Goal: Task Accomplishment & Management: Complete application form

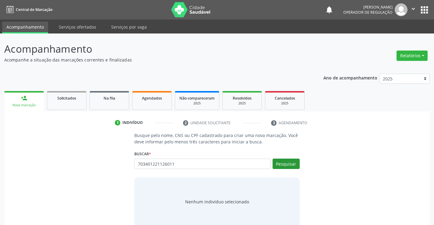
type input "703401221126011"
click at [281, 162] on button "Pesquisar" at bounding box center [285, 164] width 27 height 10
type input "703401221126011"
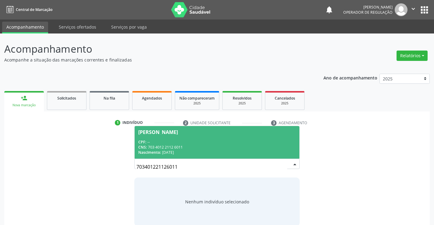
click at [217, 145] on div "CNS: 703 4012 2112 6011" at bounding box center [216, 147] width 157 height 5
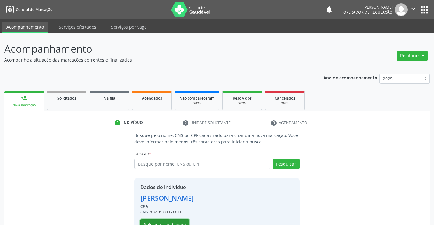
click at [172, 221] on button "Selecionar indivíduo" at bounding box center [164, 224] width 49 height 10
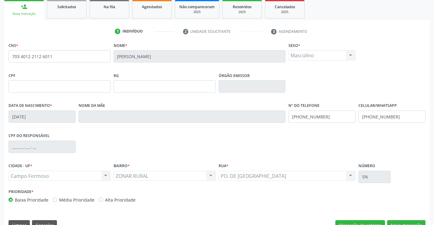
scroll to position [105, 0]
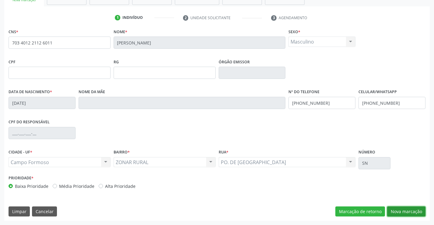
click at [395, 208] on button "Nova marcação" at bounding box center [406, 211] width 38 height 10
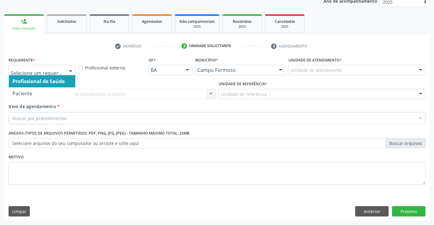
drag, startPoint x: 72, startPoint y: 68, endPoint x: 61, endPoint y: 86, distance: 21.4
click at [72, 68] on div at bounding box center [70, 70] width 9 height 10
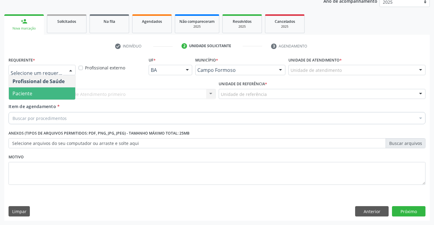
click at [54, 93] on span "Paciente" at bounding box center [42, 93] width 66 height 12
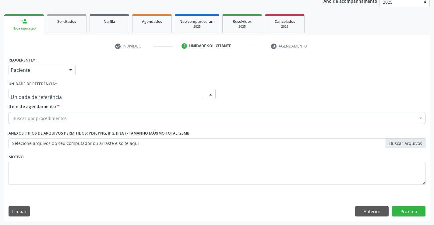
click at [68, 93] on div at bounding box center [112, 94] width 207 height 10
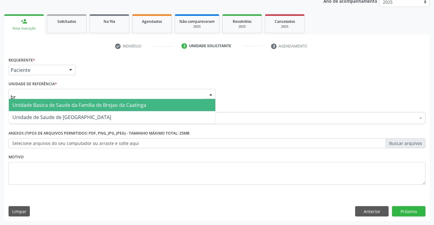
type input "bre"
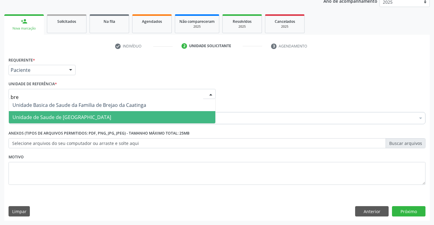
click at [68, 114] on span "Unidade de Saude de [GEOGRAPHIC_DATA]" at bounding box center [61, 117] width 99 height 7
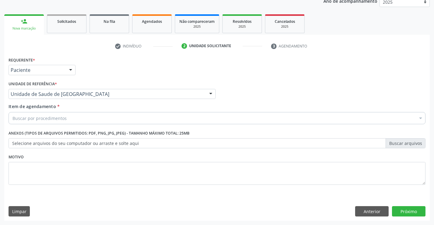
click at [73, 115] on div "Buscar por procedimentos" at bounding box center [217, 118] width 417 height 12
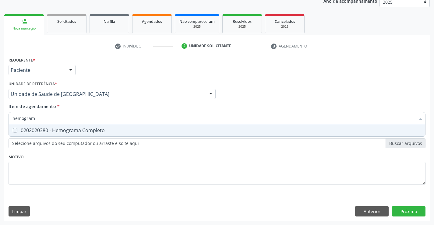
type input "hemograma"
click at [84, 129] on div "0202020380 - Hemograma Completo" at bounding box center [216, 130] width 409 height 5
checkbox Completo "true"
type input "hemograma"
click at [71, 157] on div "Requerente * Paciente Profissional de Saúde Paciente Nenhum resultado encontrad…" at bounding box center [217, 124] width 417 height 138
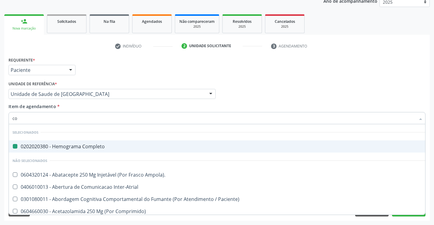
type input "col"
checkbox Completo "false"
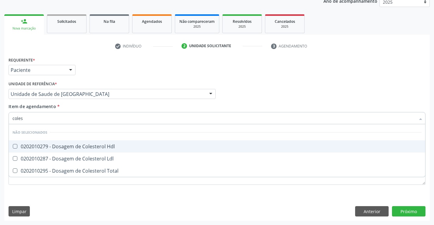
type input "colest"
click at [89, 147] on div "0202010279 - Dosagem de Colesterol Hdl" at bounding box center [216, 146] width 409 height 5
checkbox Hdl "true"
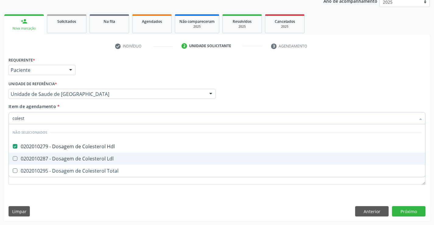
click at [80, 160] on div "0202010287 - Dosagem de Colesterol Ldl" at bounding box center [216, 158] width 409 height 5
checkbox Ldl "true"
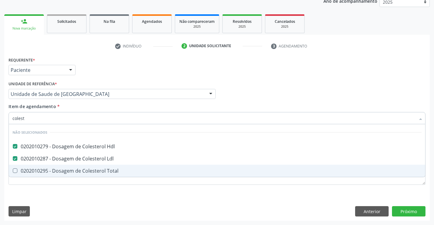
click at [71, 172] on div "0202010295 - Dosagem de Colesterol Total" at bounding box center [216, 170] width 409 height 5
checkbox Total "true"
type input "colest"
click at [59, 193] on div "Requerente * Paciente Profissional de Saúde Paciente Nenhum resultado encontrad…" at bounding box center [217, 124] width 417 height 138
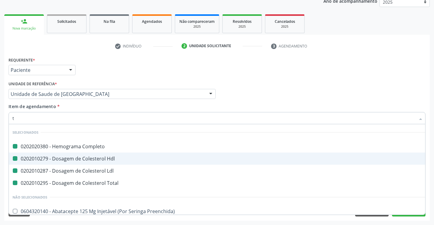
type input "tr"
checkbox Completo "false"
checkbox Ldl "false"
checkbox Hdl "false"
checkbox Total "false"
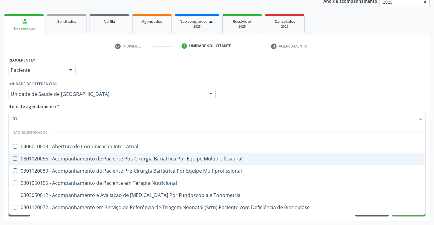
type input "trig"
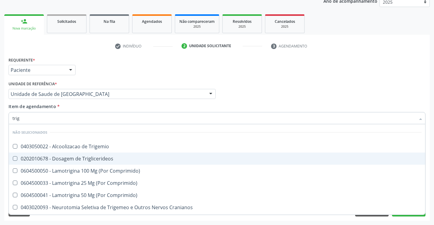
click at [59, 157] on div "0202010678 - Dosagem de Triglicerideos" at bounding box center [216, 158] width 409 height 5
checkbox Triglicerideos "true"
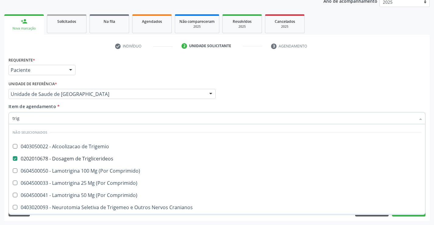
click at [46, 214] on span "0403080061 - Nucleotractomia Trigeminal E/Ou Espinal" at bounding box center [217, 219] width 416 height 12
checkbox Espinal "true"
type input "trig"
click at [48, 218] on div "Requerente * Paciente Profissional de Saúde Paciente Nenhum resultado encontrad…" at bounding box center [216, 137] width 425 height 165
checkbox Trigemio "true"
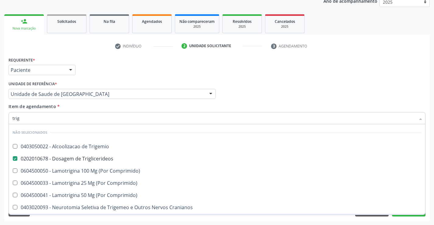
checkbox Comprimido\) "true"
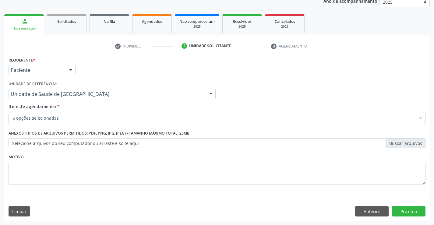
scroll to position [0, 0]
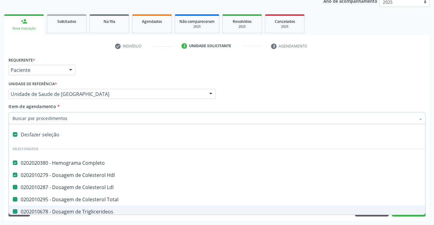
type input "u"
checkbox Ldl "false"
checkbox Total "false"
checkbox Espinal "false"
checkbox Triglicerideos "false"
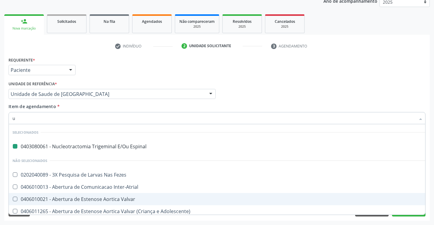
type input "ur"
checkbox Espinal "false"
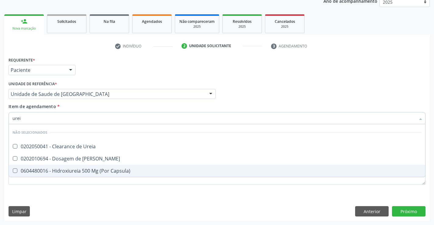
type input "ureia"
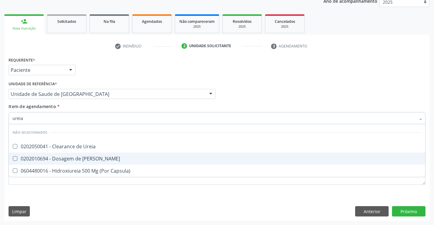
click at [72, 159] on div "0202010694 - Dosagem de [PERSON_NAME]" at bounding box center [216, 158] width 409 height 5
checkbox Ureia "true"
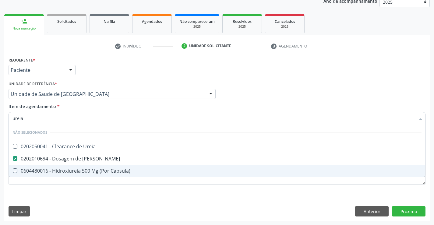
click at [58, 197] on div "Requerente * Paciente Profissional de Saúde Paciente Nenhum resultado encontrad…" at bounding box center [216, 137] width 425 height 165
checkbox Ureia "true"
checkbox Capsula\) "true"
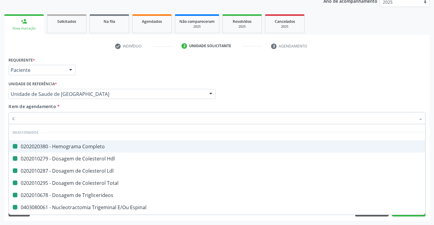
type input "cr"
checkbox Completo "false"
checkbox Ldl "false"
checkbox Hdl "false"
checkbox Total "false"
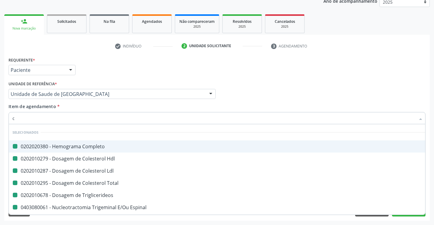
checkbox Triglicerideos "false"
checkbox Espinal "false"
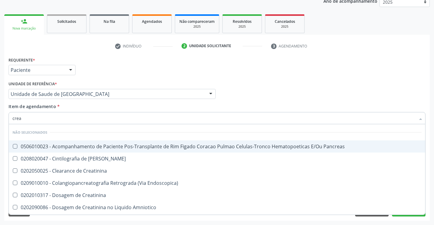
type input "creat"
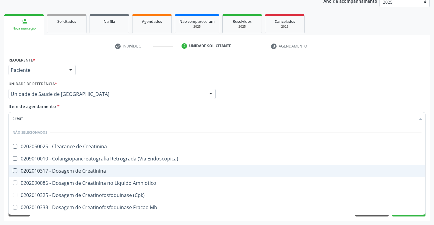
click at [63, 170] on div "0202010317 - Dosagem de Creatinina" at bounding box center [216, 170] width 409 height 5
checkbox Creatinina "true"
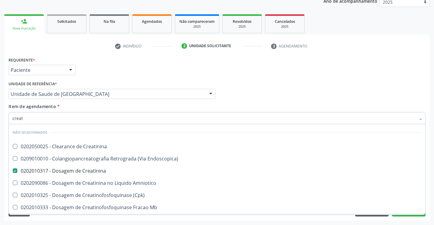
type input "creat"
click at [53, 219] on div "Requerente * Paciente Profissional de Saúde Paciente Nenhum resultado encontrad…" at bounding box center [216, 137] width 425 height 165
checkbox Creatinina "true"
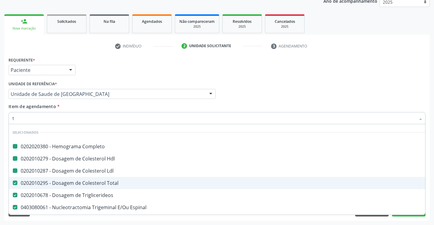
type input "tg"
checkbox Completo "false"
checkbox Ldl "false"
checkbox Hdl "false"
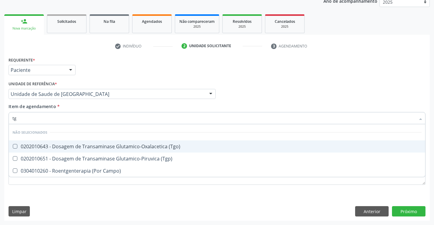
click at [72, 144] on div "0202010643 - Dosagem de Transaminase Glutamico-Oxalacetica (Tgo)" at bounding box center [216, 146] width 409 height 5
checkbox \(Tgo\) "true"
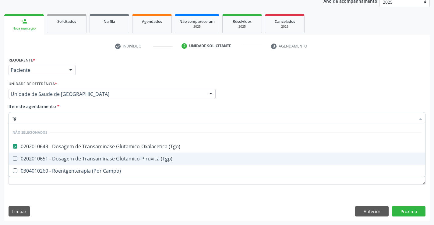
click at [66, 161] on div "0202010651 - Dosagem de Transaminase Glutamico-Piruvica (Tgp)" at bounding box center [216, 158] width 409 height 5
checkbox \(Tgp\) "true"
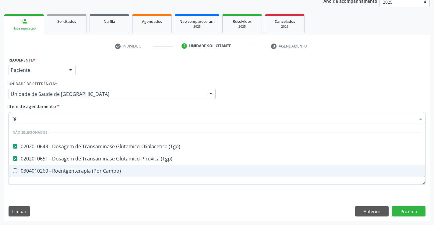
click at [48, 190] on div "Requerente * Paciente Profissional de Saúde Paciente Nenhum resultado encontrad…" at bounding box center [217, 124] width 417 height 138
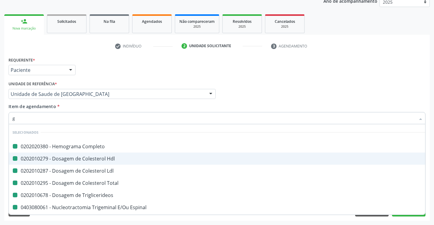
type input "ga"
checkbox Completo "false"
checkbox Ldl "false"
checkbox Hdl "false"
checkbox Total "false"
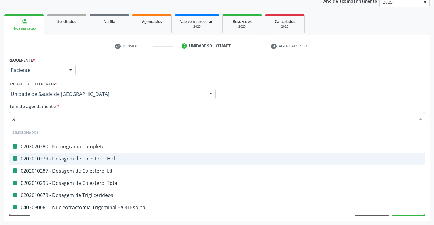
checkbox Triglicerideos "false"
checkbox Espinal "false"
checkbox Ureia "false"
checkbox Creatinina "false"
checkbox \(Tgo\) "false"
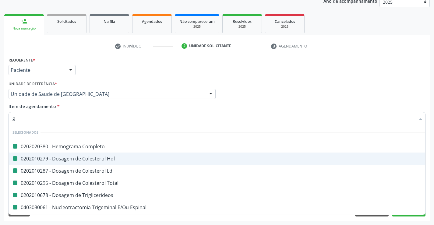
checkbox \(Tgp\) "false"
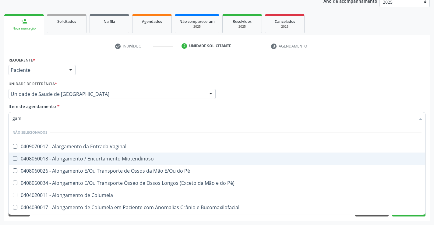
type input "gama"
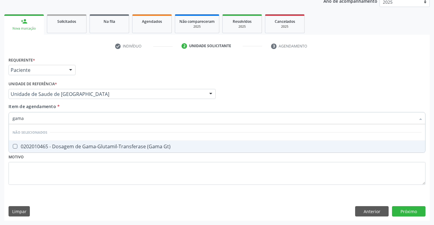
drag, startPoint x: 71, startPoint y: 145, endPoint x: 69, endPoint y: 148, distance: 3.7
click at [71, 146] on div "0202010465 - Dosagem de Gama-Glutamil-Transferase (Gama Gt)" at bounding box center [216, 146] width 409 height 5
checkbox Gt\) "true"
click at [57, 164] on div "Requerente * Paciente Profissional de Saúde Paciente Nenhum resultado encontrad…" at bounding box center [217, 124] width 417 height 138
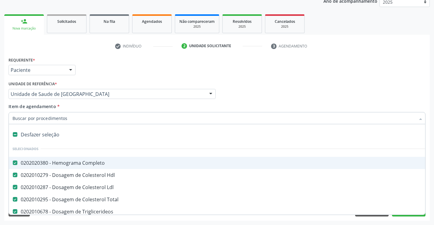
type input "u"
checkbox Ureia "false"
checkbox Creatinina "false"
checkbox \(Tgo\) "false"
checkbox \(Tgp\) "false"
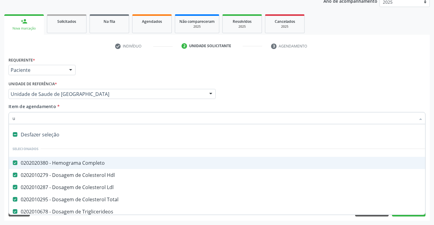
checkbox Gt\) "false"
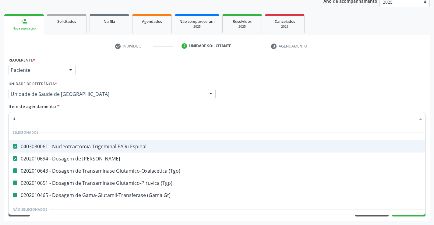
type input "ur"
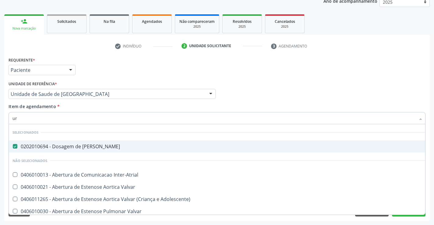
checkbox Inter-Atrial "false"
checkbox Valvar "false"
checkbox Adolescente\) "false"
type input "uri"
checkbox Ureia "false"
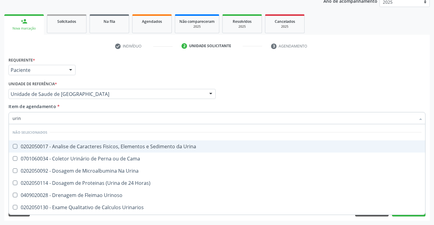
type input "urina"
click at [63, 148] on div "0202050017 - Analise de Caracteres Fisicos, Elementos e Sedimento da Urina" at bounding box center [216, 146] width 409 height 5
checkbox Urina "true"
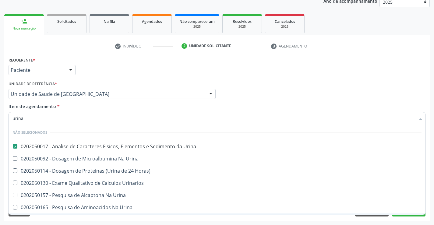
click at [38, 219] on div "Requerente * Paciente Profissional de Saúde Paciente Nenhum resultado encontrad…" at bounding box center [216, 137] width 425 height 165
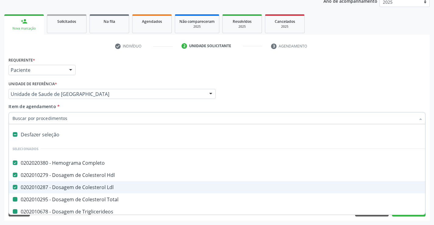
type input "f"
checkbox Total "false"
checkbox Triglicerideos "false"
checkbox Ureia "false"
checkbox Creatinina "false"
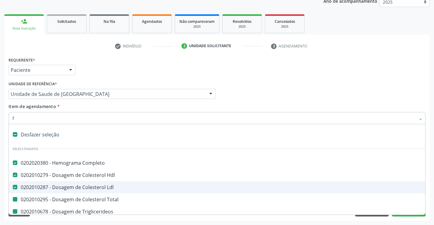
checkbox \(Tgo\) "false"
checkbox \(Tgp\) "false"
checkbox Gt\) "false"
checkbox Urina "false"
checkbox Espinal "false"
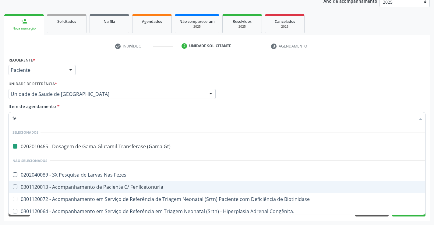
type input "fez"
checkbox Gt\) "false"
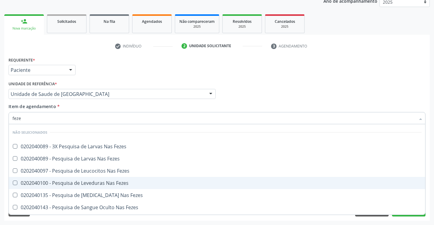
type input "fezes"
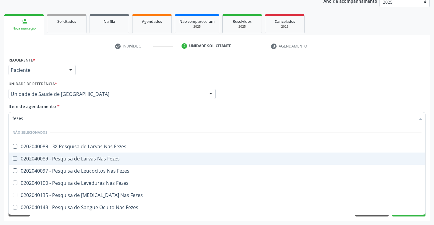
click at [84, 158] on div "0202040089 - Pesquisa de Larvas Nas Fezes" at bounding box center [216, 158] width 409 height 5
checkbox Fezes "true"
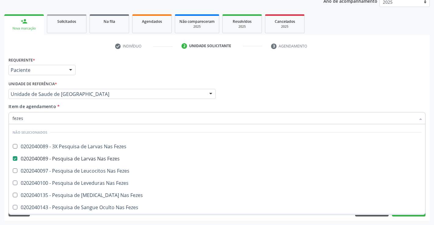
click at [34, 218] on div "Requerente * Paciente Profissional de Saúde Paciente Nenhum resultado encontrad…" at bounding box center [216, 137] width 425 height 165
checkbox Fezes "true"
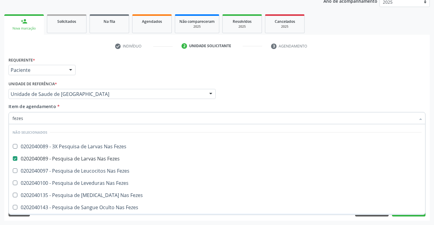
checkbox Fezes "true"
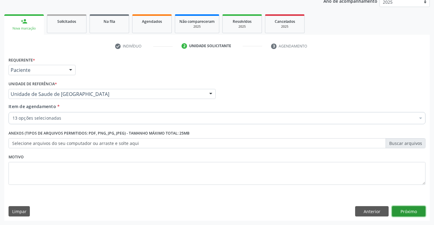
click at [404, 212] on button "Próximo" at bounding box center [408, 211] width 33 height 10
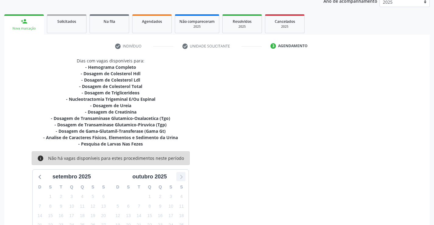
scroll to position [134, 0]
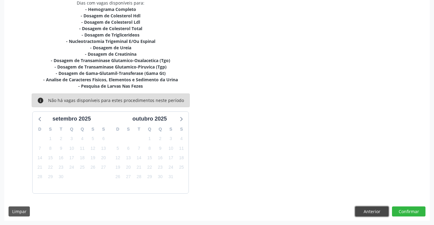
click at [368, 211] on button "Anterior" at bounding box center [371, 211] width 33 height 10
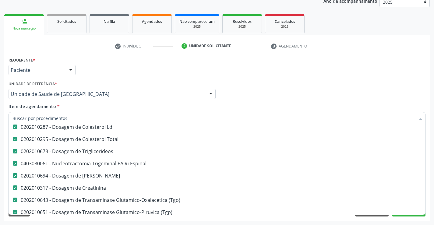
scroll to position [61, 0]
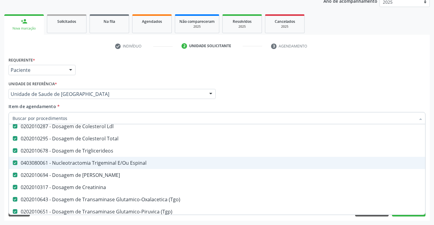
click at [106, 162] on div "0403080061 - Nucleotractomia Trigeminal E/Ou Espinal" at bounding box center [249, 162] width 474 height 5
checkbox Espinal "false"
type input "g"
checkbox Fezes "false"
type input "gl"
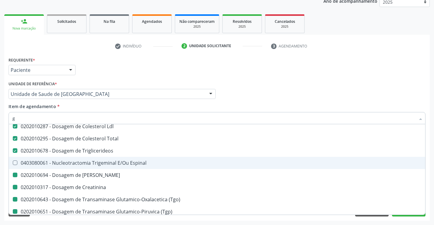
checkbox Ureia "false"
checkbox Creatinina "false"
checkbox \(Tgo\) "false"
checkbox \(Tgp\) "false"
checkbox Gt\) "false"
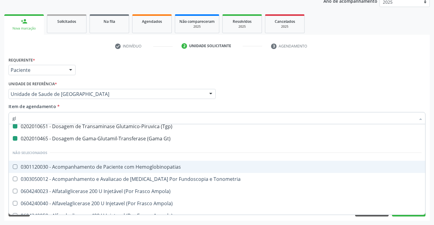
type input "gli"
checkbox Gt\) "false"
checkbox \(Tgp\) "false"
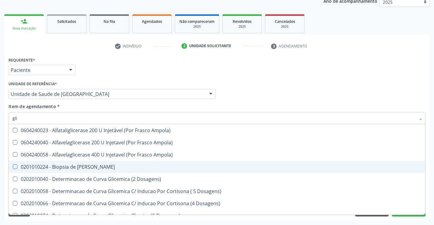
scroll to position [48, 0]
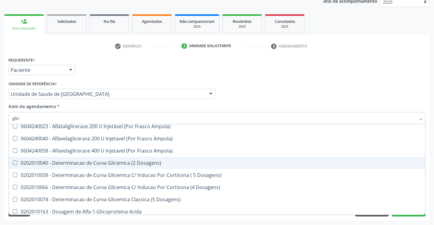
type input "glico"
checkbox Triglicerideos "false"
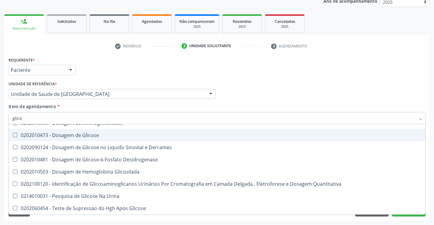
click at [96, 134] on div "0202010473 - Dosagem de Glicose" at bounding box center [216, 135] width 409 height 5
checkbox Glicose "true"
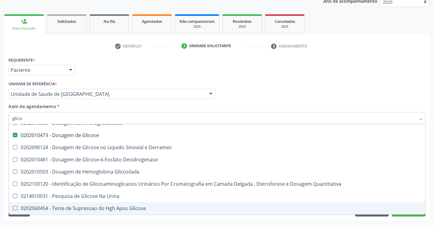
click at [135, 219] on div "Requerente * Paciente Profissional de Saúde Paciente Nenhum resultado encontrad…" at bounding box center [216, 137] width 425 height 165
checkbox Acida "true"
checkbox Derrames "true"
checkbox Quantitativa "true"
checkbox Urina "true"
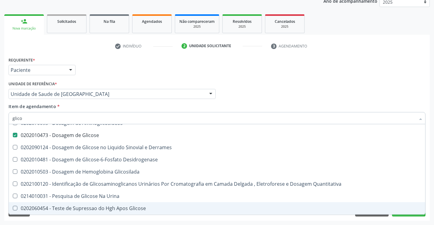
checkbox Glicose "true"
checkbox Glicosilada "true"
checkbox Desidrogenase "true"
checkbox Aminoglicosideos "true"
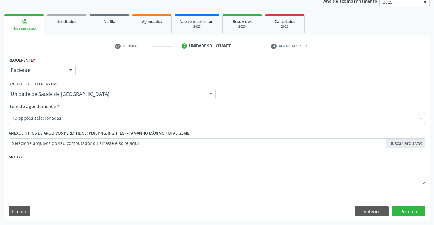
scroll to position [0, 0]
click at [405, 209] on button "Próximo" at bounding box center [408, 211] width 33 height 10
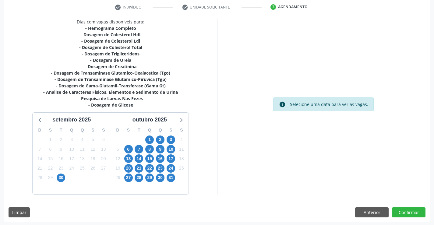
scroll to position [117, 0]
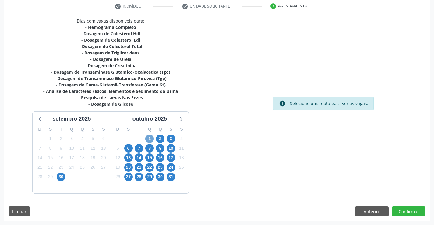
click at [149, 137] on span "1" at bounding box center [149, 138] width 9 height 9
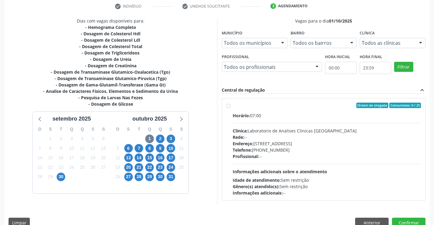
click at [232, 106] on label "Ordem de chegada Consumidos: 0 / 25 Horário: 07:00 Clínica: Laboratorio de Anal…" at bounding box center [326, 149] width 188 height 93
click at [228, 106] on input "Ordem de chegada Consumidos: 0 / 25 Horário: 07:00 Clínica: Laboratorio de Anal…" at bounding box center [228, 105] width 4 height 5
radio input "true"
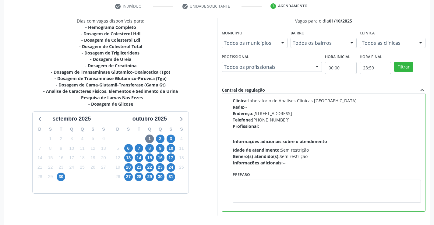
scroll to position [139, 0]
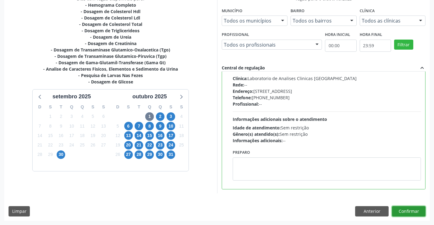
click at [407, 208] on button "Confirmar" at bounding box center [408, 211] width 33 height 10
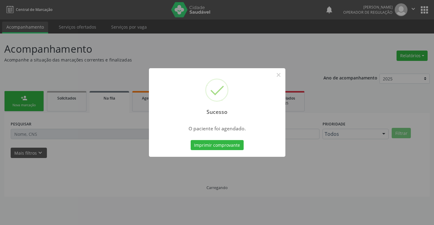
scroll to position [0, 0]
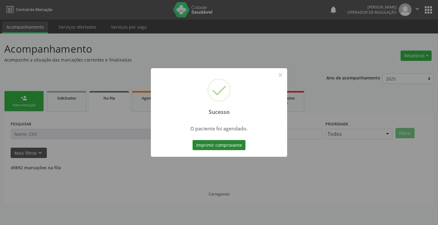
click at [222, 145] on button "Imprimir comprovante" at bounding box center [219, 145] width 53 height 10
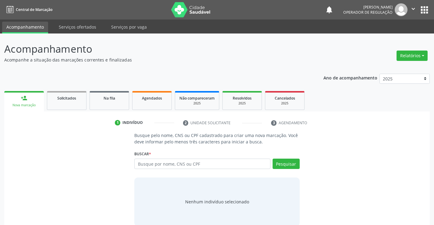
click at [161, 165] on input "text" at bounding box center [202, 164] width 136 height 10
type input "707803632510312"
click at [284, 163] on button "Pesquisar" at bounding box center [285, 164] width 27 height 10
type input "707803632510312"
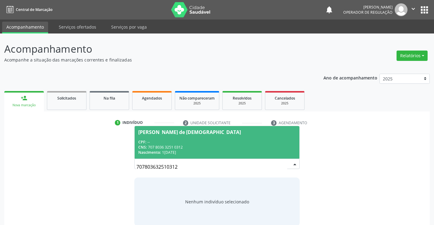
click at [211, 147] on div "CNS: 707 8036 3251 0312" at bounding box center [216, 147] width 157 height 5
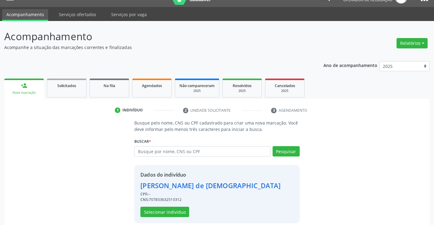
scroll to position [19, 0]
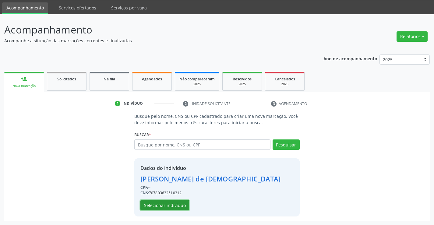
click at [161, 206] on button "Selecionar indivíduo" at bounding box center [164, 205] width 49 height 10
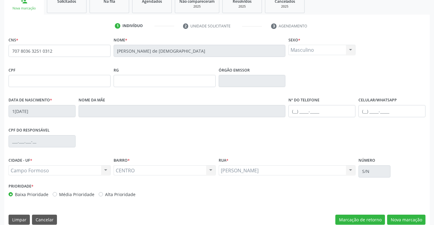
scroll to position [105, 0]
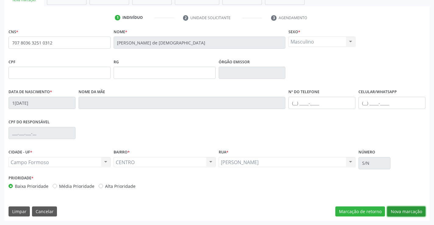
click at [402, 210] on button "Nova marcação" at bounding box center [406, 211] width 38 height 10
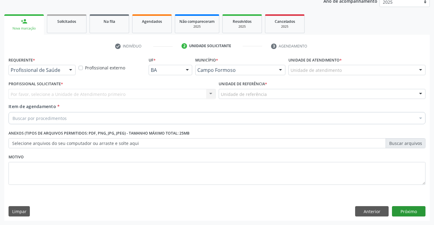
scroll to position [77, 0]
click at [69, 69] on div at bounding box center [70, 70] width 9 height 10
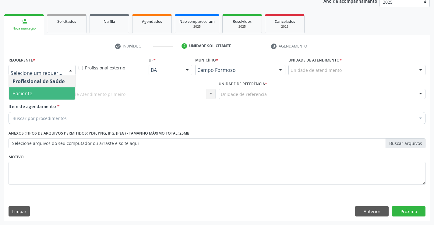
click at [51, 97] on span "Paciente" at bounding box center [42, 93] width 66 height 12
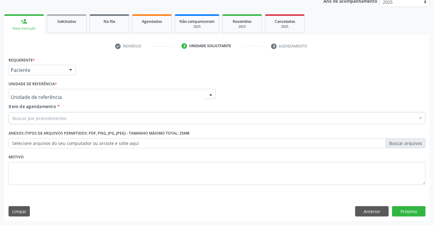
click at [61, 92] on div at bounding box center [112, 94] width 207 height 10
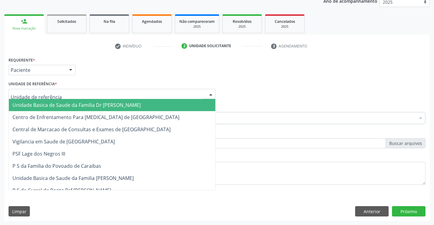
click at [62, 106] on span "Unidade Basica de Saude da Familia Dr [PERSON_NAME]" at bounding box center [76, 105] width 128 height 7
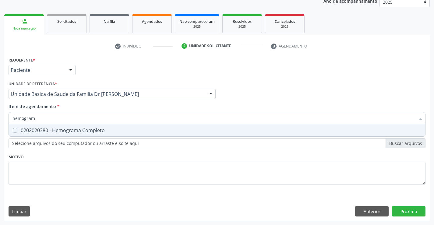
type input "hemograma"
drag, startPoint x: 70, startPoint y: 128, endPoint x: 71, endPoint y: 164, distance: 35.9
click at [70, 134] on span "0202020380 - Hemograma Completo" at bounding box center [217, 130] width 416 height 12
checkbox Completo "true"
type input "hemograma"
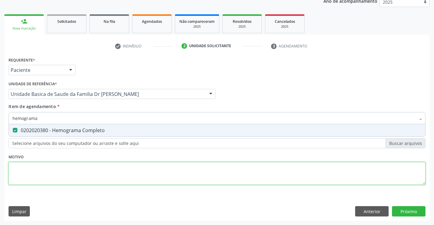
click at [71, 165] on div "Requerente * Paciente Profissional de Saúde Paciente Nenhum resultado encontrad…" at bounding box center [217, 124] width 417 height 138
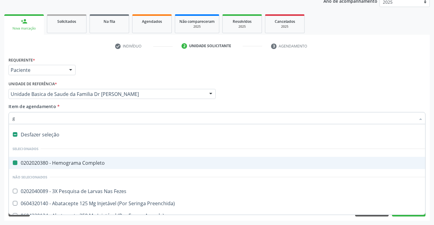
type input "gl"
checkbox Completo "false"
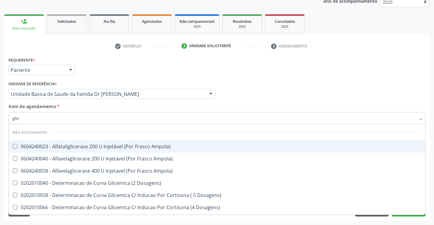
type input "glico"
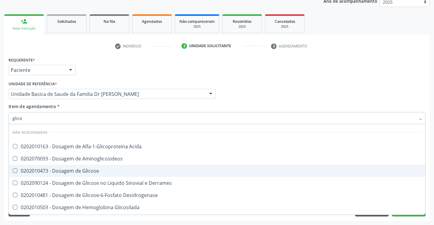
click at [82, 169] on div "0202010473 - Dosagem de Glicose" at bounding box center [216, 170] width 409 height 5
checkbox Glicose "true"
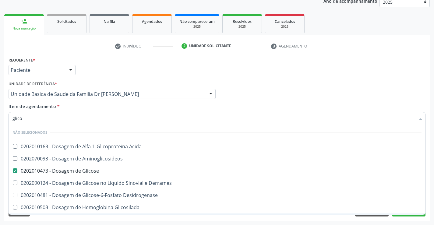
type input "glico"
click at [83, 217] on div "Requerente * Paciente Profissional de Saúde Paciente Nenhum resultado encontrad…" at bounding box center [216, 137] width 425 height 165
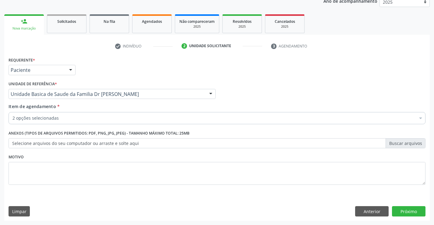
checkbox Completo "true"
checkbox Glicose "true"
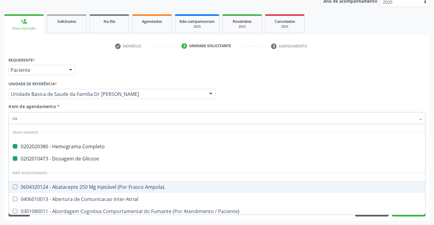
type input "col"
checkbox Completo "false"
checkbox Glicose "false"
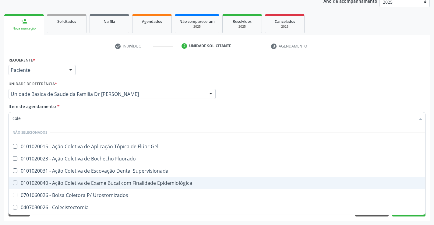
type input "coles"
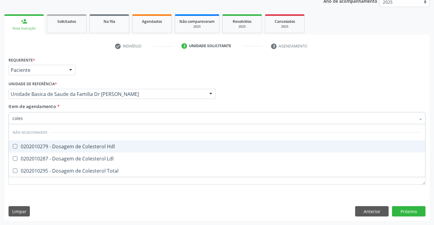
drag, startPoint x: 71, startPoint y: 145, endPoint x: 71, endPoint y: 161, distance: 15.8
click at [71, 146] on div "0202010279 - Dosagem de Colesterol Hdl" at bounding box center [216, 146] width 409 height 5
checkbox Hdl "true"
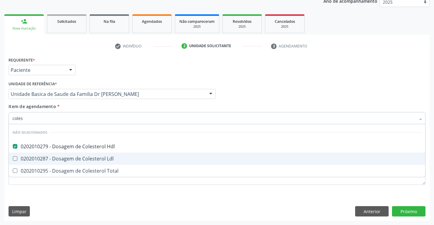
drag, startPoint x: 71, startPoint y: 157, endPoint x: 64, endPoint y: 174, distance: 17.7
click at [70, 160] on div "0202010287 - Dosagem de Colesterol Ldl" at bounding box center [216, 158] width 409 height 5
checkbox Ldl "true"
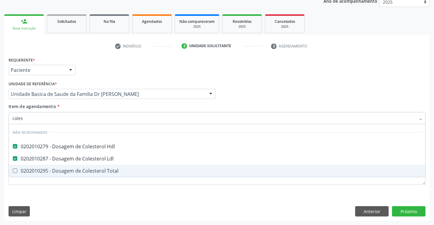
click at [63, 170] on div "0202010295 - Dosagem de Colesterol Total" at bounding box center [216, 170] width 409 height 5
checkbox Total "true"
type input "coles"
click at [66, 195] on div "Requerente * Paciente Profissional de Saúde Paciente Nenhum resultado encontrad…" at bounding box center [216, 137] width 425 height 165
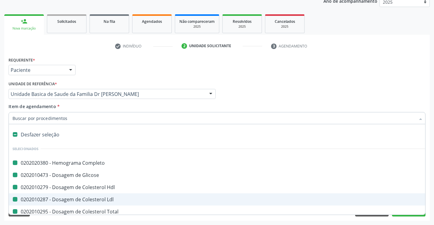
type input "u"
checkbox Completo "false"
checkbox Glicose "false"
checkbox Hdl "false"
checkbox Ldl "false"
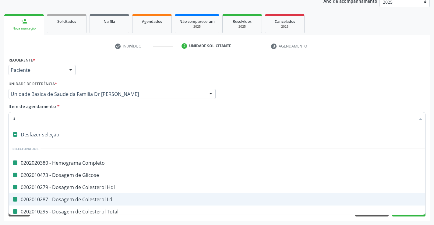
checkbox Total "false"
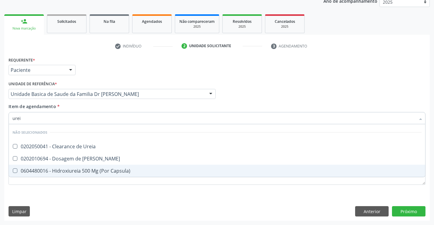
type input "ureia"
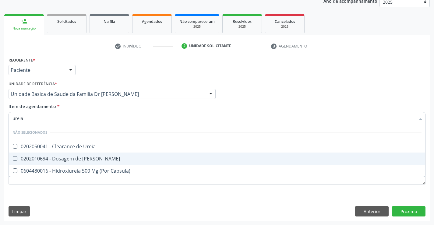
drag, startPoint x: 60, startPoint y: 159, endPoint x: 60, endPoint y: 180, distance: 20.4
click at [60, 160] on div "0202010694 - Dosagem de [PERSON_NAME]" at bounding box center [216, 158] width 409 height 5
checkbox Ureia "true"
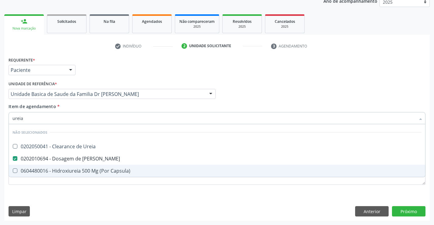
type input "ureia"
drag, startPoint x: 60, startPoint y: 193, endPoint x: 62, endPoint y: 149, distance: 44.2
click at [60, 193] on div "Requerente * Paciente Profissional de Saúde Paciente Nenhum resultado encontrad…" at bounding box center [217, 124] width 417 height 138
checkbox Ureia "true"
checkbox Capsula\) "true"
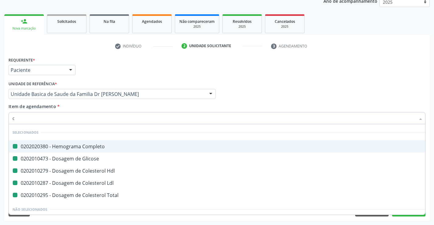
type input "cr"
checkbox Completo "false"
checkbox Glicose "false"
checkbox Hdl "false"
checkbox Ldl "false"
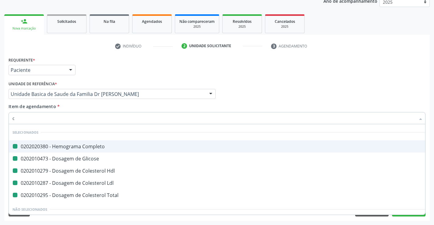
checkbox Total "false"
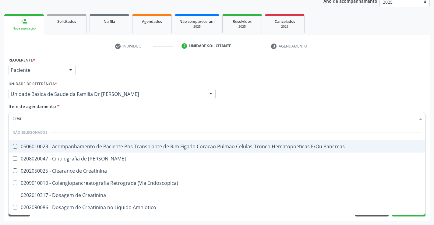
type input "creat"
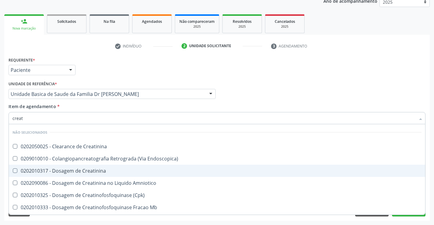
click at [72, 173] on div "0202010317 - Dosagem de Creatinina" at bounding box center [216, 170] width 409 height 5
checkbox Creatinina "true"
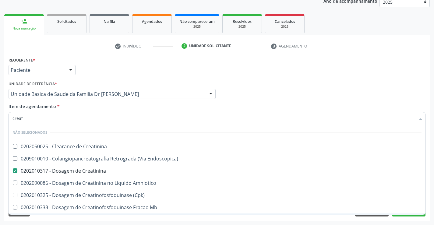
type input "creat"
click at [60, 220] on div "Requerente * Paciente Profissional de Saúde Paciente Nenhum resultado encontrad…" at bounding box center [216, 137] width 425 height 165
checkbox Creatinina "true"
checkbox Endoscopica\) "true"
checkbox Amniotico "true"
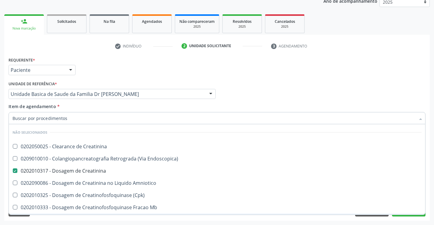
checkbox \(Cpk\) "true"
checkbox Oncologia "true"
checkbox Mb "true"
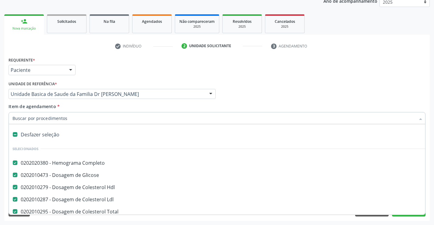
type input "t"
checkbox Creatinina "false"
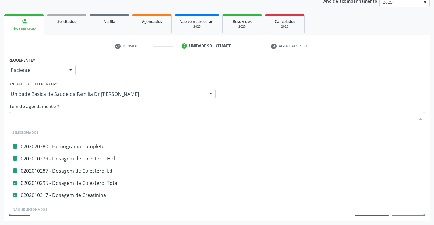
type input "tg"
checkbox Completo "false"
checkbox Hdl "false"
checkbox Ldl "false"
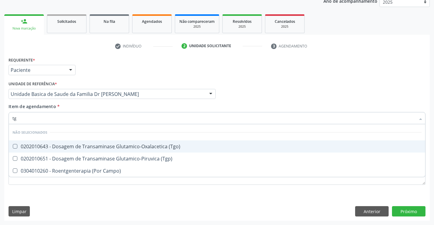
click at [105, 146] on div "0202010643 - Dosagem de Transaminase Glutamico-Oxalacetica (Tgo)" at bounding box center [216, 146] width 409 height 5
checkbox \(Tgo\) "true"
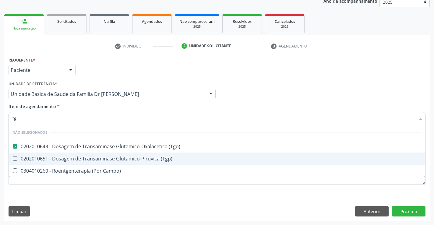
click at [104, 157] on div "0202010651 - Dosagem de Transaminase Glutamico-Piruvica (Tgp)" at bounding box center [216, 158] width 409 height 5
checkbox \(Tgp\) "true"
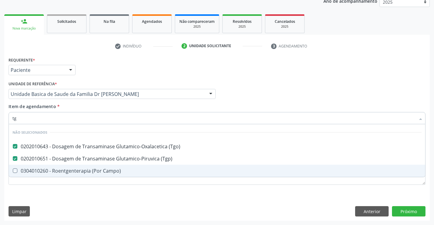
click at [91, 189] on div "Requerente * Paciente Profissional de Saúde Paciente Nenhum resultado encontrad…" at bounding box center [217, 124] width 417 height 138
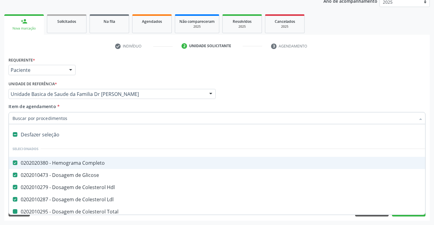
type input "u"
checkbox Total "false"
checkbox Ureia "false"
checkbox Creatinina "false"
checkbox \(Tgo\) "false"
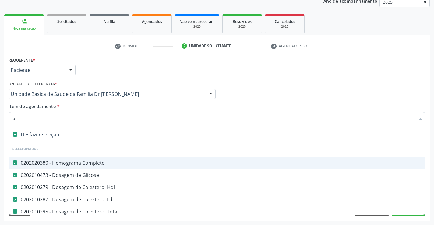
checkbox \(Tgp\) "false"
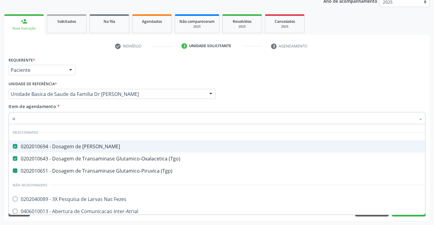
type input "ur"
checkbox \(Tgp\) "false"
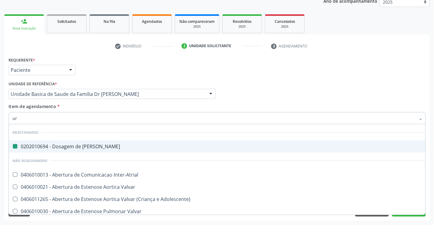
type input "uri"
checkbox Ureia "false"
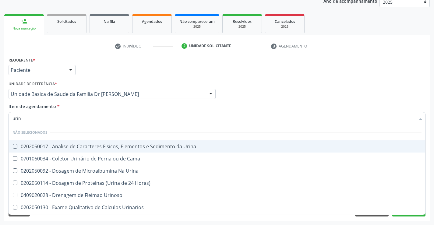
type input "urina"
click at [71, 146] on div "0202050017 - Analise de Caracteres Fisicos, Elementos e Sedimento da Urina" at bounding box center [216, 146] width 409 height 5
checkbox Urina "true"
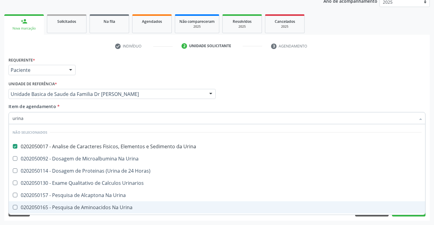
click at [50, 222] on div "Acompanhamento Acompanhe a situação das marcações correntes e finalizadas Relat…" at bounding box center [217, 91] width 434 height 268
checkbox Horas\) "true"
checkbox Urina "true"
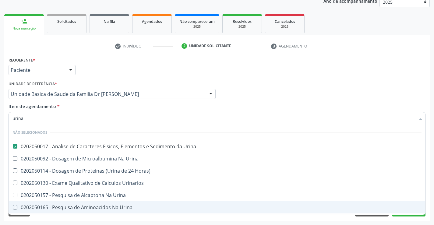
checkbox Urina "true"
checkbox Urinarios "true"
checkbox Urina "true"
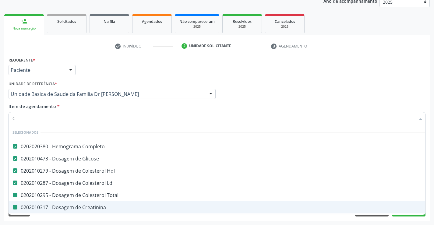
type input "ca"
checkbox Total "false"
checkbox Creatinina "false"
checkbox \(Tgo\) "false"
checkbox \(Tgp\) "false"
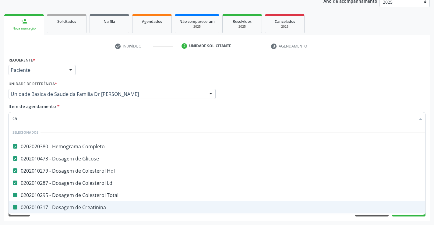
checkbox Urina "false"
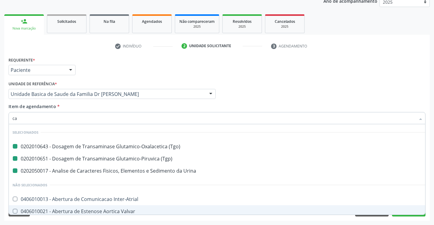
type input "cal"
checkbox \(Tgo\) "false"
checkbox Urina "false"
checkbox \(Tgp\) "false"
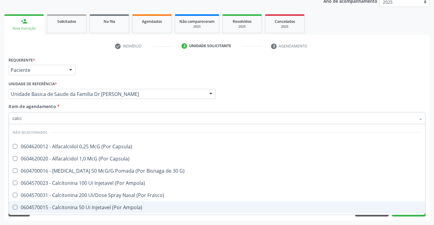
type input "calcio"
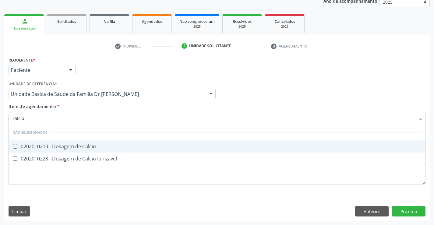
drag, startPoint x: 72, startPoint y: 146, endPoint x: 51, endPoint y: 177, distance: 37.7
click at [71, 147] on div "0202010210 - Dosagem de Calcio" at bounding box center [216, 146] width 409 height 5
checkbox Calcio "true"
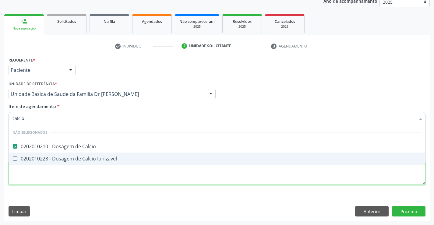
click at [49, 180] on div "Requerente * Paciente Profissional de Saúde Paciente Nenhum resultado encontrad…" at bounding box center [217, 124] width 417 height 138
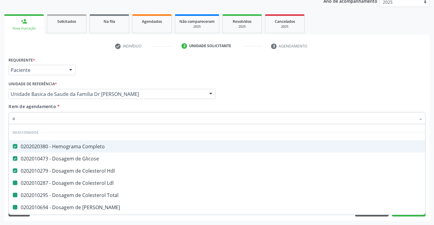
type input "ac"
checkbox Ldl "false"
checkbox Total "false"
checkbox Ureia "false"
checkbox Creatinina "false"
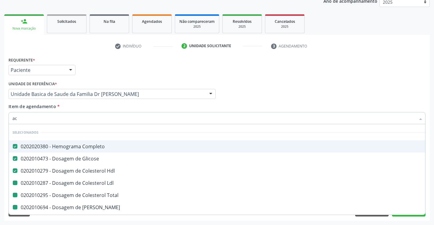
checkbox \(Tgo\) "false"
checkbox \(Tgp\) "false"
checkbox Urina "false"
checkbox Calcio "false"
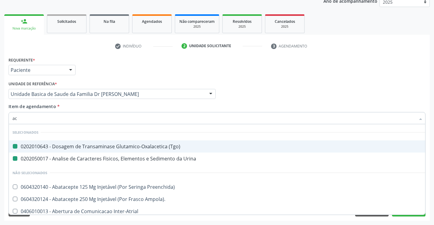
type input "aci"
checkbox \(Tgo\) "false"
checkbox Urina "false"
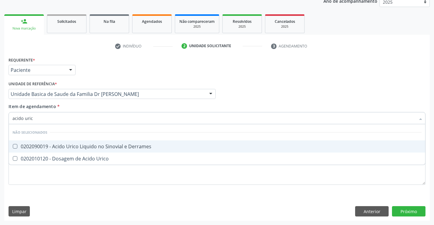
type input "acido urico"
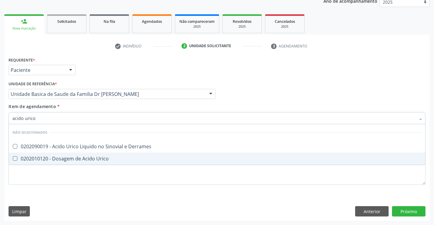
click at [63, 156] on div "0202010120 - Dosagem de Acido Urico" at bounding box center [216, 158] width 409 height 5
checkbox Urico "true"
click at [57, 178] on div "Requerente * Paciente Profissional de Saúde Paciente Nenhum resultado encontrad…" at bounding box center [217, 124] width 417 height 138
checkbox Derrames "true"
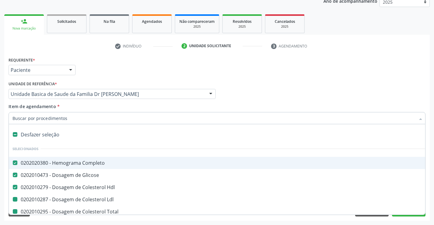
type input "p"
checkbox Ldl "false"
checkbox Total "false"
checkbox Ureia "false"
checkbox Creatinina "false"
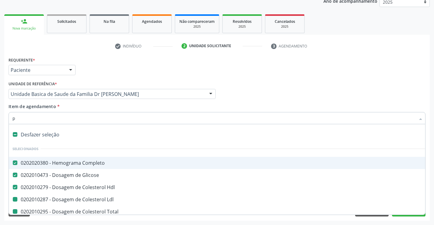
checkbox \(Tgo\) "false"
checkbox \(Tgp\) "false"
checkbox Urina "false"
checkbox Calcio "false"
checkbox Urico "false"
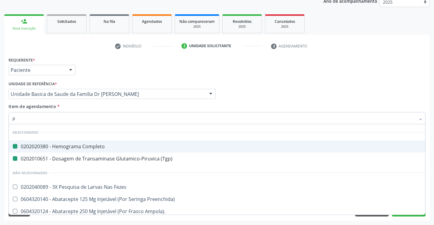
type input "pr"
checkbox Completo "false"
checkbox \(Tgp\) "false"
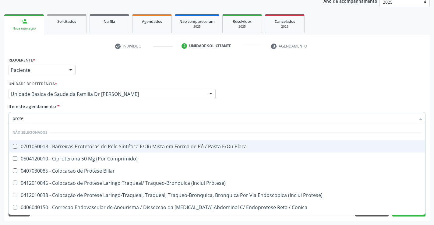
type input "protei"
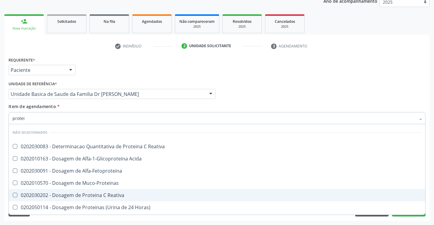
click at [82, 194] on div "0202030202 - Dosagem de Proteina C Reativa" at bounding box center [216, 195] width 409 height 5
checkbox Reativa "true"
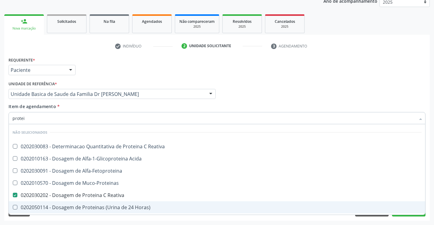
click at [63, 222] on div "Acompanhamento Acompanhe a situação das marcações correntes e finalizadas Relat…" at bounding box center [217, 91] width 434 height 268
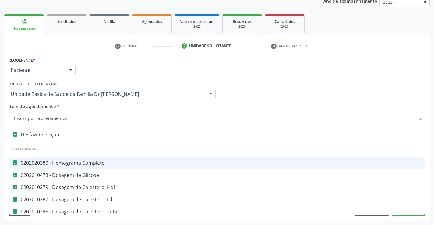
type input "v"
checkbox Ldl "false"
checkbox Total "false"
checkbox Ureia "false"
checkbox Creatinina "false"
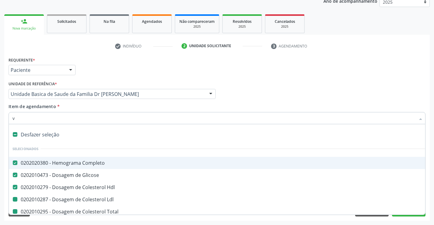
checkbox \(Tgo\) "false"
checkbox \(Tgp\) "false"
checkbox Urina "false"
checkbox Calcio "false"
checkbox Urico "false"
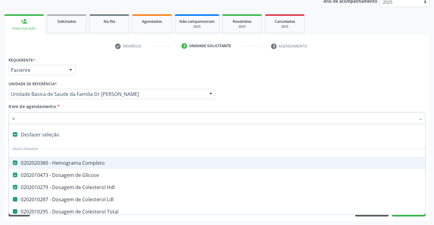
checkbox Reativa "false"
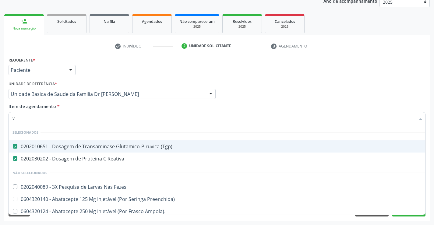
type input "vh"
checkbox \(Tgp\) "false"
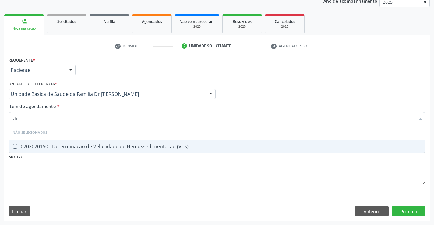
type input "vhs"
click at [107, 145] on div "0202020150 - Determinacao de Velocidade de Hemossedimentacao (Vhs)" at bounding box center [216, 146] width 409 height 5
checkbox \(Vhs\) "true"
click at [103, 169] on div "Requerente * Paciente Profissional de Saúde Paciente Nenhum resultado encontrad…" at bounding box center [217, 124] width 417 height 138
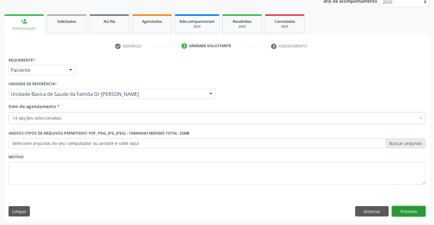
click at [407, 213] on button "Próximo" at bounding box center [408, 211] width 33 height 10
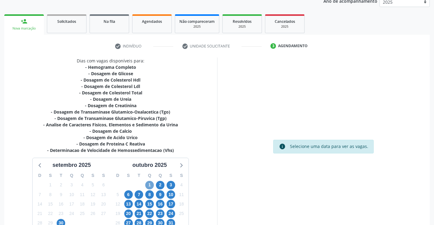
click at [148, 182] on span "1" at bounding box center [149, 185] width 9 height 9
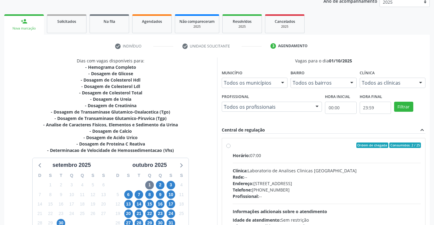
drag, startPoint x: 228, startPoint y: 145, endPoint x: 262, endPoint y: 172, distance: 42.7
click at [232, 145] on label "Ordem de chegada Consumidos: 2 / 25 Horário: 07:00 Clínica: Laboratorio de Anal…" at bounding box center [326, 188] width 188 height 93
click at [229, 145] on input "Ordem de chegada Consumidos: 2 / 25 Horário: 07:00 Clínica: Laboratorio de Anal…" at bounding box center [228, 144] width 4 height 5
radio input "true"
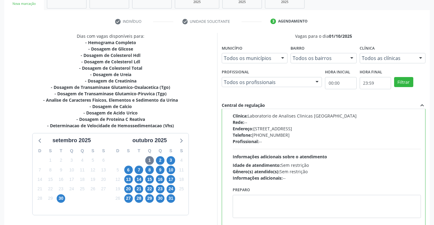
scroll to position [139, 0]
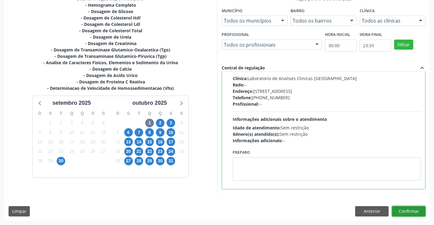
click at [406, 210] on button "Confirmar" at bounding box center [408, 211] width 33 height 10
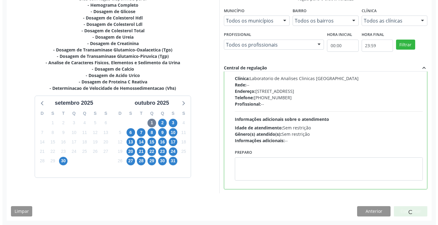
scroll to position [0, 0]
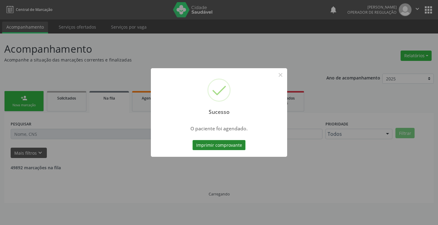
click at [221, 143] on button "Imprimir comprovante" at bounding box center [219, 145] width 53 height 10
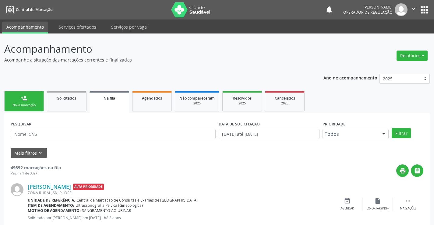
click at [37, 101] on link "person_add Nova marcação" at bounding box center [24, 101] width 40 height 20
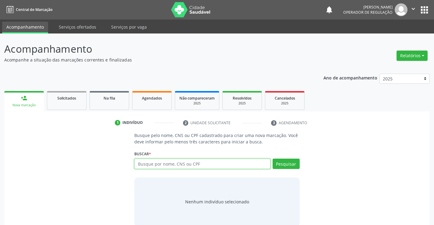
click at [152, 164] on input "text" at bounding box center [202, 164] width 136 height 10
type input "708801792774810"
click at [288, 169] on div "Pesquisar" at bounding box center [284, 166] width 29 height 15
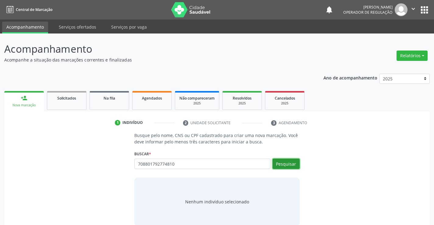
click at [286, 160] on button "Pesquisar" at bounding box center [285, 164] width 27 height 10
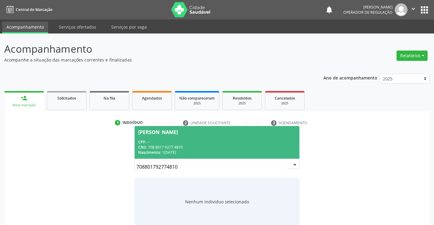
click at [234, 141] on div "CPF: --" at bounding box center [216, 141] width 157 height 5
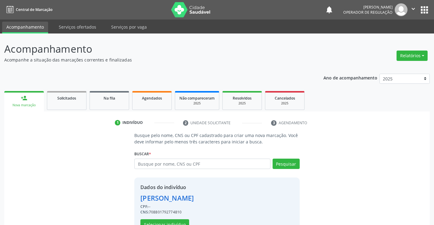
scroll to position [19, 0]
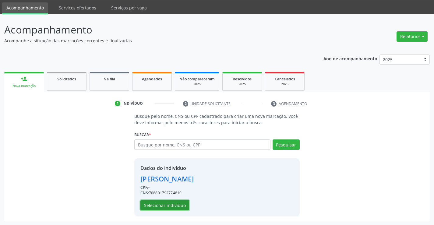
click at [176, 203] on button "Selecionar indivíduo" at bounding box center [164, 205] width 49 height 10
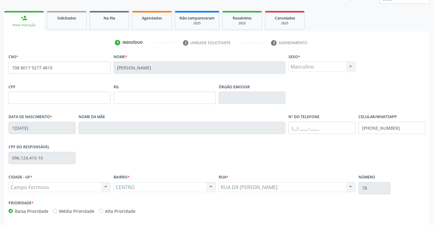
scroll to position [105, 0]
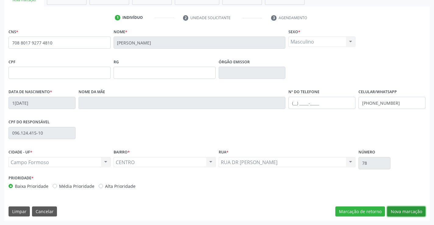
click at [397, 210] on button "Nova marcação" at bounding box center [406, 211] width 38 height 10
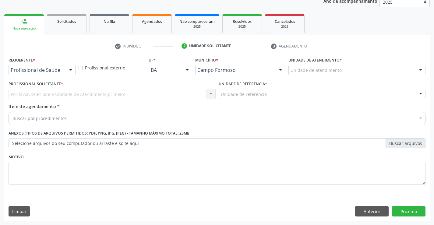
scroll to position [77, 0]
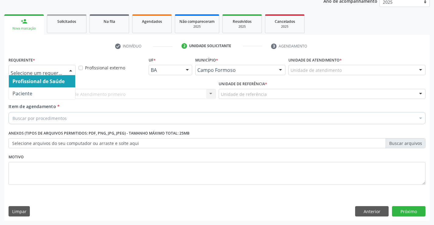
drag, startPoint x: 70, startPoint y: 68, endPoint x: 62, endPoint y: 83, distance: 16.6
click at [69, 72] on div at bounding box center [70, 70] width 9 height 10
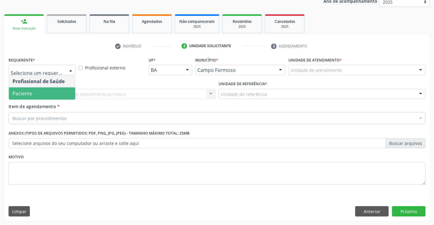
click at [58, 96] on span "Paciente" at bounding box center [42, 93] width 66 height 12
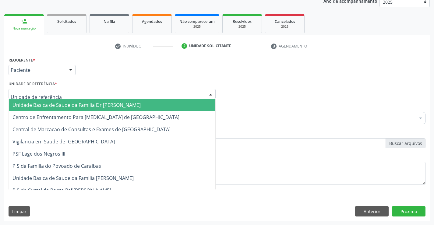
click at [65, 92] on div at bounding box center [112, 94] width 207 height 10
click at [67, 101] on span "Unidade Basica de Saude da Familia Dr [PERSON_NAME]" at bounding box center [112, 105] width 206 height 12
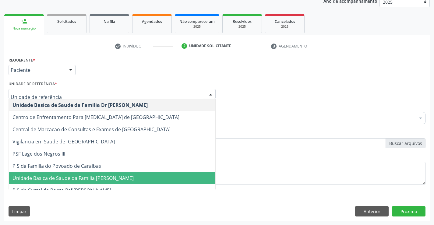
click at [120, 178] on span "Unidade Basica de Saude da Familia [PERSON_NAME]" at bounding box center [72, 178] width 121 height 7
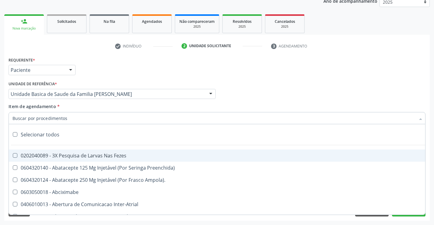
click at [68, 120] on div at bounding box center [217, 118] width 417 height 12
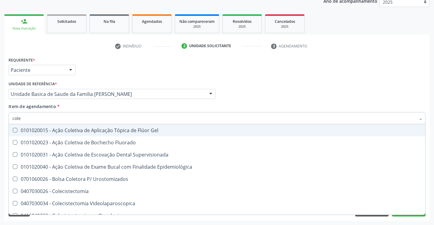
type input "coles"
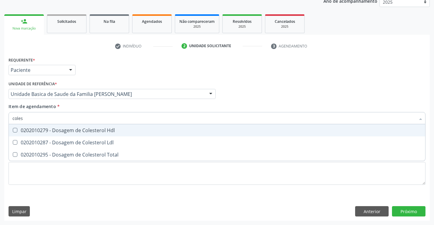
click at [87, 129] on div "0202010279 - Dosagem de Colesterol Hdl" at bounding box center [216, 130] width 409 height 5
checkbox Hdl "true"
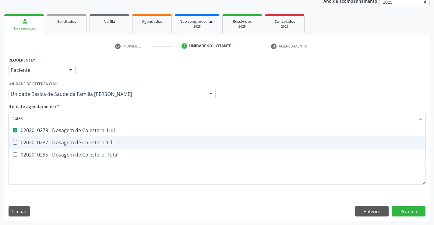
click at [99, 141] on div "0202010287 - Dosagem de Colesterol Ldl" at bounding box center [216, 142] width 409 height 5
checkbox Ldl "true"
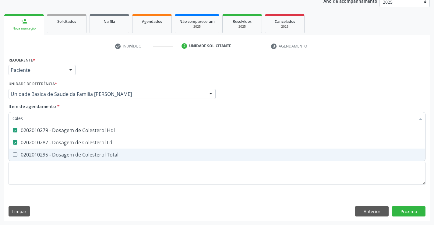
click at [99, 155] on div "0202010295 - Dosagem de Colesterol Total" at bounding box center [216, 154] width 409 height 5
checkbox Total "true"
type input "coles"
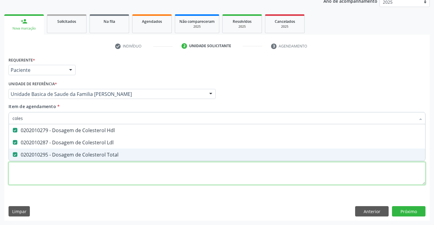
click at [92, 176] on div "Requerente * Paciente Profissional de Saúde Paciente Nenhum resultado encontrad…" at bounding box center [217, 124] width 417 height 138
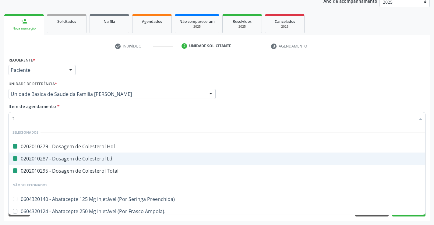
type input "tr"
checkbox Hdl "false"
checkbox Ldl "false"
checkbox Total "false"
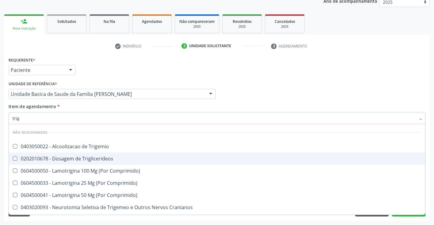
type input "trigl"
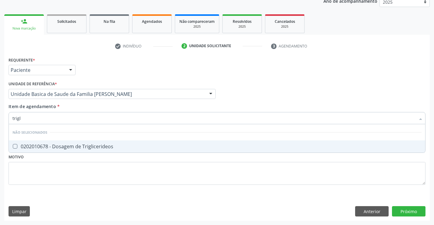
click at [71, 145] on div "0202010678 - Dosagem de Triglicerideos" at bounding box center [216, 146] width 409 height 5
checkbox Triglicerideos "true"
type input "trigl"
click at [72, 170] on div "Requerente * Paciente Profissional de Saúde Paciente Nenhum resultado encontrad…" at bounding box center [217, 124] width 417 height 138
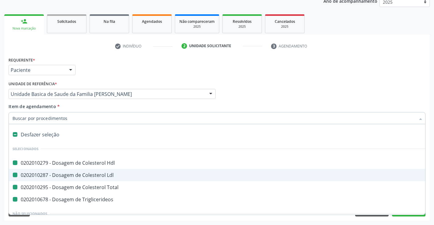
type input "u"
checkbox Hdl "false"
checkbox Ldl "false"
checkbox Total "false"
checkbox Triglicerideos "false"
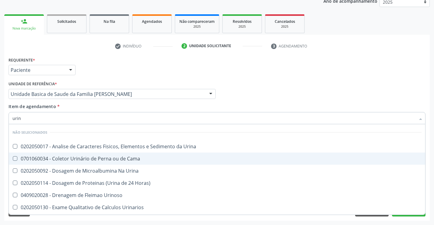
type input "urina"
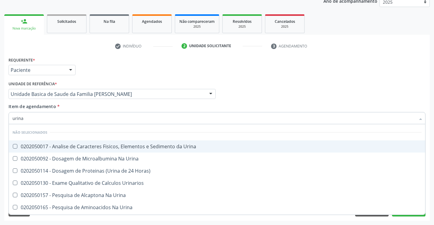
click at [71, 146] on div "0202050017 - Analise de Caracteres Fisicos, Elementos e Sedimento da Urina" at bounding box center [216, 146] width 409 height 5
checkbox Urina "true"
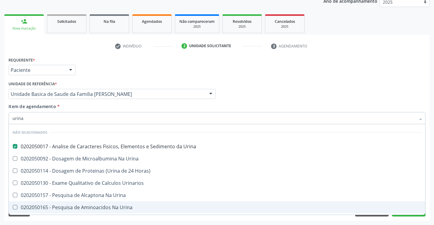
type input "urina"
click at [95, 220] on div "Requerente * Paciente Profissional de Saúde Paciente Nenhum resultado encontrad…" at bounding box center [216, 137] width 425 height 165
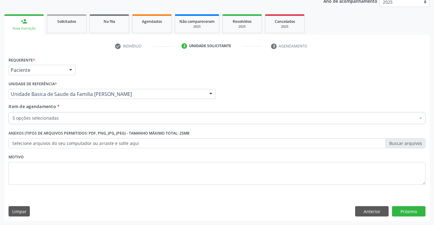
scroll to position [0, 0]
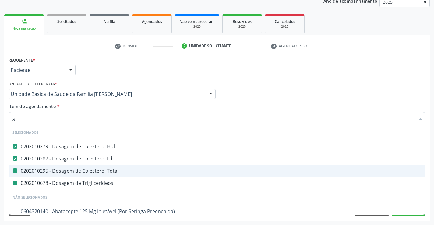
type input "gl"
checkbox Total "false"
checkbox Triglicerideos "false"
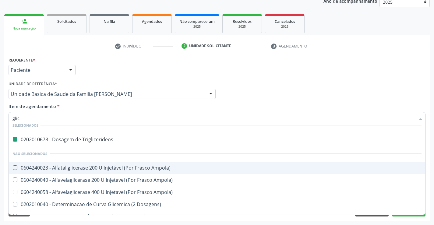
type input "glico"
checkbox Triglicerideos "false"
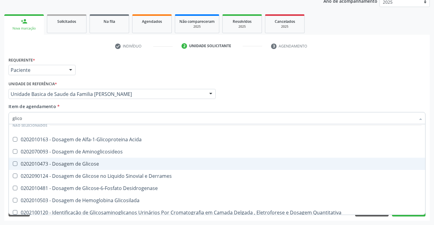
click at [76, 163] on div "0202010473 - Dosagem de Glicose" at bounding box center [216, 163] width 409 height 5
checkbox Glicose "true"
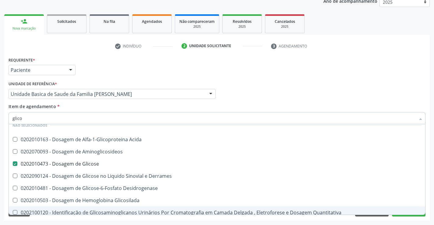
type input "glico"
click at [101, 220] on div "Requerente * Paciente Profissional de Saúde Paciente Nenhum resultado encontrad…" at bounding box center [216, 137] width 425 height 165
checkbox Acida "true"
checkbox Derrames "true"
checkbox Glicosilada "true"
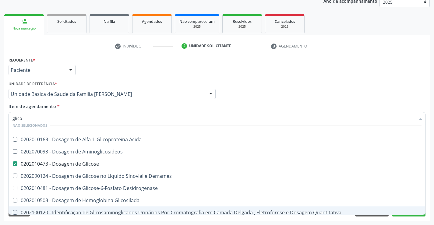
checkbox Desidrogenase "true"
checkbox Aminoglicosideos "true"
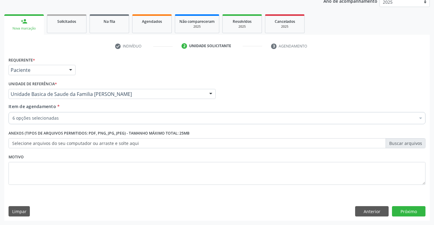
scroll to position [36, 0]
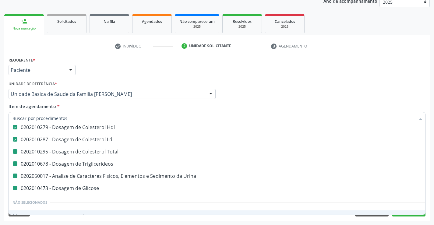
type input "h"
checkbox Total "false"
checkbox Triglicerideos "false"
checkbox Glicose "false"
checkbox Urina "false"
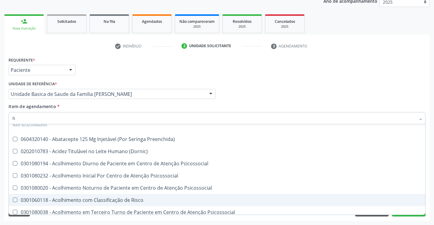
scroll to position [19, 0]
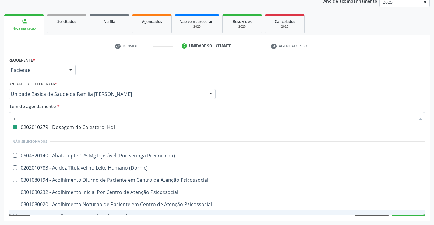
type input "he"
checkbox Hdl "false"
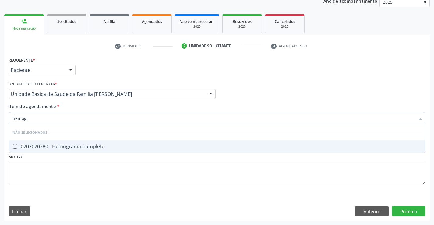
scroll to position [0, 0]
type input "hemograma"
drag, startPoint x: 82, startPoint y: 147, endPoint x: 81, endPoint y: 157, distance: 9.5
click at [82, 149] on div "0202020380 - Hemograma Completo" at bounding box center [216, 146] width 409 height 5
checkbox Completo "true"
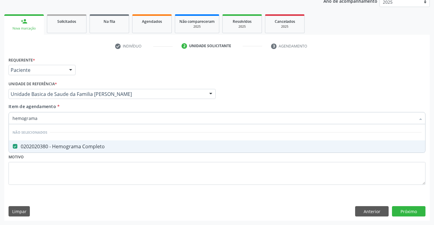
type input "hemograma"
click at [80, 173] on div "Requerente * Paciente Profissional de Saúde Paciente Nenhum resultado encontrad…" at bounding box center [217, 124] width 417 height 138
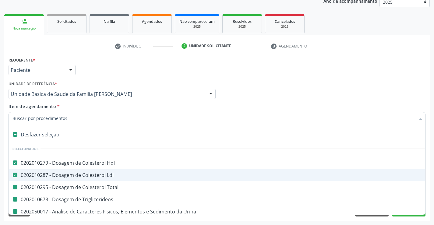
type input "f"
checkbox Total "false"
checkbox Triglicerideos "false"
checkbox Urina "false"
checkbox Glicose "false"
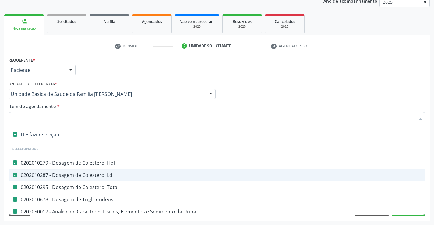
checkbox Completo "false"
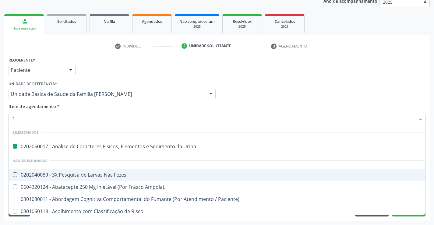
type input "fe"
checkbox Urina "false"
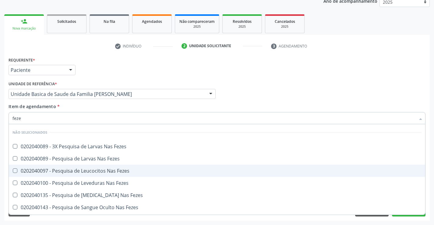
type input "fezes"
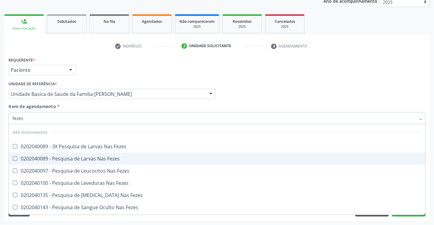
click at [114, 159] on div "0202040089 - Pesquisa de Larvas Nas Fezes" at bounding box center [216, 158] width 409 height 5
checkbox Fezes "true"
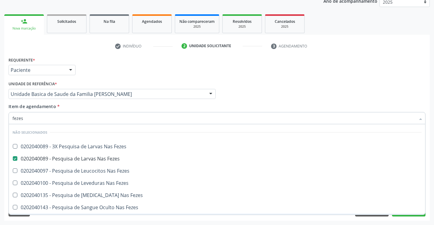
click at [122, 217] on div "Requerente * Paciente Profissional de Saúde Paciente Nenhum resultado encontrad…" at bounding box center [216, 137] width 425 height 165
checkbox Fezes "true"
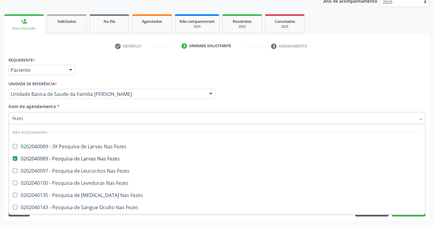
checkbox Fezes "true"
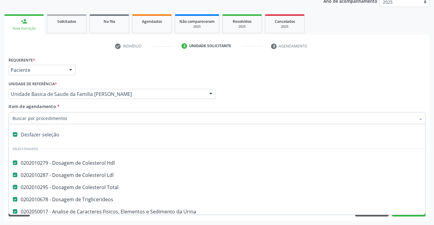
type input "t"
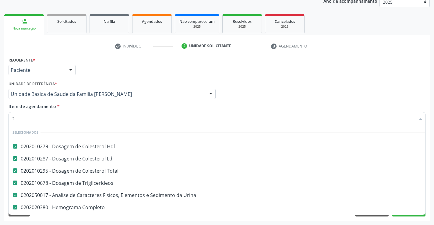
checkbox Preenchida\) "false"
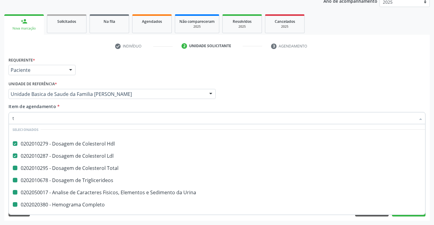
type input "tr"
checkbox Total "false"
checkbox Triglicerideos "false"
checkbox Urina "false"
checkbox Completo "false"
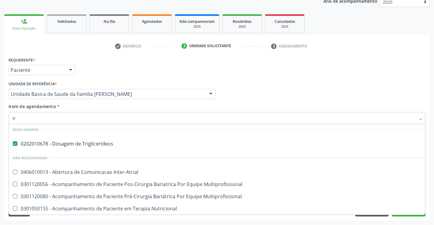
type input "t"
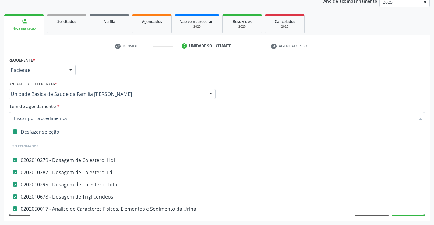
checkbox Total "true"
checkbox Triglicerideos "true"
checkbox Urina "true"
checkbox Glicose "true"
checkbox Fezes "true"
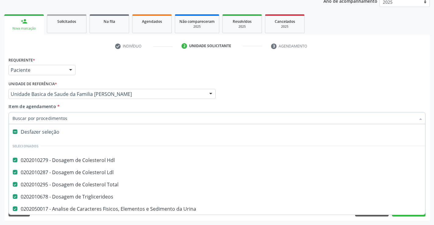
scroll to position [19, 0]
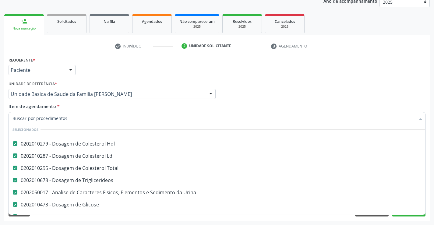
type input "g"
checkbox Fezes "false"
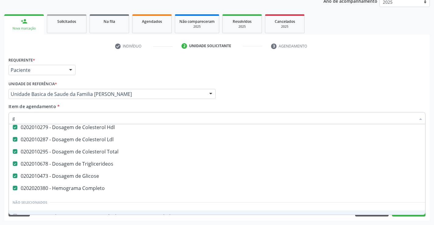
scroll to position [3, 0]
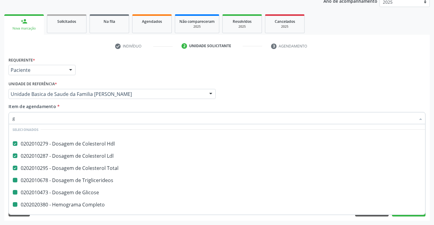
type input "gl"
checkbox Triglicerideos "false"
checkbox Glicose "false"
checkbox Completo "false"
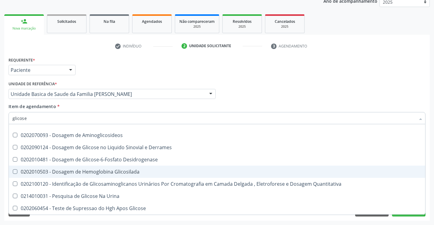
scroll to position [3, 0]
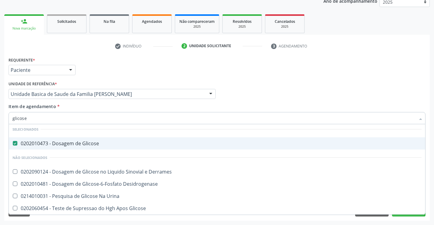
click at [61, 121] on input "glicose" at bounding box center [213, 118] width 403 height 12
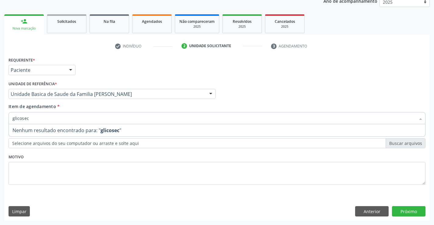
scroll to position [0, 0]
type input "g"
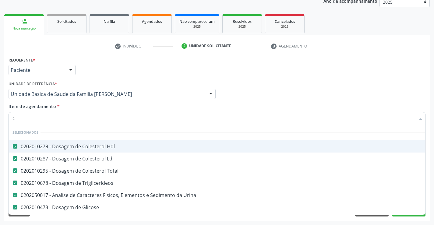
type input "cr"
checkbox Hdl "false"
checkbox Ldl "false"
checkbox Total "false"
checkbox Triglicerideos "false"
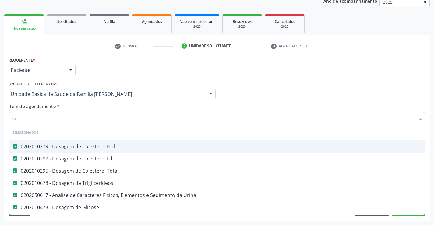
checkbox Urina "false"
checkbox Glicose "false"
checkbox Completo "false"
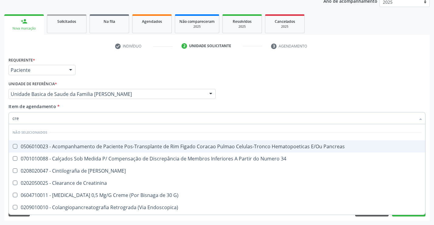
type input "crea"
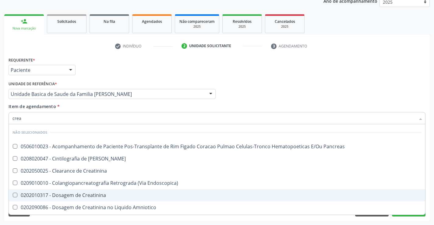
click at [95, 196] on div "0202010317 - Dosagem de Creatinina" at bounding box center [216, 195] width 409 height 5
checkbox Creatinina "true"
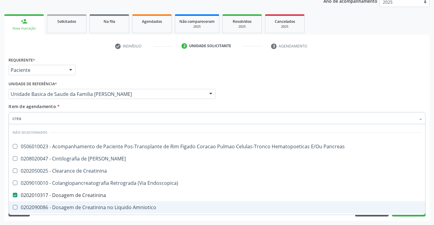
click at [96, 219] on div "Requerente * Paciente Profissional de Saúde Paciente Nenhum resultado encontrad…" at bounding box center [216, 137] width 425 height 165
checkbox Pancreas "true"
checkbox Creatinina "true"
checkbox Endoscopica\) "true"
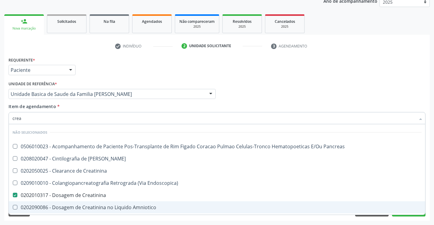
checkbox Amniotico "true"
checkbox \(Cpk\) "true"
checkbox Oncologia "true"
checkbox Mb "true"
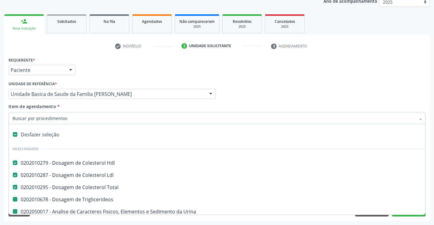
type input "u"
checkbox Triglicerideos "false"
checkbox Urina "false"
checkbox Glicose "false"
checkbox Completo "false"
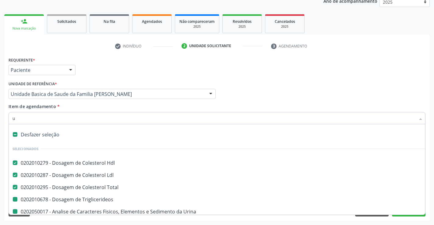
checkbox Creatinina "false"
checkbox Fezes "false"
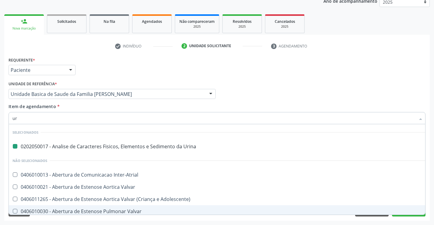
type input "ure"
checkbox Urina "false"
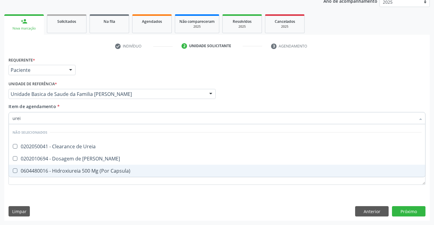
type input "ureia"
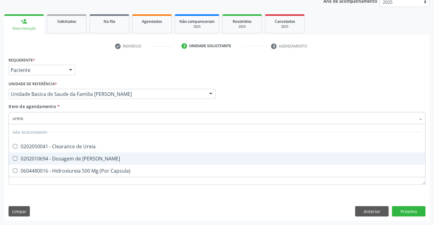
click at [71, 159] on div "0202010694 - Dosagem de [PERSON_NAME]" at bounding box center [216, 158] width 409 height 5
checkbox Ureia "true"
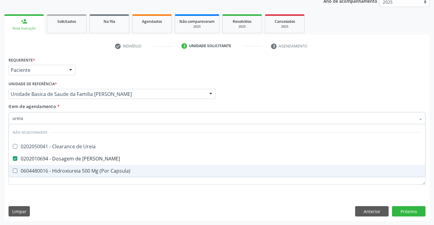
click at [70, 188] on div "Requerente * Paciente Profissional de Saúde Paciente Nenhum resultado encontrad…" at bounding box center [217, 124] width 417 height 138
checkbox Ureia "true"
checkbox Capsula\) "true"
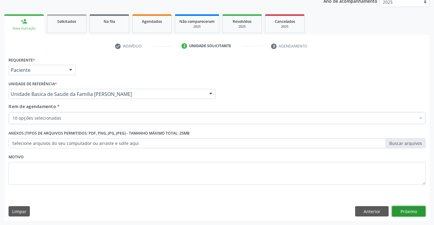
click at [403, 210] on button "Próximo" at bounding box center [408, 211] width 33 height 10
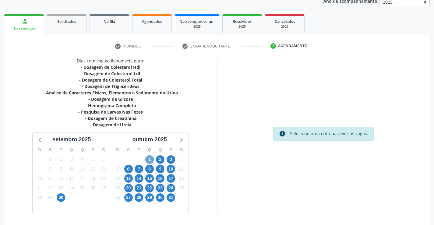
click at [148, 158] on span "1" at bounding box center [149, 159] width 9 height 9
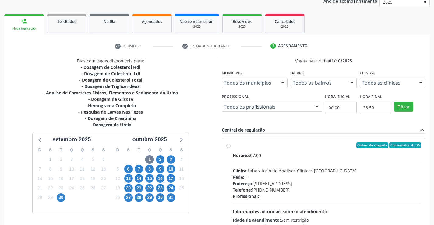
click at [232, 145] on label "Ordem de chegada Consumidos: 4 / 25 Horário: 07:00 Clínica: Laboratorio de Anal…" at bounding box center [326, 188] width 188 height 93
click at [227, 145] on input "Ordem de chegada Consumidos: 4 / 25 Horário: 07:00 Clínica: Laboratorio de Anal…" at bounding box center [228, 144] width 4 height 5
radio input "true"
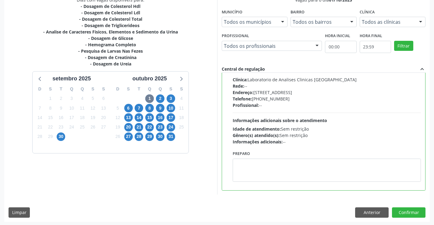
scroll to position [139, 0]
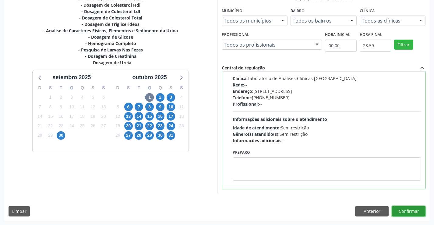
click at [401, 210] on button "Confirmar" at bounding box center [408, 211] width 33 height 10
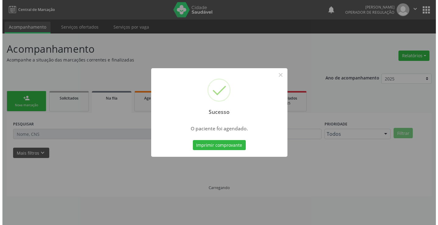
scroll to position [0, 0]
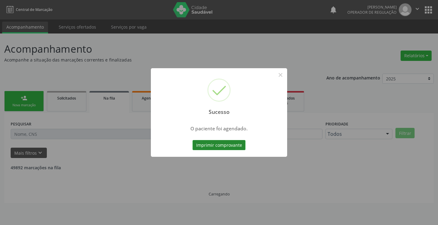
click at [224, 146] on button "Imprimir comprovante" at bounding box center [219, 145] width 53 height 10
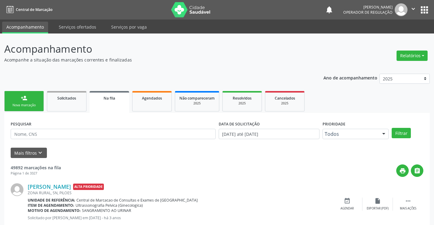
click at [36, 104] on div "Nova marcação" at bounding box center [24, 105] width 30 height 5
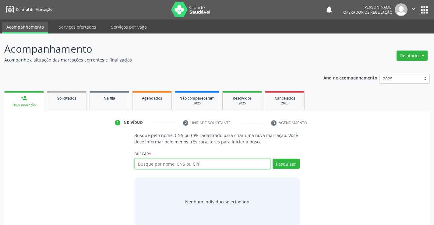
click at [192, 164] on input "text" at bounding box center [202, 164] width 136 height 10
type input "704105100478671"
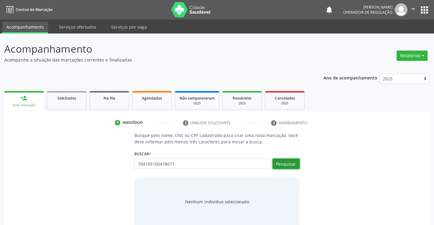
click at [278, 163] on button "Pesquisar" at bounding box center [285, 164] width 27 height 10
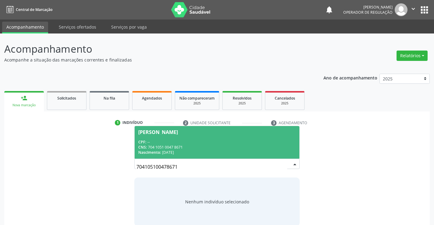
click at [238, 139] on div "CPF: --" at bounding box center [216, 141] width 157 height 5
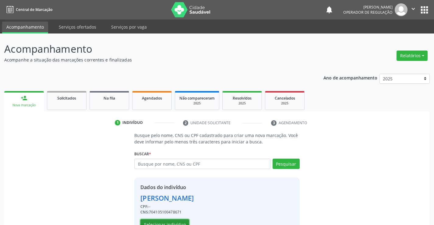
click at [178, 223] on button "Selecionar indivíduo" at bounding box center [164, 224] width 49 height 10
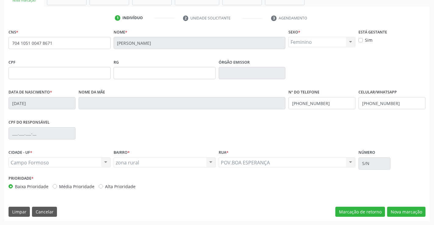
scroll to position [105, 0]
click at [400, 209] on button "Nova marcação" at bounding box center [406, 211] width 38 height 10
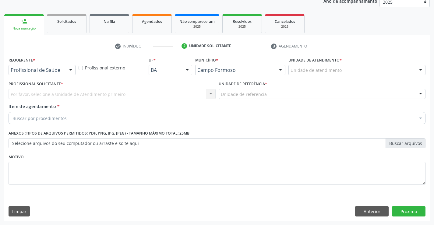
scroll to position [77, 0]
click at [71, 70] on div at bounding box center [70, 70] width 9 height 10
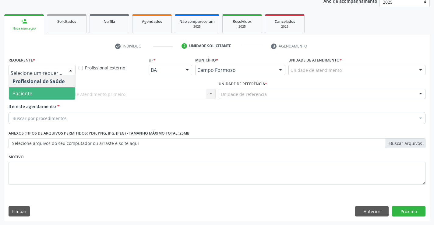
click at [58, 93] on span "Paciente" at bounding box center [42, 93] width 66 height 12
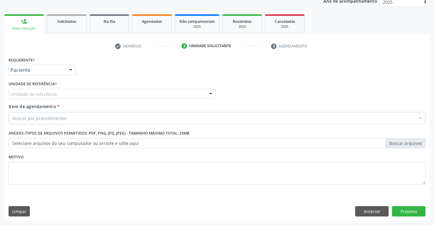
click at [65, 93] on div "Unidade de referência" at bounding box center [112, 94] width 207 height 10
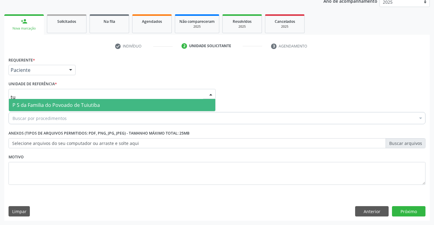
type input "tui"
click at [69, 104] on span "P S da Familia do Povoado de Tuiutiba" at bounding box center [55, 105] width 87 height 7
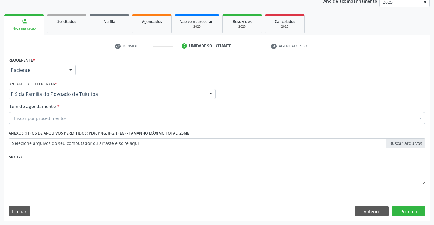
click at [72, 120] on div "Buscar por procedimentos" at bounding box center [217, 118] width 417 height 12
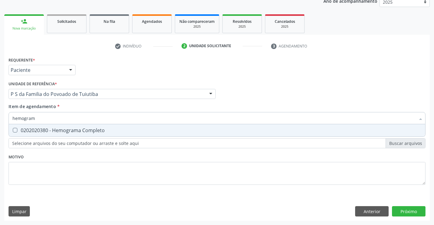
type input "hemograma"
click at [72, 128] on div "0202020380 - Hemograma Completo" at bounding box center [216, 130] width 409 height 5
checkbox Completo "true"
type input "hemograma"
click at [72, 154] on div "Requerente * Paciente Profissional de Saúde Paciente Nenhum resultado encontrad…" at bounding box center [217, 124] width 417 height 138
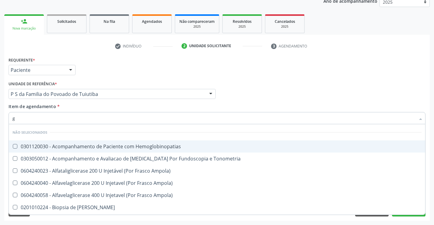
type input "gl"
checkbox Hemoglobinopatias "false"
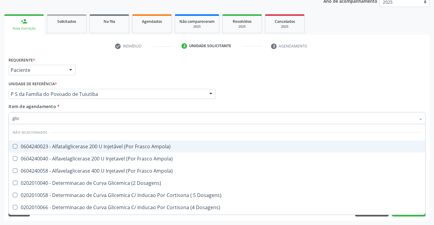
type input "glico"
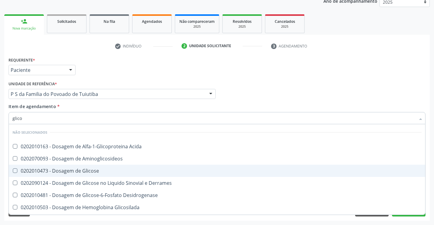
drag, startPoint x: 88, startPoint y: 167, endPoint x: 103, endPoint y: 200, distance: 35.4
click at [88, 169] on div "0202010473 - Dosagem de Glicose" at bounding box center [216, 170] width 409 height 5
checkbox Glicose "true"
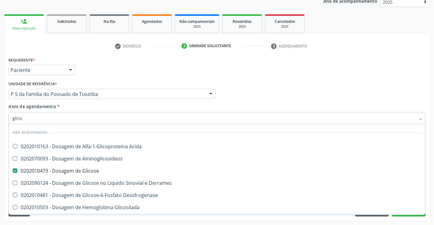
type input "glico"
click at [103, 217] on div "Requerente * Paciente Profissional de Saúde Paciente Nenhum resultado encontrad…" at bounding box center [216, 137] width 425 height 165
checkbox Acida "true"
checkbox Aminoglicosideos "true"
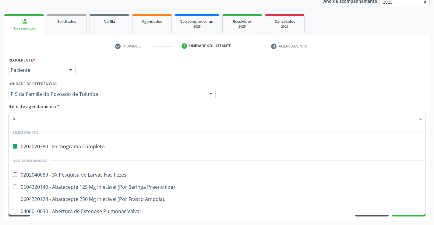
type input "pr"
checkbox Completo "false"
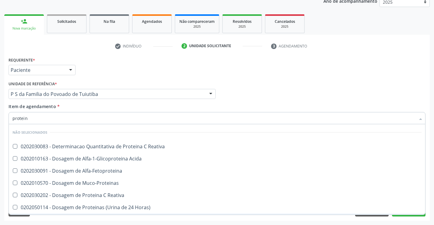
type input "proteina"
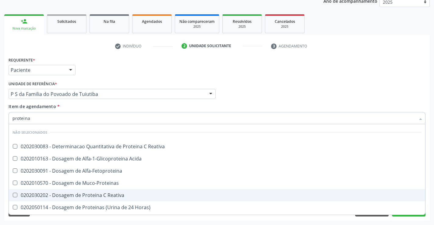
click at [92, 196] on div "0202030202 - Dosagem de Proteina C Reativa" at bounding box center [216, 195] width 409 height 5
checkbox Reativa "true"
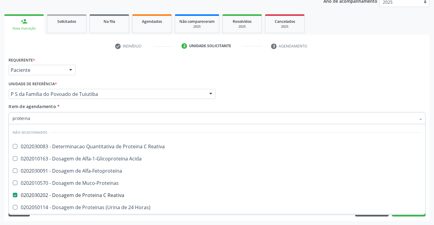
type input "proteina"
click at [94, 221] on div "Acompanhamento Acompanhe a situação das marcações correntes e finalizadas Relat…" at bounding box center [217, 91] width 434 height 268
checkbox Reativa "true"
checkbox Reativa "false"
checkbox Alfa-Fetoproteina "true"
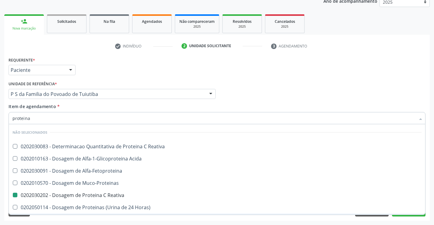
checkbox Acida "true"
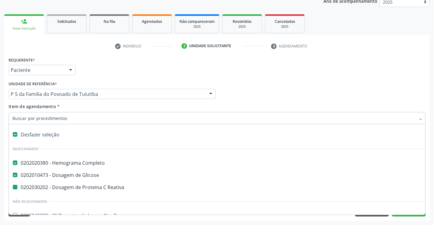
type input "v"
checkbox Reativa "false"
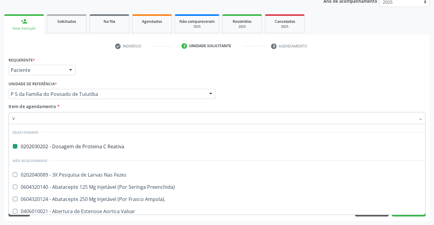
type input "vh"
checkbox Reativa "false"
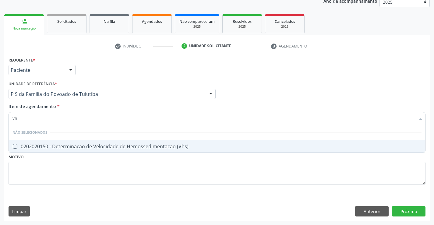
type input "vhs"
click at [103, 146] on div "0202020150 - Determinacao de Velocidade de Hemossedimentacao (Vhs)" at bounding box center [216, 146] width 409 height 5
checkbox \(Vhs\) "true"
type input "vhs"
click at [97, 169] on div "Requerente * Paciente Profissional de Saúde Paciente Nenhum resultado encontrad…" at bounding box center [217, 124] width 417 height 138
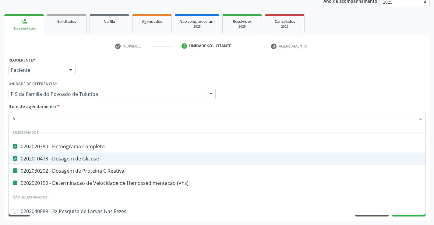
type input "ac"
checkbox Reativa "false"
checkbox \(Vhs\) "false"
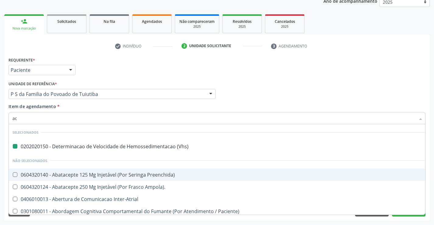
type input "aci"
checkbox \(Vhs\) "false"
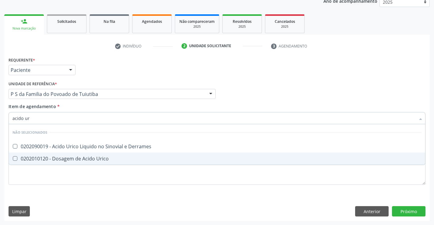
type input "acido uri"
click at [79, 159] on div "0202010120 - Dosagem de Acido Urico" at bounding box center [216, 158] width 409 height 5
checkbox Urico "true"
type input "acido uri"
click at [82, 182] on div "Requerente * Paciente Profissional de Saúde Paciente Nenhum resultado encontrad…" at bounding box center [217, 124] width 417 height 138
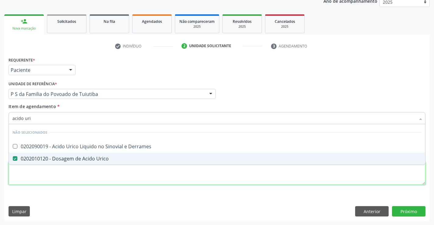
checkbox Derrames "true"
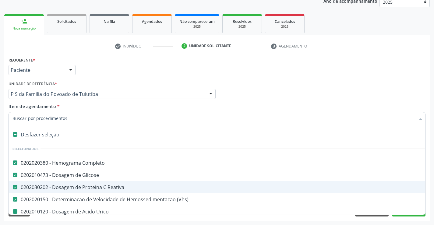
type input "t"
checkbox Urico "false"
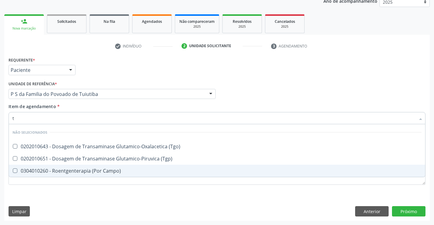
type input "tg"
checkbox \(Tgo\) "false"
checkbox \(Tgp\) "false"
checkbox Campo\) "false"
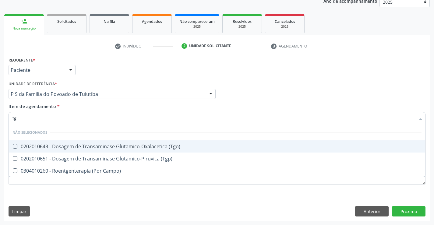
click at [105, 144] on div "0202010643 - Dosagem de Transaminase Glutamico-Oxalacetica (Tgo)" at bounding box center [216, 146] width 409 height 5
checkbox \(Tgo\) "true"
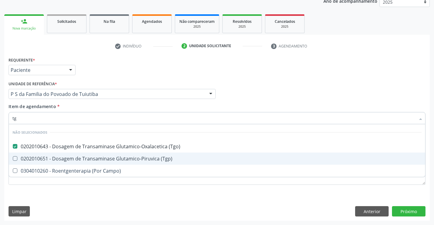
click at [105, 158] on div "0202010651 - Dosagem de Transaminase Glutamico-Piruvica (Tgp)" at bounding box center [216, 158] width 409 height 5
checkbox \(Tgp\) "true"
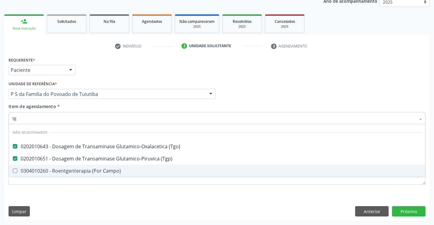
click at [115, 194] on div "Requerente * Paciente Profissional de Saúde Paciente Nenhum resultado encontrad…" at bounding box center [216, 137] width 425 height 165
checkbox Campo\) "true"
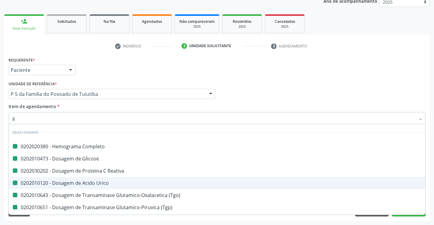
type input "ga"
checkbox Completo "false"
checkbox Glicose "false"
checkbox Reativa "false"
checkbox Urico "false"
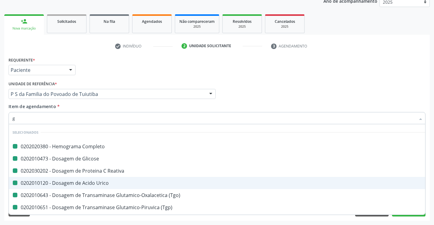
checkbox \(Tgo\) "false"
checkbox \(Tgp\) "false"
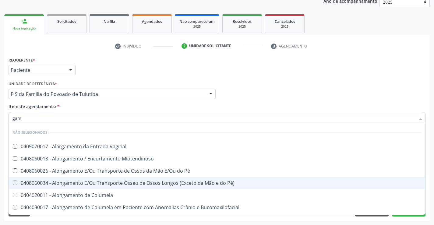
type input "gama"
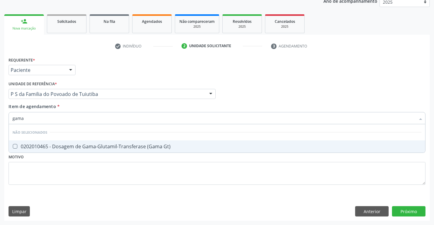
click at [92, 145] on div "0202010465 - Dosagem de Gama-Glutamil-Transferase (Gama Gt)" at bounding box center [216, 146] width 409 height 5
checkbox Gt\) "true"
click at [88, 171] on div "Requerente * Paciente Profissional de Saúde Paciente Nenhum resultado encontrad…" at bounding box center [217, 124] width 417 height 138
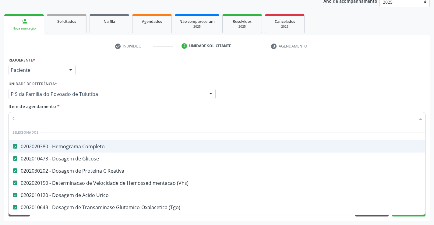
type input "co"
checkbox \(Tgp\) "false"
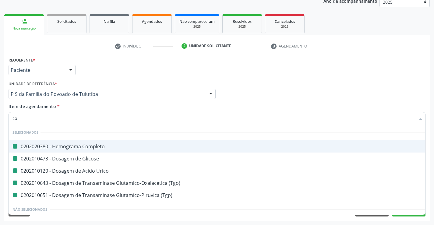
type input "col"
checkbox Completo "false"
checkbox Glicose "false"
checkbox Urico "false"
checkbox \(Tgo\) "false"
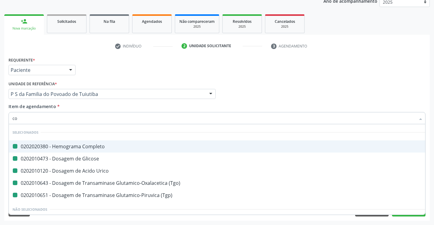
checkbox \(Tgp\) "false"
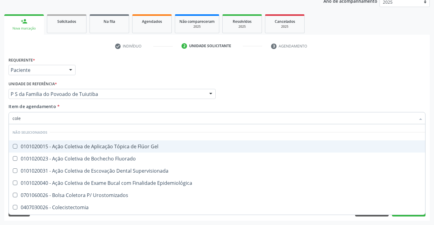
type input "coles"
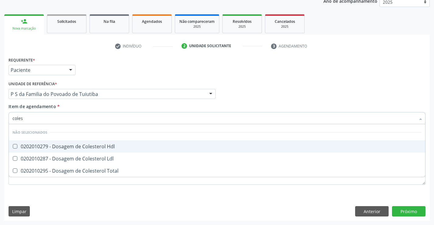
drag, startPoint x: 76, startPoint y: 145, endPoint x: 76, endPoint y: 150, distance: 4.6
click at [76, 148] on div "0202010279 - Dosagem de Colesterol Hdl" at bounding box center [216, 146] width 409 height 5
checkbox Hdl "true"
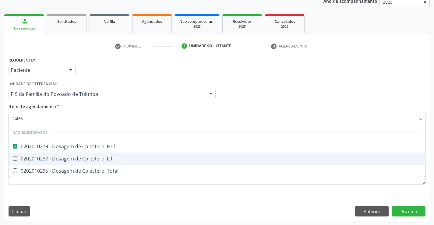
drag, startPoint x: 71, startPoint y: 158, endPoint x: 71, endPoint y: 162, distance: 3.7
click at [71, 160] on div "0202010287 - Dosagem de Colesterol Ldl" at bounding box center [216, 158] width 409 height 5
checkbox Ldl "true"
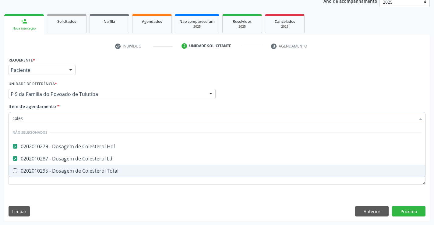
click at [71, 172] on div "0202010295 - Dosagem de Colesterol Total" at bounding box center [216, 170] width 409 height 5
checkbox Total "true"
type input "coles"
click at [70, 190] on div "Requerente * Paciente Profissional de Saúde Paciente Nenhum resultado encontrad…" at bounding box center [217, 124] width 417 height 138
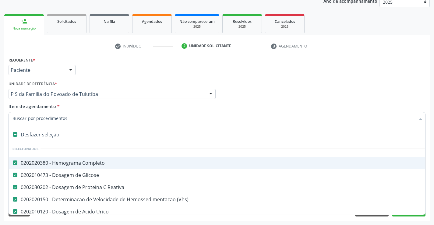
type input "t"
checkbox Total "false"
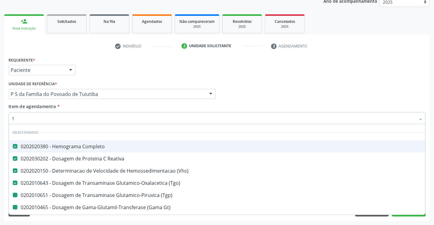
type input "tr"
checkbox \(Tgp\) "false"
checkbox Gt\) "false"
checkbox Hdl "false"
checkbox Ldl "false"
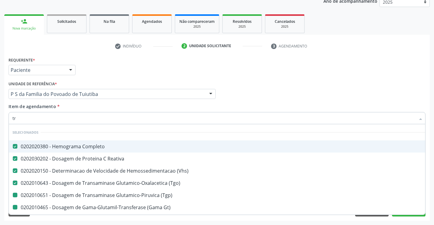
checkbox Total "false"
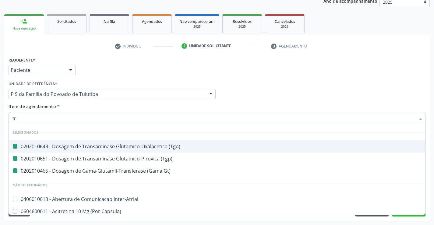
type input "tri"
checkbox \(Tgo\) "false"
checkbox \(Tgp\) "false"
checkbox Gt\) "false"
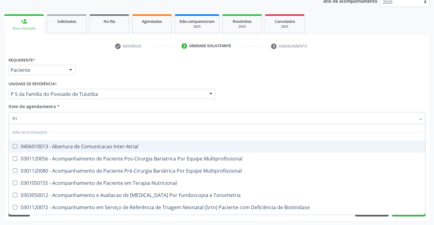
type input "trig"
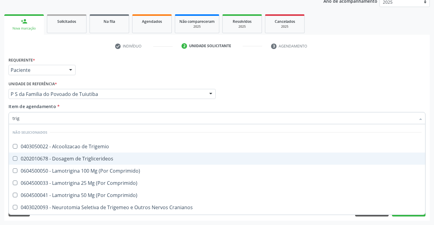
click at [83, 158] on div "0202010678 - Dosagem de Triglicerideos" at bounding box center [216, 158] width 409 height 5
checkbox Triglicerideos "true"
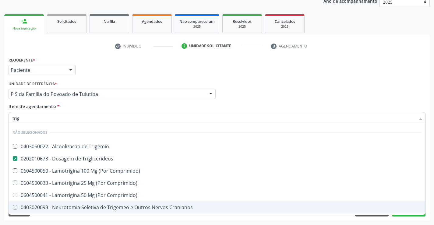
click at [85, 218] on div "Requerente * Paciente Profissional de Saúde Paciente Nenhum resultado encontrad…" at bounding box center [216, 137] width 425 height 165
checkbox Trigemio "true"
checkbox Comprimido\) "true"
checkbox Cranianos "true"
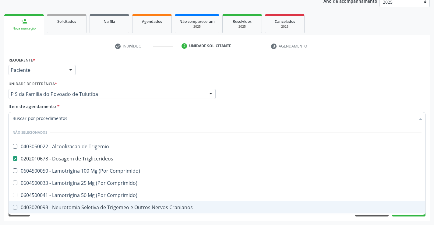
checkbox Espinal "true"
checkbox Comprimido\) "true"
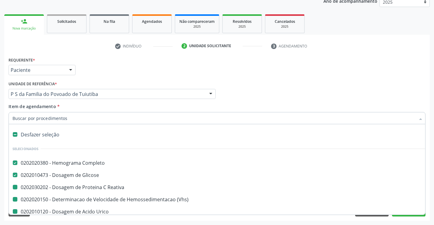
type input "f"
checkbox Reativa "false"
checkbox Urico "false"
checkbox \(Tgo\) "false"
checkbox \(Tgp\) "false"
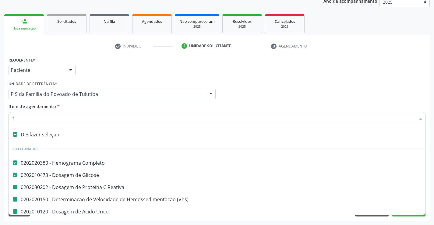
checkbox \(Vhs\) "false"
checkbox Gt\) "false"
checkbox Hdl "false"
checkbox Ldl "false"
checkbox Total "false"
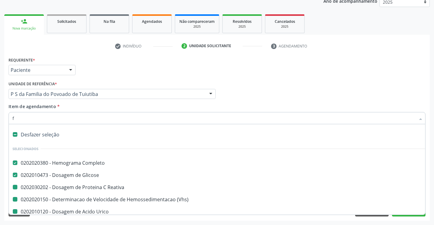
checkbox Triglicerideos "false"
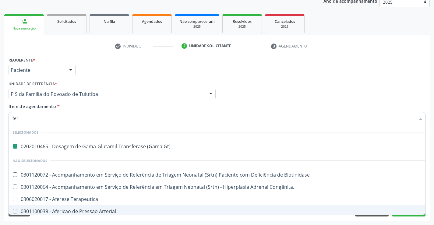
type input "ferr"
checkbox Gt\) "false"
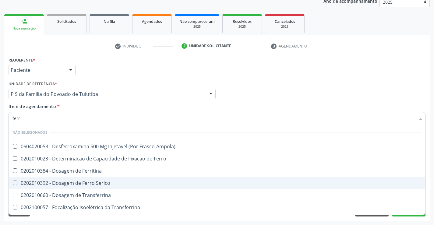
click at [76, 183] on div "0202010392 - Dosagem de Ferro Serico" at bounding box center [216, 182] width 409 height 5
checkbox Serico "true"
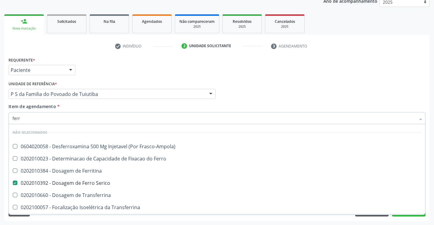
click at [80, 221] on div "Acompanhamento Acompanhe a situação das marcações correntes e finalizadas Relat…" at bounding box center [217, 91] width 434 height 268
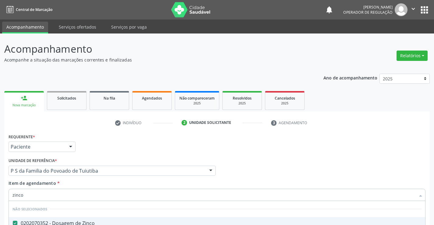
scroll to position [77, 0]
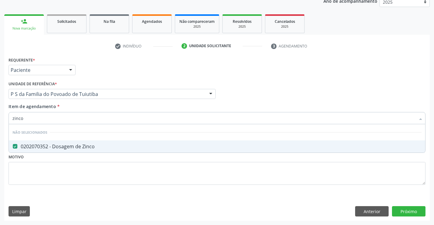
type input "zinco"
click at [70, 171] on div "Requerente * Paciente Profissional de Saúde Paciente Nenhum resultado encontrad…" at bounding box center [217, 124] width 417 height 138
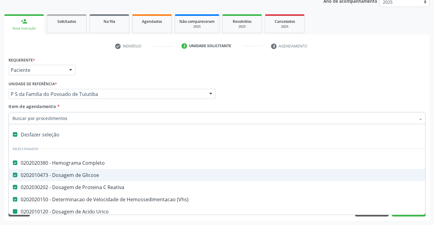
type input "p"
checkbox Urico "false"
checkbox \(Tgo\) "false"
checkbox \(Tgp\) "false"
checkbox Gt\) "false"
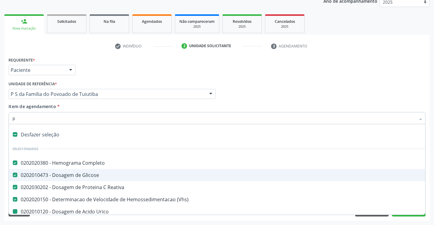
checkbox Hdl "false"
checkbox Ldl "false"
checkbox Total "false"
checkbox Triglicerideos "false"
checkbox Serico "false"
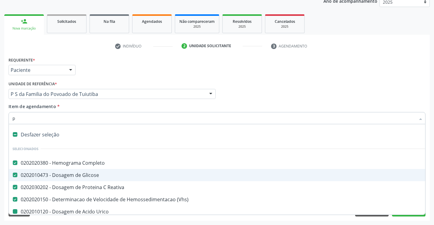
checkbox Calcio "false"
checkbox Magnesio "false"
checkbox Zinco "false"
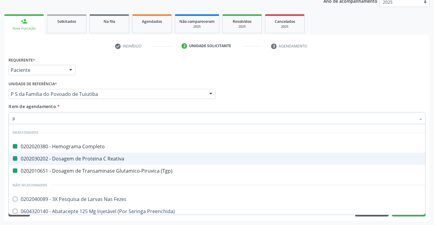
type input "pc"
checkbox Completo "false"
checkbox Reativa "false"
checkbox \(Tgp\) "false"
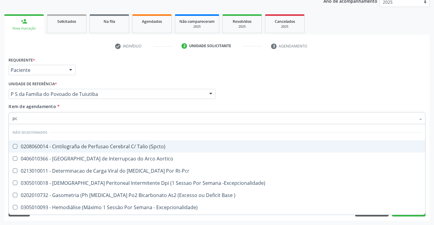
type input "p"
checkbox \(Spcto\) "true"
checkbox Aortico "true"
checkbox Rt-Pcr "true"
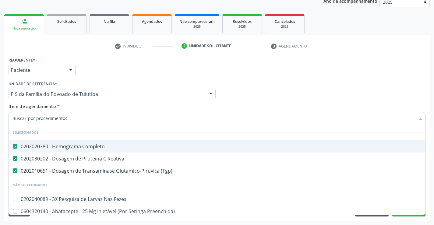
checkbox Fezes "true"
checkbox Preenchida\) "true"
checkbox Ampola\)\ "true"
checkbox Valvar "true"
checkbox Adolescente\) "true"
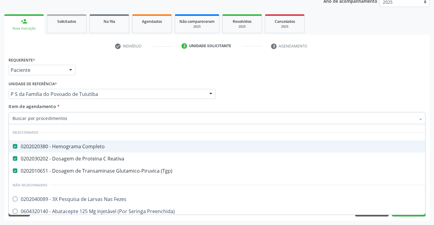
checkbox Paciente\) "true"
checkbox Dente\) "true"
checkbox Comprimido\) "true"
checkbox Capsula\) "true"
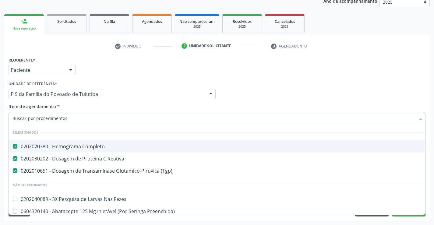
checkbox Psicossocial "true"
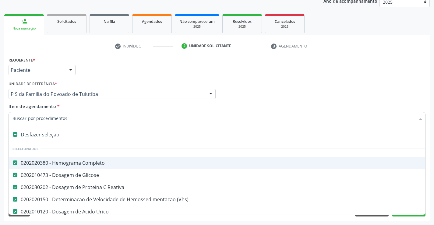
type input "p"
checkbox Urico "false"
checkbox \(Tgo\) "false"
checkbox \(Tgp\) "false"
checkbox Gt\) "false"
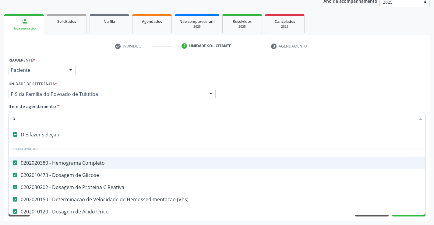
checkbox Hdl "false"
checkbox Ldl "false"
checkbox Total "false"
checkbox Triglicerideos "false"
checkbox Serico "false"
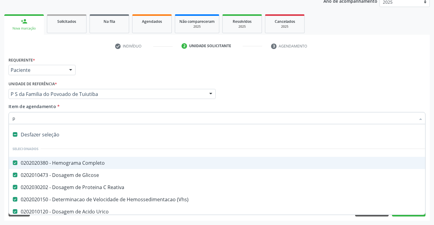
checkbox Calcio "false"
checkbox Magnesio "false"
checkbox Zinco "false"
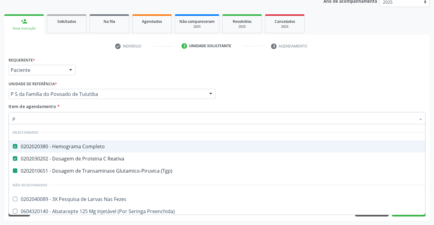
type input "pr"
checkbox \(Tgp\) "false"
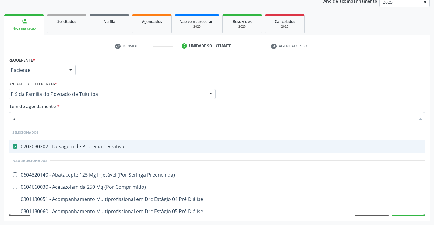
type input "p"
checkbox Preenchida\) "true"
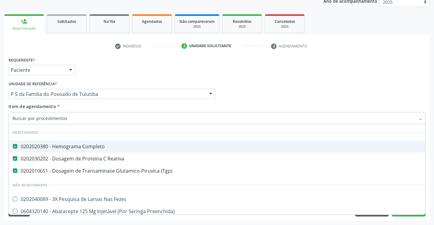
checkbox Fezes "true"
checkbox Preenchida\) "true"
checkbox Ampola\)\ "true"
checkbox Valvar "true"
checkbox Adolescente\) "true"
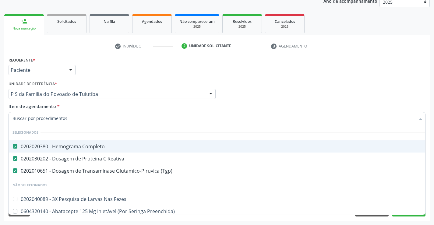
checkbox Paciente\) "true"
checkbox Dente\) "true"
checkbox Comprimido\) "true"
checkbox Capsula\) "true"
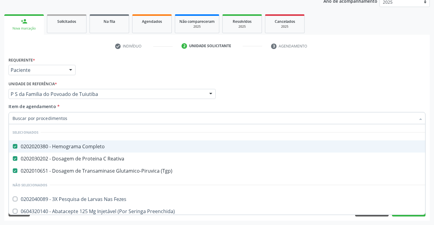
checkbox Psicossocial "true"
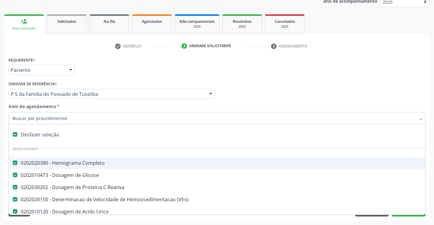
type input "c"
checkbox Zinco "false"
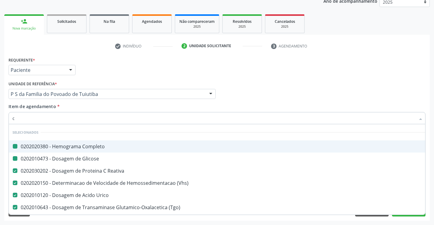
type input "cp"
checkbox Completo "false"
checkbox Glicose "false"
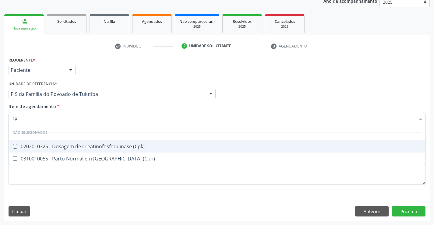
type input "cpk"
click at [82, 147] on div "0202010325 - Dosagem de Creatinofosfoquinase (Cpk)" at bounding box center [216, 146] width 409 height 5
checkbox \(Cpk\) "true"
type input "cpk"
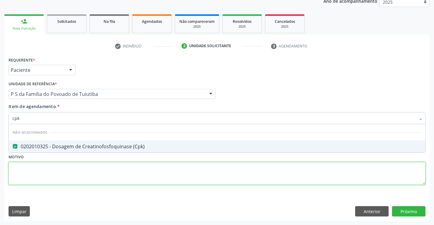
click at [79, 169] on div "Requerente * Paciente Profissional de Saúde Paciente Nenhum resultado encontrad…" at bounding box center [217, 124] width 417 height 138
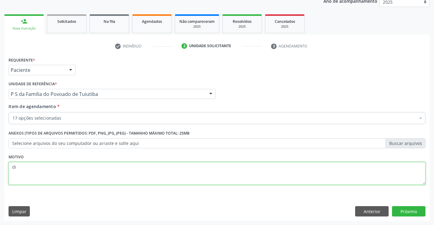
type textarea "d"
type textarea "-"
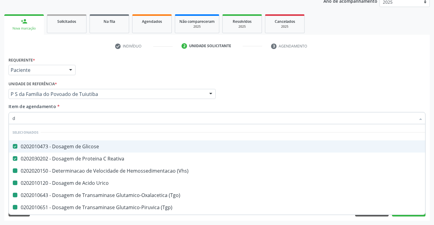
type input "di"
checkbox \(Vhs\) "false"
checkbox Urico "false"
checkbox \(Tgo\) "false"
checkbox \(Tgp\) "false"
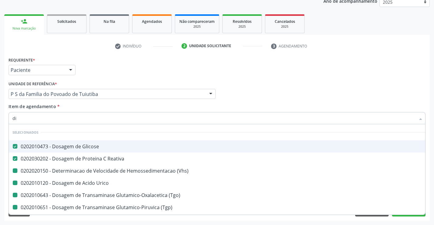
checkbox Gt\) "false"
checkbox Hdl "false"
checkbox Ldl "false"
checkbox Total "false"
checkbox Triglicerideos "false"
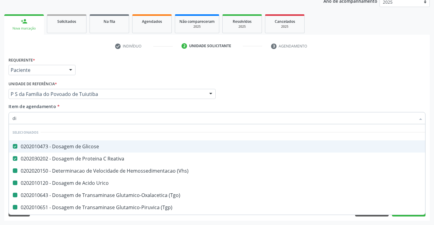
checkbox Serico "false"
checkbox Calcio "false"
checkbox Magnesio "false"
checkbox Zinco "false"
checkbox \(Cpk\) "false"
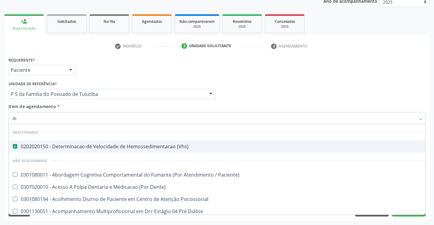
type input "d"
checkbox Paciente\) "true"
checkbox Dente\) "true"
checkbox Psicossocial "true"
checkbox Diálise "true"
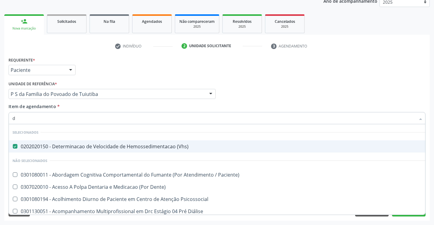
checkbox Diálise "true"
checkbox Congenito "true"
checkbox Queimado "true"
checkbox Bilateral "true"
checkbox Osso "true"
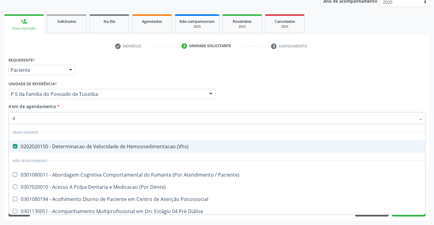
checkbox Clinico "true"
checkbox Ortopedica "true"
checkbox Especializada\ "true"
checkbox Paciente\) "true"
checkbox Agudizadas "true"
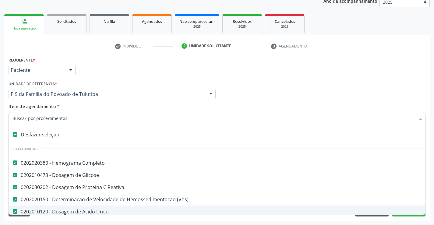
click at [301, 218] on div "Requerente * Paciente Profissional de Saúde Paciente Nenhum resultado encontrad…" at bounding box center [216, 137] width 425 height 165
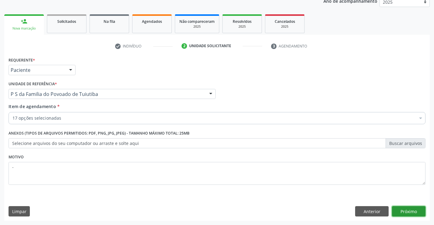
click at [410, 209] on button "Próximo" at bounding box center [408, 211] width 33 height 10
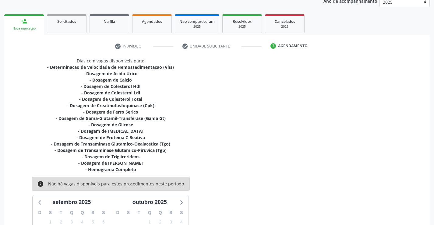
scroll to position [160, 0]
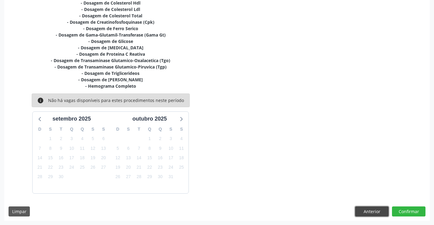
click at [371, 210] on button "Anterior" at bounding box center [371, 211] width 33 height 10
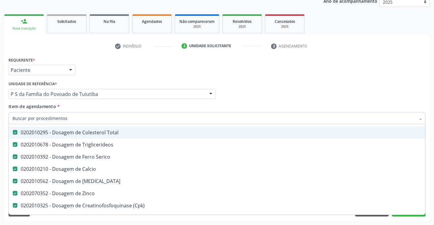
scroll to position [183, 0]
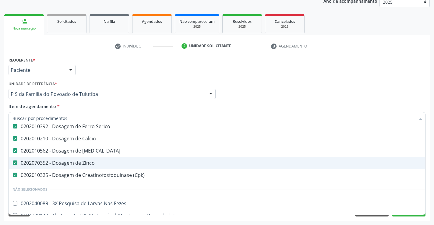
click at [88, 163] on div "0202070352 - Dosagem de Zinco" at bounding box center [249, 162] width 474 height 5
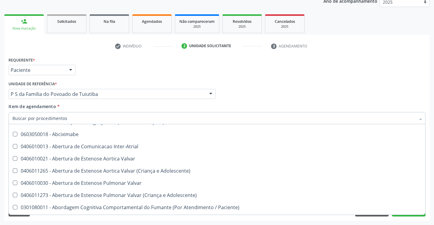
scroll to position [304, 0]
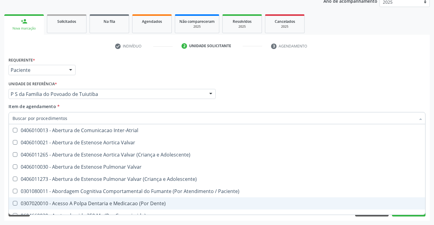
click at [304, 221] on div "Acompanhamento Acompanhe a situação das marcações correntes e finalizadas Relat…" at bounding box center [217, 91] width 434 height 268
checkbox Zinco "true"
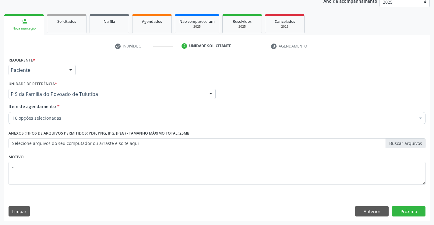
scroll to position [0, 0]
click at [406, 211] on button "Próximo" at bounding box center [408, 211] width 33 height 10
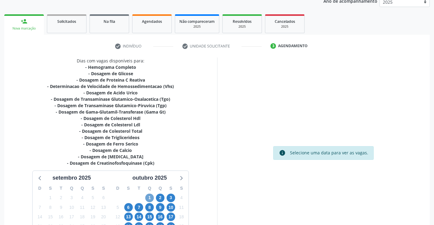
click at [148, 197] on span "1" at bounding box center [149, 198] width 9 height 9
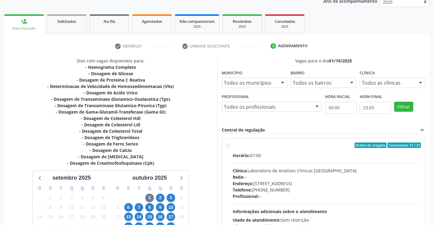
click at [232, 145] on label "Ordem de chegada Consumidos: 15 / 25 Horário: 07:00 Clínica: Laboratorio de Ana…" at bounding box center [326, 188] width 188 height 93
click at [227, 145] on input "Ordem de chegada Consumidos: 15 / 25 Horário: 07:00 Clínica: Laboratorio de Ana…" at bounding box center [228, 144] width 4 height 5
radio input "true"
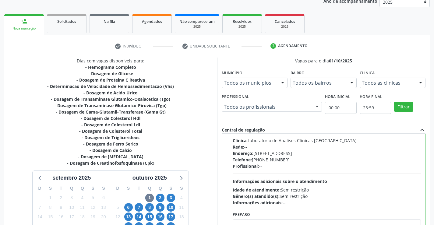
scroll to position [139, 0]
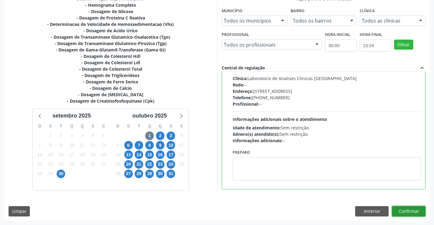
click at [401, 209] on button "Confirmar" at bounding box center [408, 211] width 33 height 10
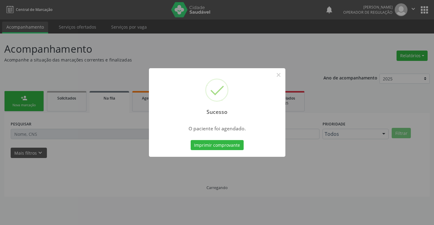
scroll to position [0, 0]
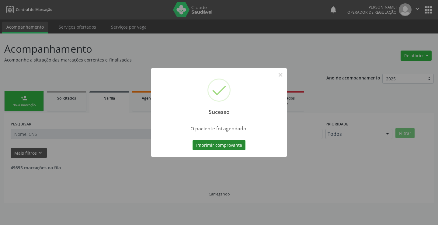
click at [231, 143] on button "Imprimir comprovante" at bounding box center [219, 145] width 53 height 10
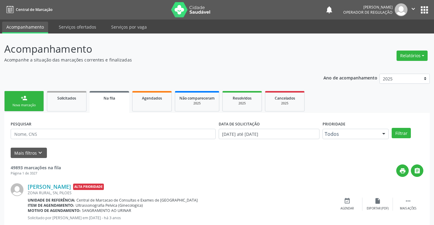
click at [35, 104] on div "Nova marcação" at bounding box center [24, 105] width 30 height 5
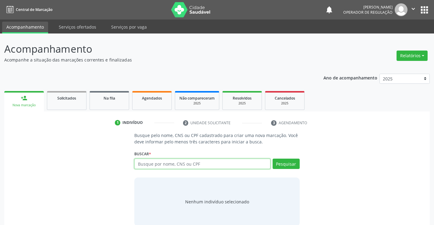
click at [173, 163] on input "text" at bounding box center [202, 164] width 136 height 10
type input "704105100478671"
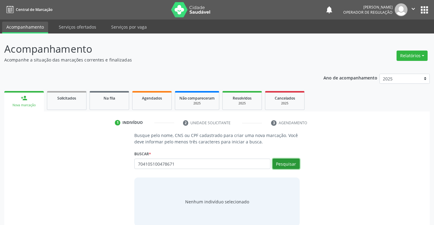
click at [292, 162] on button "Pesquisar" at bounding box center [285, 164] width 27 height 10
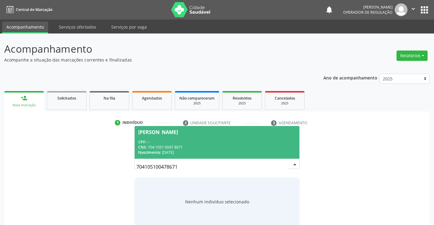
click at [232, 146] on div "CNS: 704 1051 0047 8671" at bounding box center [216, 147] width 157 height 5
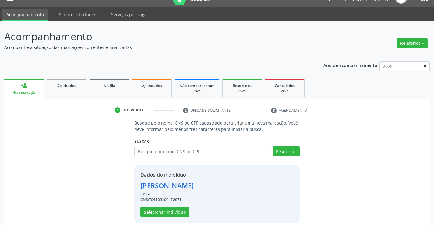
scroll to position [19, 0]
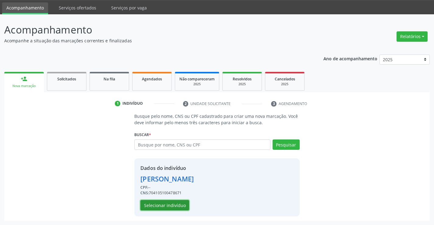
click at [168, 204] on button "Selecionar indivíduo" at bounding box center [164, 205] width 49 height 10
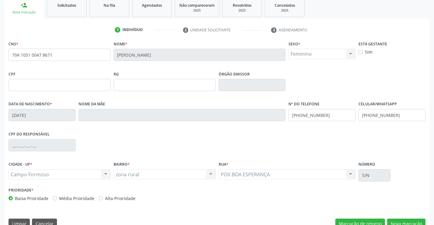
scroll to position [105, 0]
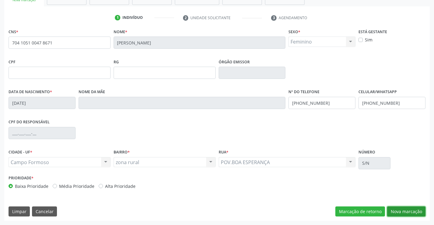
click at [392, 209] on button "Nova marcação" at bounding box center [406, 211] width 38 height 10
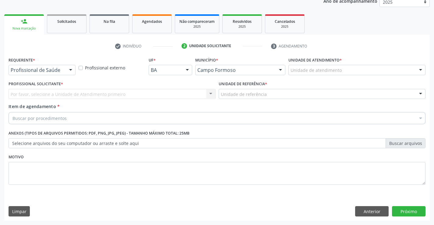
scroll to position [77, 0]
drag, startPoint x: 73, startPoint y: 70, endPoint x: 63, endPoint y: 76, distance: 12.3
click at [73, 70] on div at bounding box center [70, 70] width 9 height 10
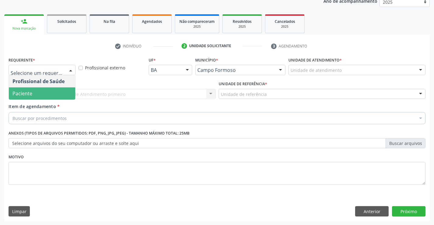
drag, startPoint x: 54, startPoint y: 95, endPoint x: 59, endPoint y: 85, distance: 11.3
click at [54, 93] on span "Paciente" at bounding box center [42, 93] width 66 height 12
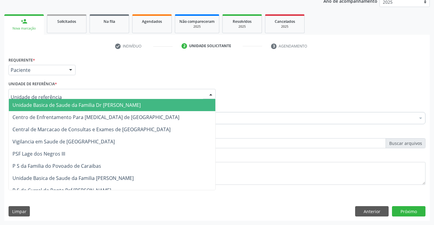
click at [61, 94] on div at bounding box center [112, 94] width 207 height 10
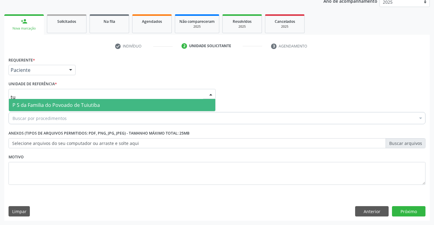
type input "tui"
click at [67, 105] on span "P S da Familia do Povoado de Tuiutiba" at bounding box center [55, 105] width 87 height 7
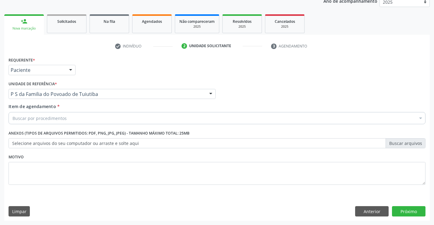
click at [67, 119] on div "Buscar por procedimentos" at bounding box center [217, 118] width 417 height 12
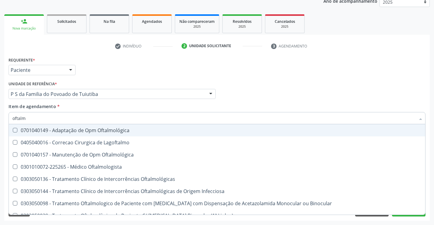
type input "oftalmo"
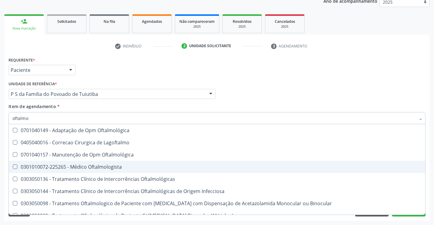
click at [103, 167] on div "0301010072-225265 - Médico Oftalmologista" at bounding box center [216, 166] width 409 height 5
checkbox Oftalmologista "true"
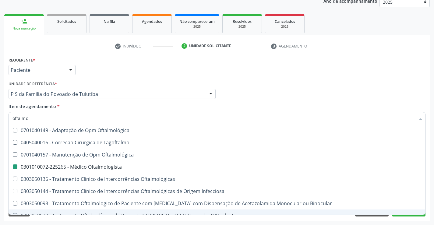
click at [126, 220] on div "Requerente * Paciente Profissional de Saúde Paciente Nenhum resultado encontrad…" at bounding box center [216, 137] width 425 height 165
checkbox Lagoftalmo "true"
checkbox Oftalmologista "false"
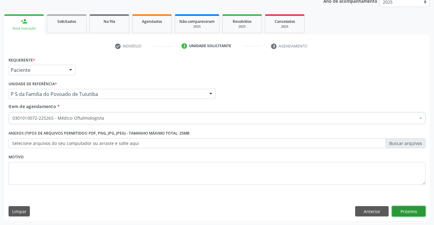
click at [398, 210] on button "Próximo" at bounding box center [408, 211] width 33 height 10
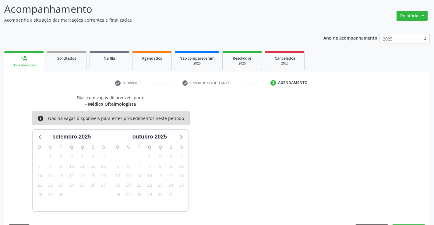
scroll to position [58, 0]
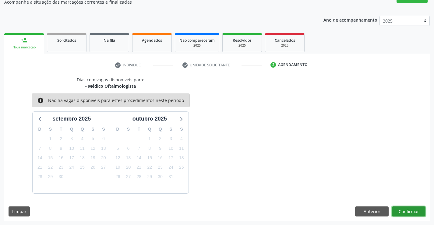
click at [396, 210] on button "Confirmar" at bounding box center [408, 211] width 33 height 10
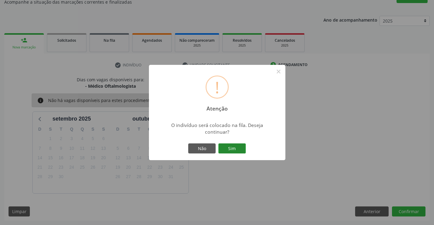
click at [240, 148] on button "Sim" at bounding box center [231, 148] width 27 height 10
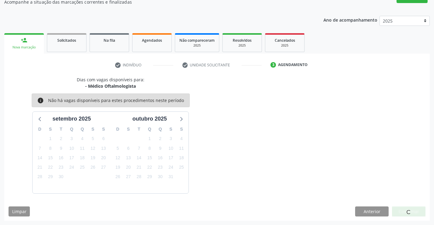
scroll to position [0, 0]
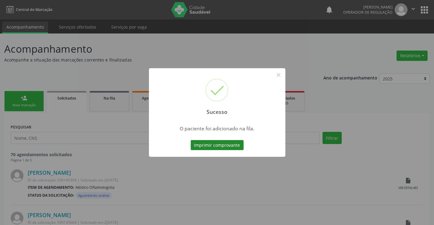
click at [240, 144] on button "Imprimir comprovante" at bounding box center [216, 145] width 53 height 10
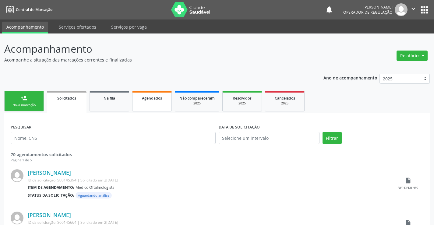
click at [149, 104] on link "Agendados" at bounding box center [152, 101] width 40 height 20
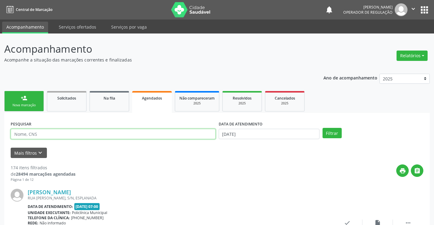
click at [58, 132] on input "text" at bounding box center [113, 134] width 205 height 10
type input "703406012913600"
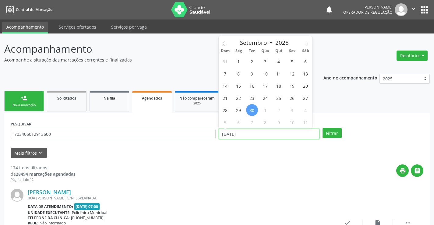
click at [255, 135] on input "30/09/2025" at bounding box center [268, 134] width 101 height 10
click at [253, 108] on span "30" at bounding box center [252, 110] width 12 height 12
type input "30/09/2025"
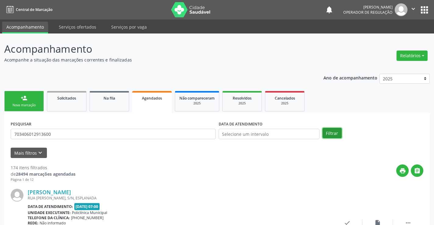
click at [330, 134] on button "Filtrar" at bounding box center [331, 133] width 19 height 10
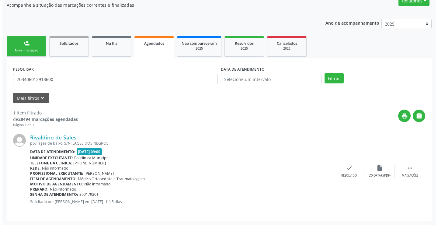
scroll to position [55, 0]
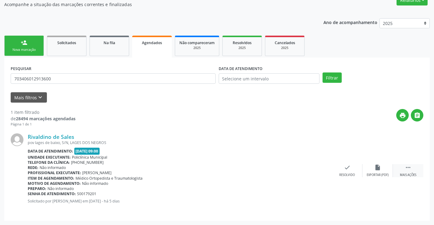
click at [409, 166] on icon "" at bounding box center [407, 167] width 7 height 7
click at [315, 166] on icon "cancel" at bounding box center [316, 167] width 7 height 7
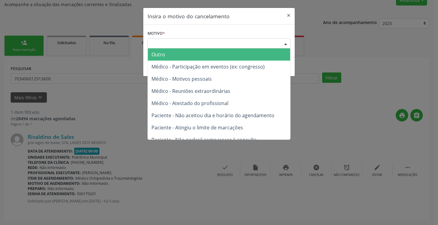
click at [244, 42] on div "Escolha o motivo" at bounding box center [219, 43] width 143 height 10
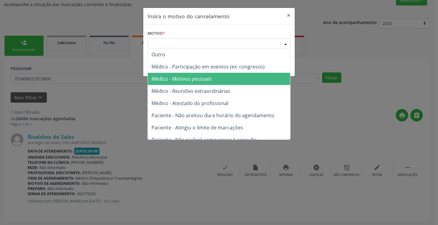
click at [217, 79] on span "Médico - Motivos pessoais" at bounding box center [219, 79] width 142 height 12
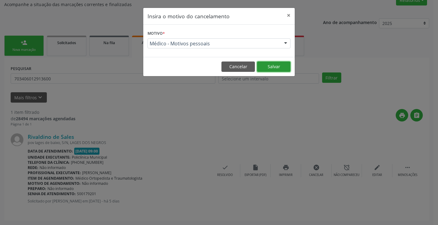
click at [268, 65] on button "Salvar" at bounding box center [273, 66] width 33 height 10
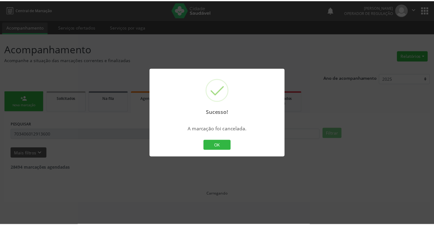
scroll to position [0, 0]
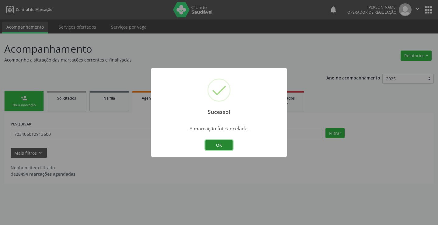
click at [217, 144] on button "OK" at bounding box center [218, 145] width 27 height 10
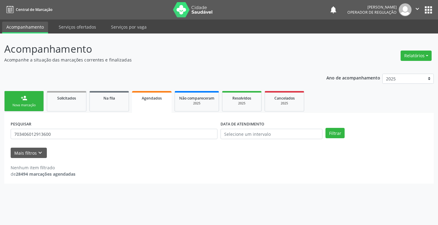
click at [33, 100] on link "person_add Nova marcação" at bounding box center [24, 101] width 40 height 20
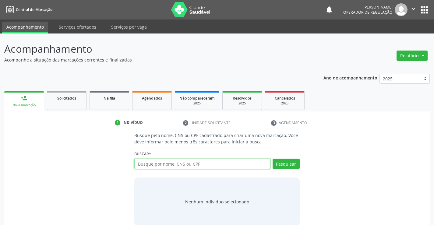
click at [170, 163] on input "text" at bounding box center [202, 164] width 136 height 10
type input "r"
type input "11665213892"
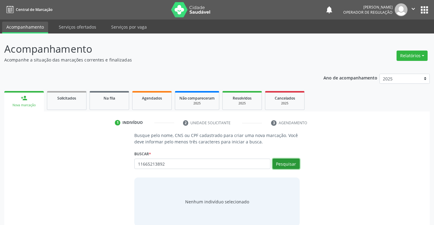
click at [277, 165] on button "Pesquisar" at bounding box center [285, 164] width 27 height 10
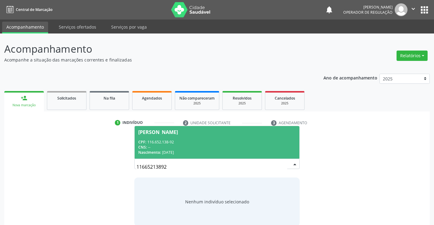
click at [232, 139] on div "CPF: 116.652.138-92" at bounding box center [216, 141] width 157 height 5
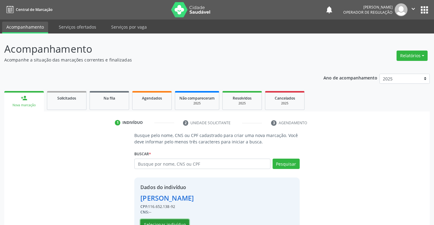
click at [181, 222] on button "Selecionar indivíduo" at bounding box center [164, 224] width 49 height 10
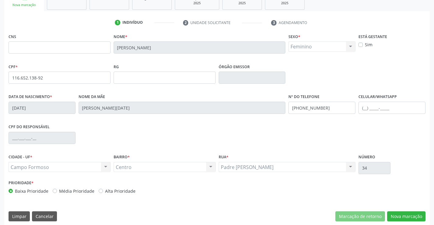
scroll to position [105, 0]
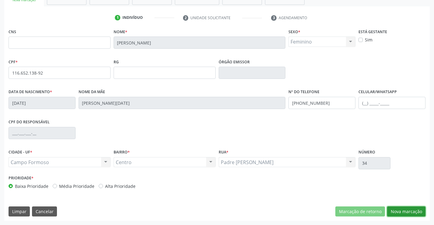
click at [408, 210] on button "Nova marcação" at bounding box center [406, 211] width 38 height 10
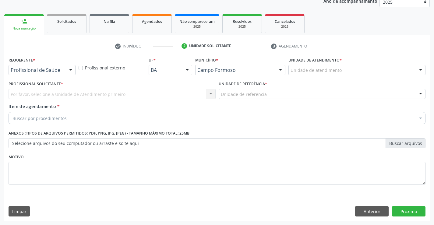
scroll to position [77, 0]
click at [72, 69] on div at bounding box center [70, 70] width 9 height 10
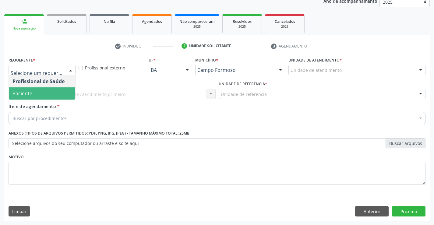
click at [45, 94] on span "Paciente" at bounding box center [42, 93] width 66 height 12
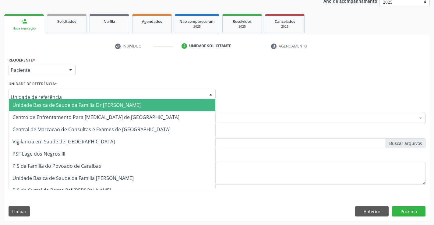
click at [69, 95] on div at bounding box center [112, 94] width 207 height 10
click at [70, 104] on span "Unidade Basica de Saude da Familia Dr [PERSON_NAME]" at bounding box center [76, 105] width 128 height 7
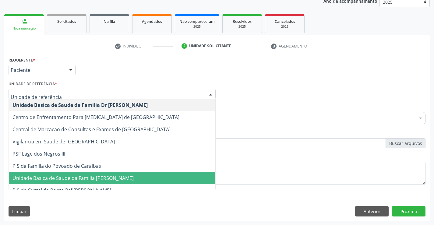
click at [113, 179] on span "Unidade Basica de Saude da Familia [PERSON_NAME]" at bounding box center [72, 178] width 121 height 7
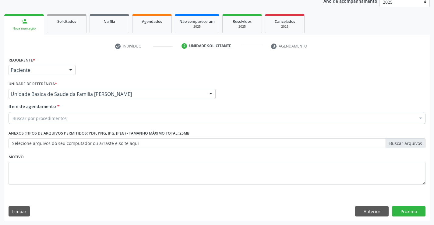
click at [82, 120] on div "Buscar por procedimentos" at bounding box center [217, 118] width 417 height 12
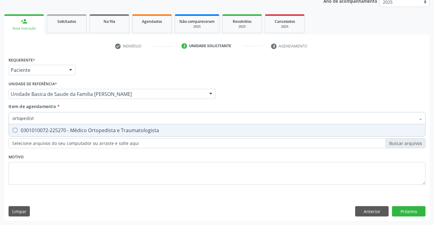
type input "ortopedista"
click at [82, 127] on span "0301010072-225270 - Médico Ortopedista e Traumatologista" at bounding box center [217, 130] width 416 height 12
checkbox Traumatologista "true"
click at [89, 170] on div "Requerente * Paciente Profissional de Saúde Paciente Nenhum resultado encontrad…" at bounding box center [217, 124] width 417 height 138
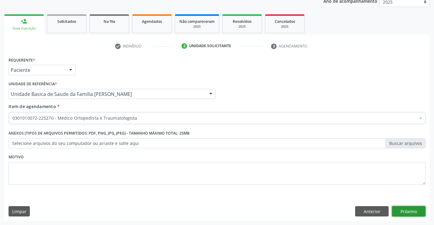
click at [400, 212] on button "Próximo" at bounding box center [408, 211] width 33 height 10
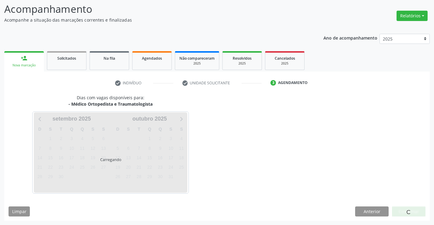
scroll to position [40, 0]
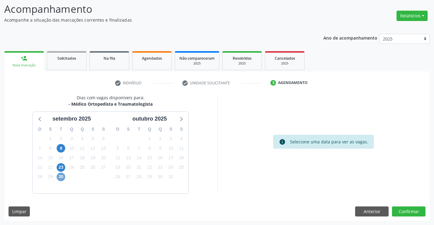
click at [61, 177] on span "30" at bounding box center [61, 177] width 9 height 9
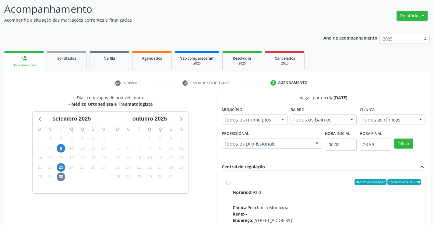
click at [232, 183] on label "Ordem de chegada Consumidos: 18 / 20 Horário: 09:00 Clínica: Policlínica Munici…" at bounding box center [326, 225] width 188 height 93
click at [228, 183] on input "Ordem de chegada Consumidos: 18 / 20 Horário: 09:00 Clínica: Policlínica Munici…" at bounding box center [228, 181] width 4 height 5
radio input "true"
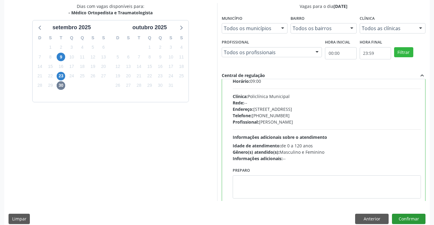
scroll to position [30, 0]
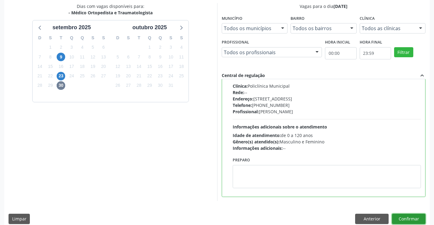
click at [407, 218] on button "Confirmar" at bounding box center [408, 219] width 33 height 10
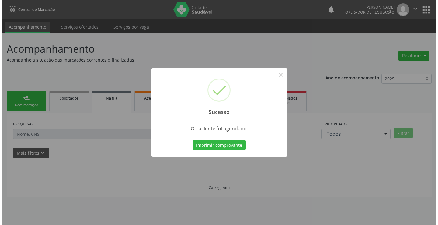
scroll to position [0, 0]
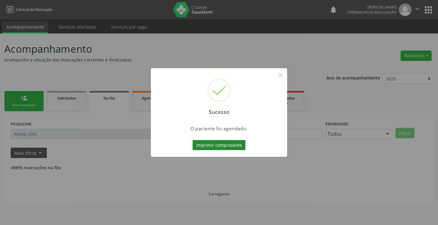
click at [229, 143] on button "Imprimir comprovante" at bounding box center [219, 145] width 53 height 10
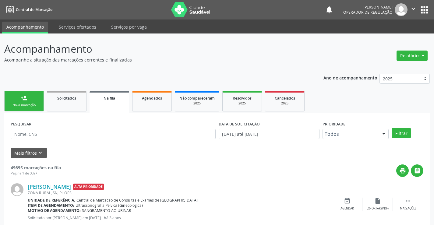
click at [36, 104] on div "Nova marcação" at bounding box center [24, 105] width 30 height 5
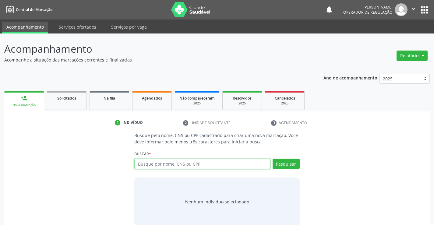
click at [164, 165] on input "text" at bounding box center [202, 164] width 136 height 10
type input "706202535916861"
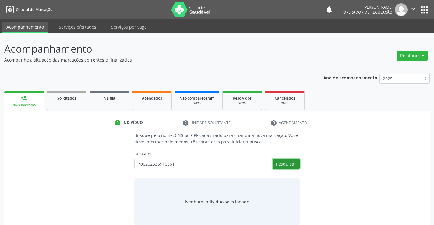
click at [278, 162] on button "Pesquisar" at bounding box center [285, 164] width 27 height 10
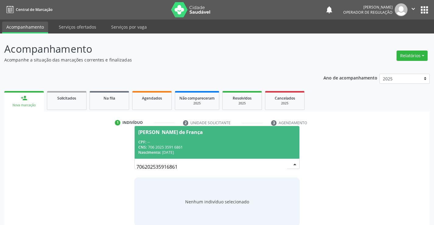
click at [238, 143] on div "CPF: --" at bounding box center [216, 141] width 157 height 5
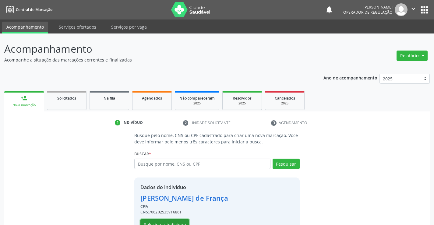
click at [176, 222] on button "Selecionar indivíduo" at bounding box center [164, 224] width 49 height 10
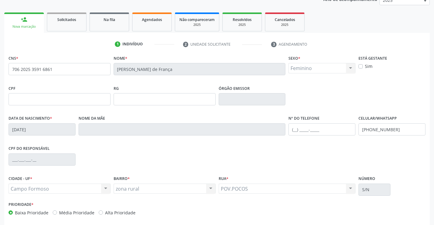
scroll to position [91, 0]
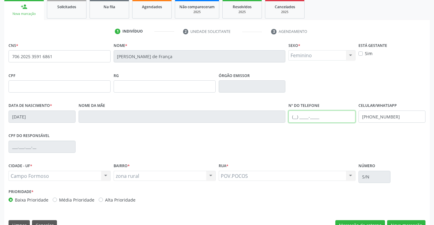
click at [294, 116] on input "text" at bounding box center [321, 116] width 67 height 12
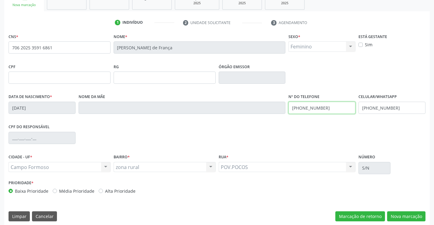
scroll to position [105, 0]
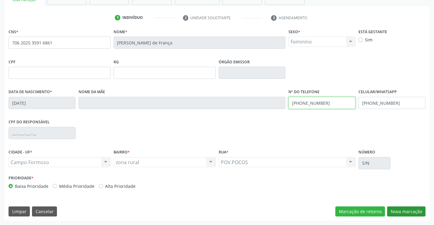
type input "(74) 98112-1548"
click at [407, 209] on button "Nova marcação" at bounding box center [406, 211] width 38 height 10
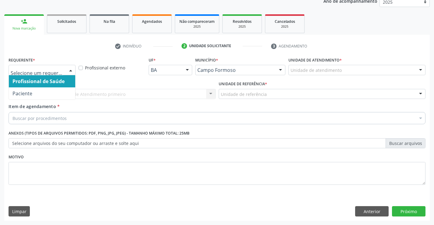
click at [68, 70] on div at bounding box center [70, 70] width 9 height 10
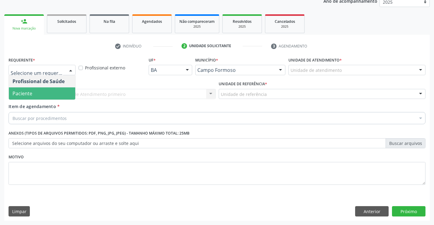
click at [58, 96] on span "Paciente" at bounding box center [42, 93] width 66 height 12
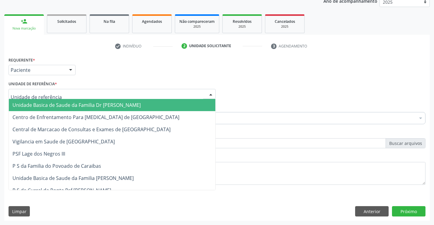
click at [62, 94] on div at bounding box center [112, 94] width 207 height 10
type input "po"
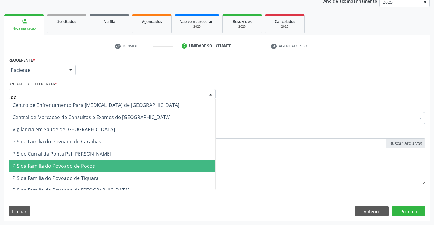
click at [75, 163] on span "P S da Familia do Povoado de Pocos" at bounding box center [53, 165] width 82 height 7
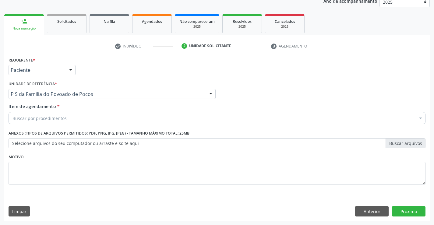
click at [71, 119] on div "Buscar por procedimentos" at bounding box center [217, 118] width 417 height 12
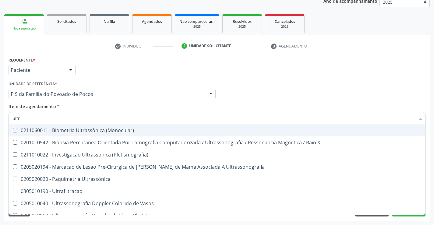
type input "ultra"
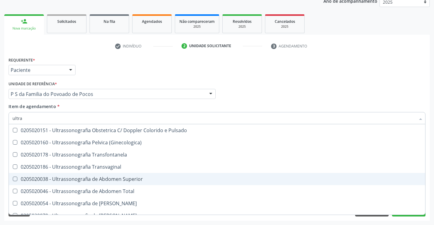
scroll to position [152, 0]
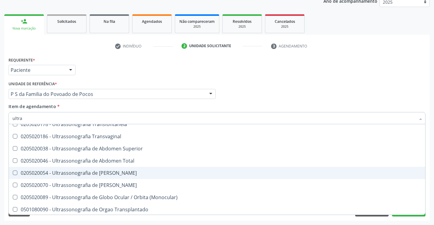
click at [90, 173] on div "0205020054 - Ultrassonografia de Aparelho Urinario" at bounding box center [216, 172] width 409 height 5
checkbox Urinario "true"
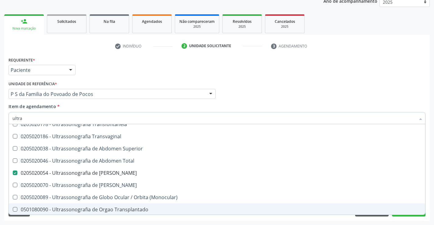
type input "ultra"
click at [110, 218] on div "Requerente * Paciente Profissional de Saúde Paciente Nenhum resultado encontrad…" at bounding box center [216, 137] width 425 height 165
checkbox X "true"
checkbox Urinario "false"
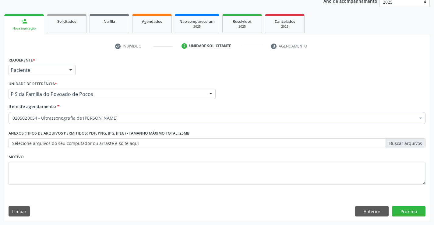
scroll to position [0, 0]
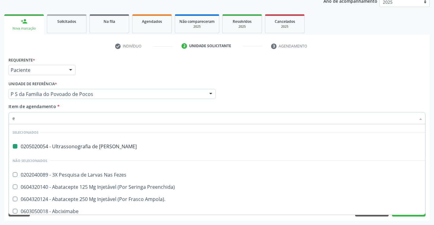
type input "en"
checkbox Urinario "false"
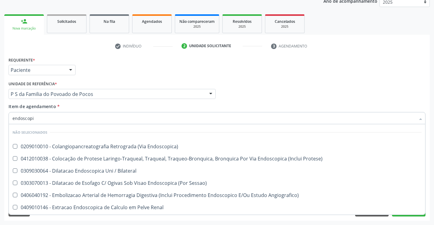
type input "endoscopia"
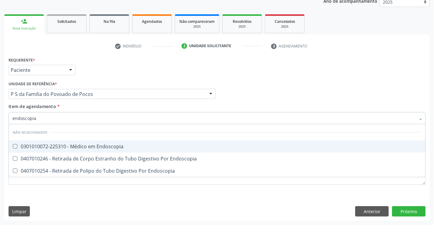
click at [134, 149] on span "0301010072-225310 - Médico em Endoscopia" at bounding box center [217, 146] width 416 height 12
checkbox Endoscopia "true"
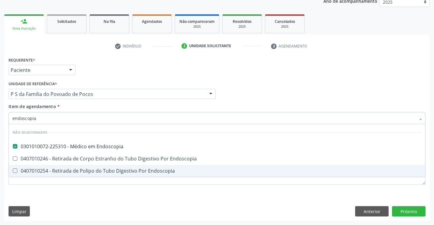
click at [144, 192] on div "Requerente * Paciente Profissional de Saúde Paciente Nenhum resultado encontrad…" at bounding box center [217, 124] width 417 height 138
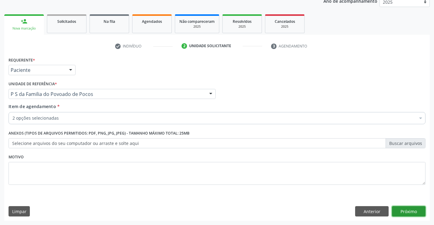
click at [397, 212] on button "Próximo" at bounding box center [408, 211] width 33 height 10
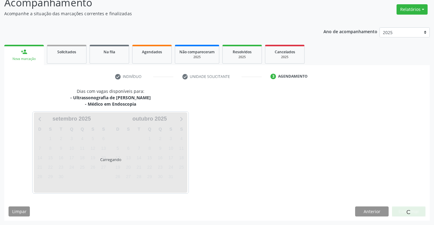
scroll to position [64, 0]
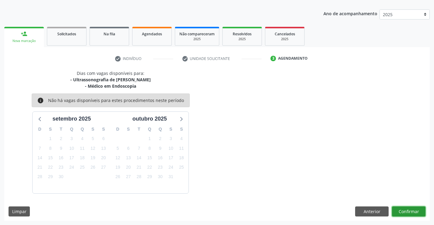
click at [395, 206] on button "Confirmar" at bounding box center [408, 211] width 33 height 10
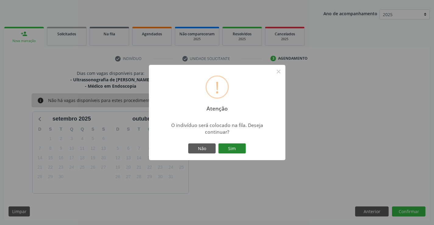
click at [241, 146] on button "Sim" at bounding box center [231, 148] width 27 height 10
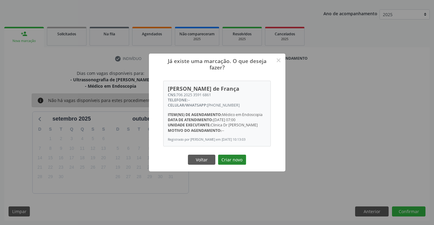
click at [239, 161] on button "Criar novo" at bounding box center [232, 160] width 28 height 10
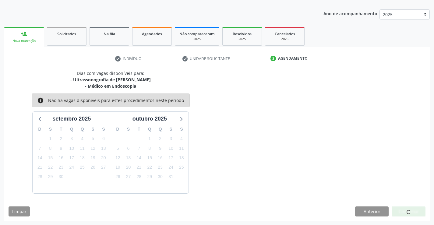
scroll to position [0, 0]
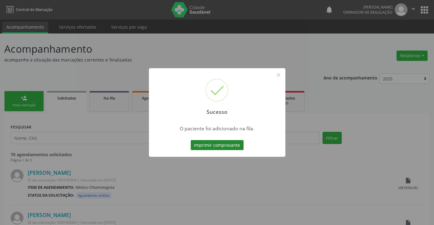
click at [219, 144] on button "Imprimir comprovante" at bounding box center [216, 145] width 53 height 10
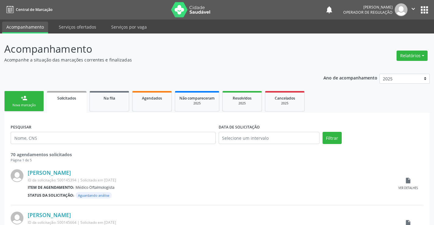
click at [37, 102] on link "person_add Nova marcação" at bounding box center [24, 101] width 40 height 20
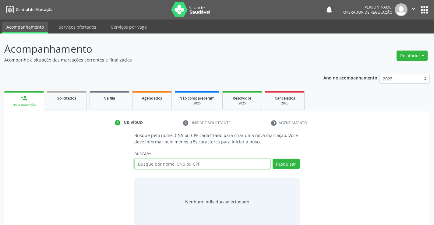
click at [147, 161] on input "text" at bounding box center [202, 164] width 136 height 10
type input "700607970498166"
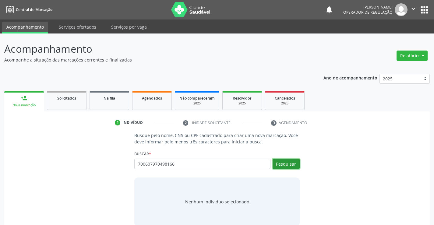
click at [286, 161] on button "Pesquisar" at bounding box center [285, 164] width 27 height 10
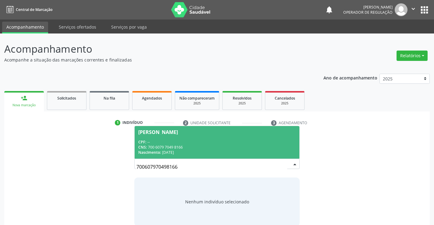
click at [204, 141] on div "CPF: --" at bounding box center [216, 141] width 157 height 5
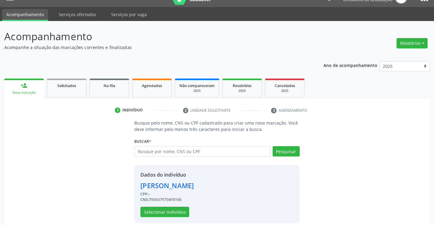
scroll to position [19, 0]
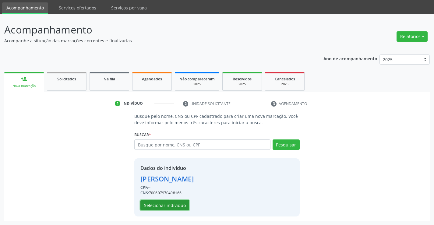
click at [173, 206] on button "Selecionar indivíduo" at bounding box center [164, 205] width 49 height 10
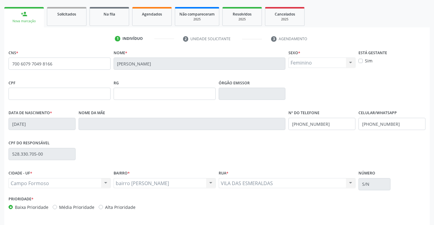
scroll to position [105, 0]
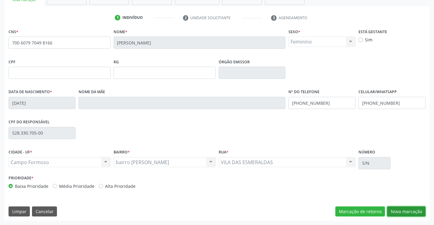
click at [407, 211] on button "Nova marcação" at bounding box center [406, 211] width 38 height 10
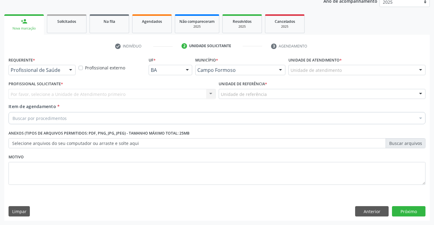
click at [69, 70] on div at bounding box center [70, 70] width 9 height 10
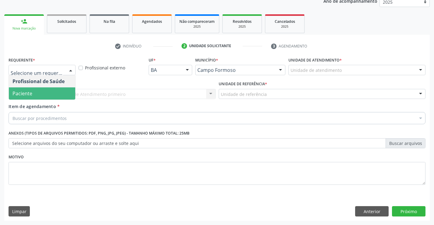
click at [56, 90] on span "Paciente" at bounding box center [42, 93] width 66 height 12
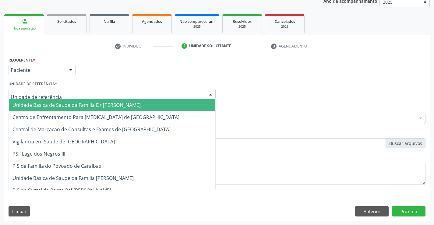
click at [68, 93] on div at bounding box center [112, 94] width 207 height 10
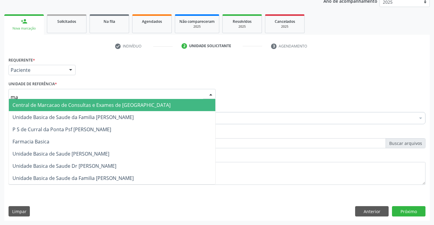
type input "m"
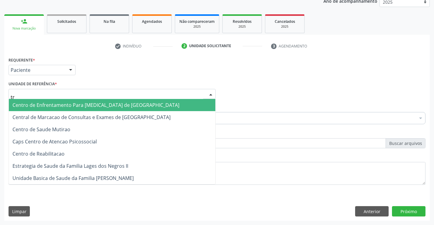
type input "tra"
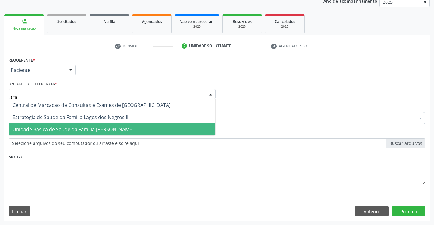
click at [82, 129] on span "Unidade Basica de Saude da Familia [PERSON_NAME]" at bounding box center [72, 129] width 121 height 7
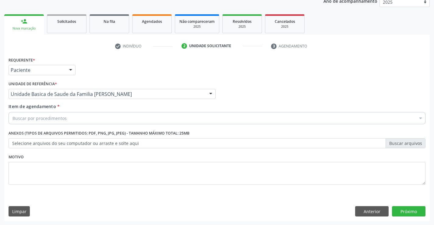
click at [70, 119] on div "Buscar por procedimentos" at bounding box center [217, 118] width 417 height 12
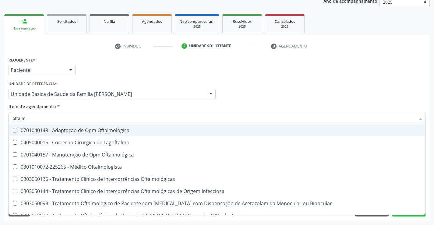
type input "oftalmo"
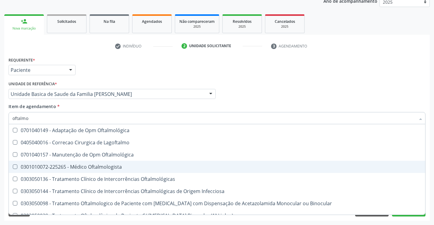
click at [64, 165] on div "0301010072-225265 - Médico Oftalmologista" at bounding box center [216, 166] width 409 height 5
checkbox Oftalmologista "true"
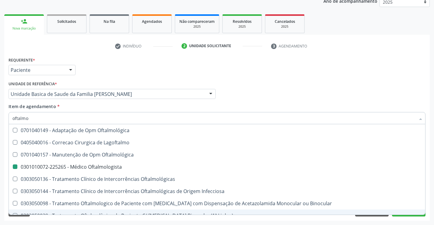
click at [71, 218] on div "Requerente * Paciente Profissional de Saúde Paciente Nenhum resultado encontrad…" at bounding box center [216, 137] width 425 height 165
checkbox Lagoftalmo "true"
checkbox Oftalmologista "false"
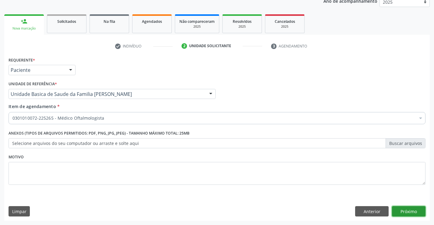
click at [398, 214] on button "Próximo" at bounding box center [408, 211] width 33 height 10
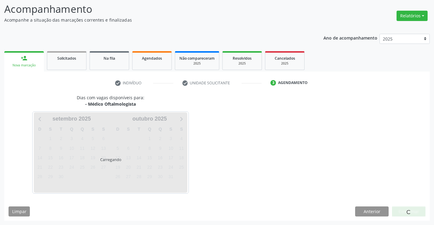
scroll to position [58, 0]
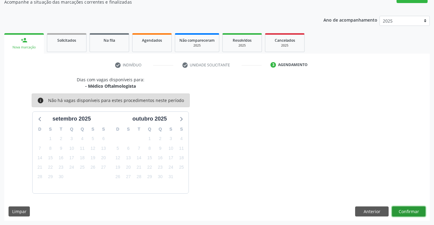
click at [398, 214] on button "Confirmar" at bounding box center [408, 211] width 33 height 10
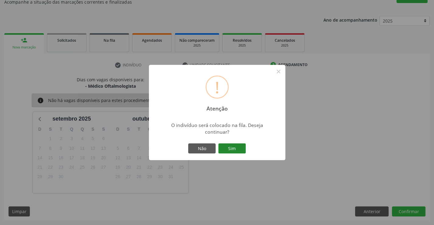
click at [225, 147] on button "Sim" at bounding box center [231, 148] width 27 height 10
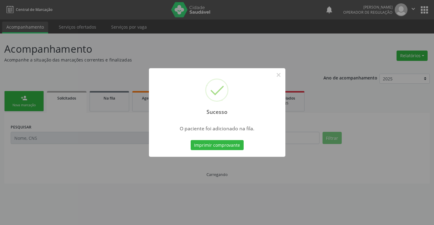
scroll to position [0, 0]
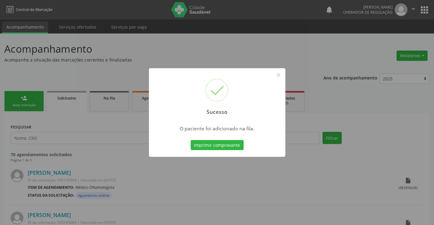
click at [225, 147] on button "Imprimir comprovante" at bounding box center [216, 145] width 53 height 10
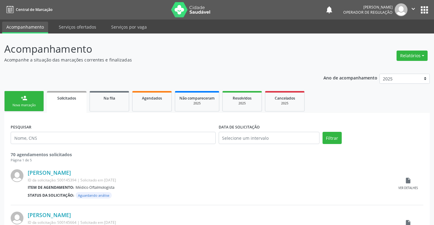
click at [40, 105] on link "person_add Nova marcação" at bounding box center [24, 101] width 40 height 20
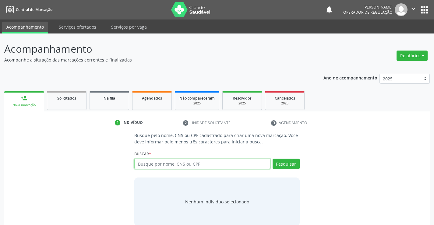
click at [159, 164] on input "text" at bounding box center [202, 164] width 136 height 10
type input "706206573698063"
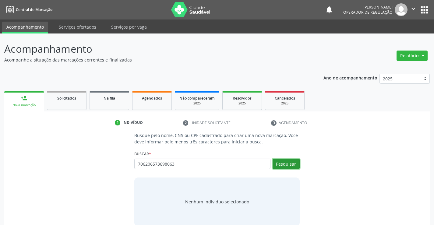
click at [285, 161] on button "Pesquisar" at bounding box center [285, 164] width 27 height 10
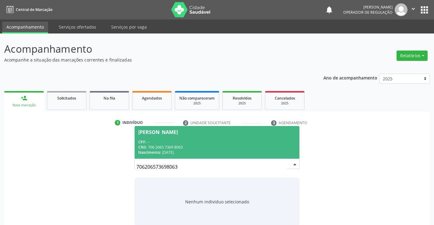
click at [227, 143] on div "CPF: --" at bounding box center [216, 141] width 157 height 5
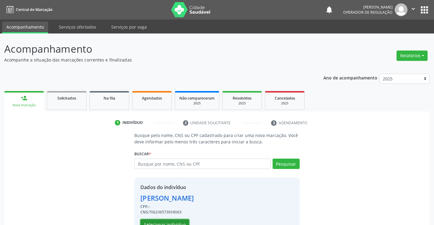
click at [174, 221] on button "Selecionar indivíduo" at bounding box center [164, 224] width 49 height 10
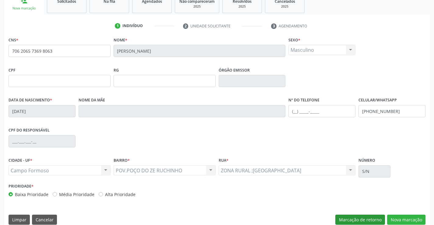
scroll to position [105, 0]
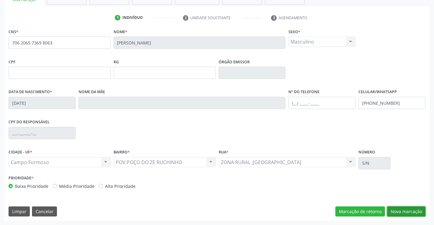
click at [405, 211] on button "Nova marcação" at bounding box center [406, 211] width 38 height 10
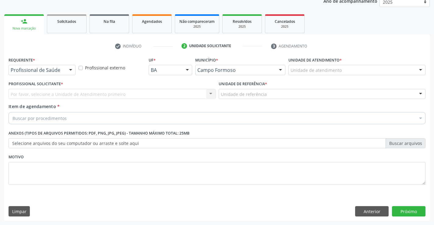
scroll to position [77, 0]
click at [71, 69] on div at bounding box center [70, 70] width 9 height 10
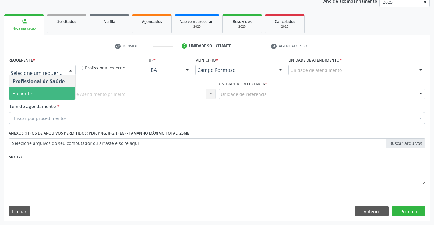
click at [41, 94] on span "Paciente" at bounding box center [42, 93] width 66 height 12
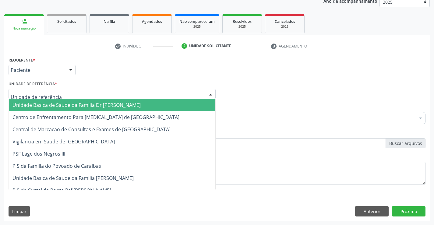
click at [68, 92] on div at bounding box center [112, 94] width 207 height 10
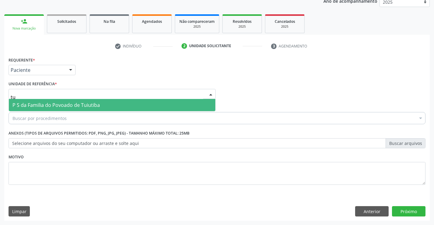
type input "tui"
click at [71, 104] on span "P S da Familia do Povoado de Tuiutiba" at bounding box center [55, 105] width 87 height 7
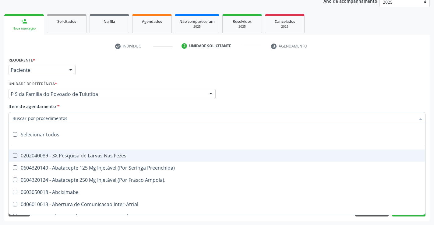
click at [69, 120] on div at bounding box center [217, 118] width 417 height 12
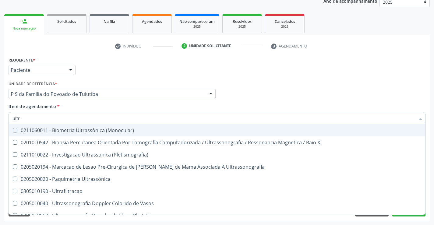
type input "ultra"
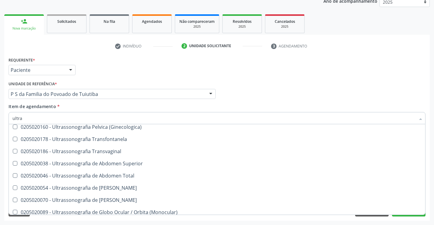
scroll to position [152, 0]
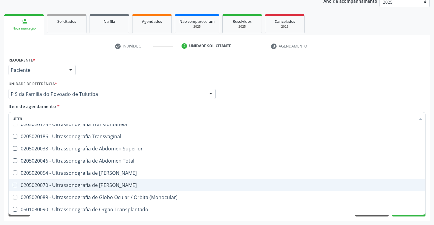
click at [71, 184] on div "0205020070 - Ultrassonografia de Bolsa Escrotal" at bounding box center [216, 185] width 409 height 5
checkbox Escrotal "true"
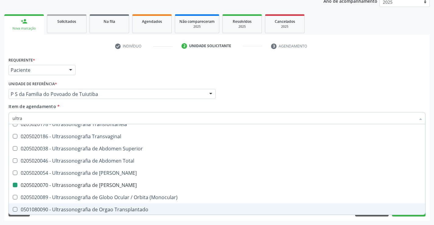
click at [65, 221] on div "Acompanhamento Acompanhe a situação das marcações correntes e finalizadas Relat…" at bounding box center [217, 91] width 434 height 268
checkbox X "true"
checkbox Escrotal "false"
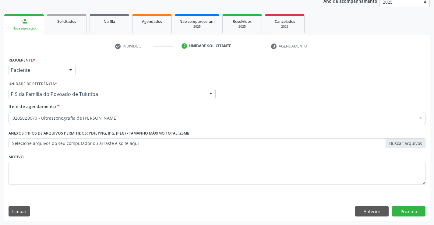
scroll to position [0, 0]
click at [400, 211] on button "Próximo" at bounding box center [408, 211] width 33 height 10
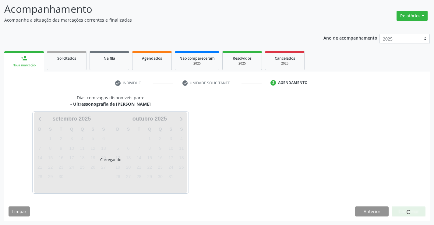
scroll to position [40, 0]
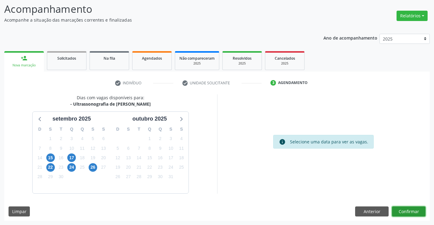
click at [400, 211] on button "Confirmar" at bounding box center [408, 211] width 33 height 10
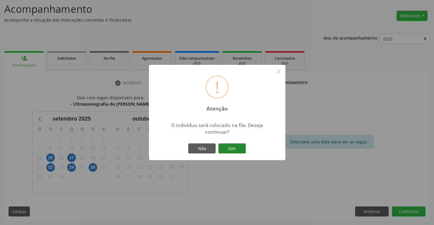
click at [233, 146] on button "Sim" at bounding box center [231, 148] width 27 height 10
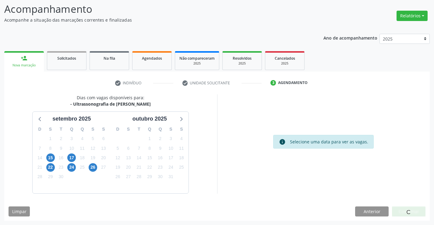
scroll to position [0, 0]
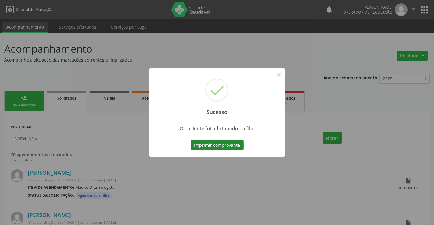
click at [232, 145] on button "Imprimir comprovante" at bounding box center [216, 145] width 53 height 10
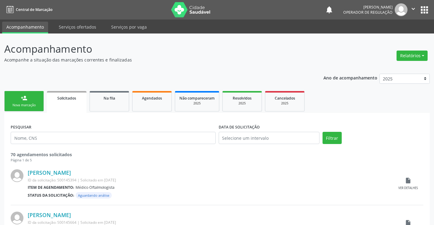
click at [33, 109] on link "person_add Nova marcação" at bounding box center [24, 101] width 40 height 20
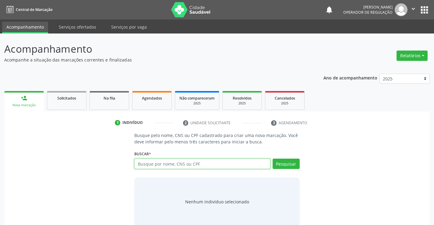
click at [169, 163] on input "text" at bounding box center [202, 164] width 136 height 10
type input "705002868438550"
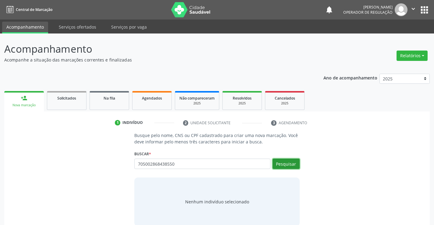
click at [285, 164] on button "Pesquisar" at bounding box center [285, 164] width 27 height 10
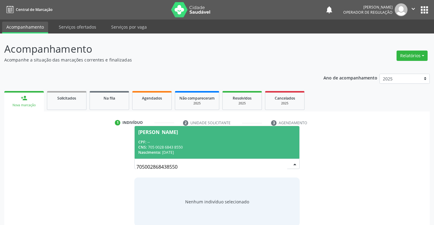
click at [221, 143] on div "CPF: --" at bounding box center [216, 141] width 157 height 5
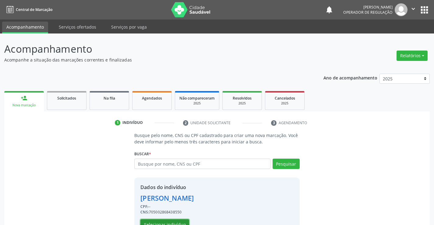
click at [184, 222] on button "Selecionar indivíduo" at bounding box center [164, 224] width 49 height 10
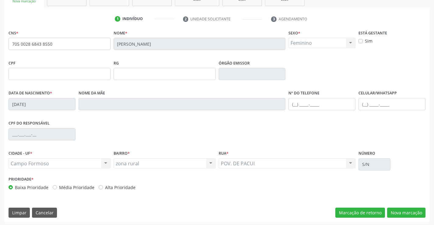
scroll to position [105, 0]
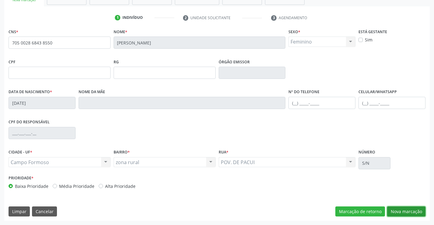
click at [401, 214] on button "Nova marcação" at bounding box center [406, 211] width 38 height 10
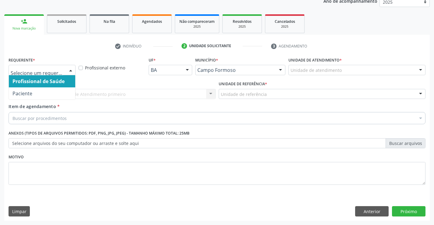
click at [71, 69] on div at bounding box center [70, 70] width 9 height 10
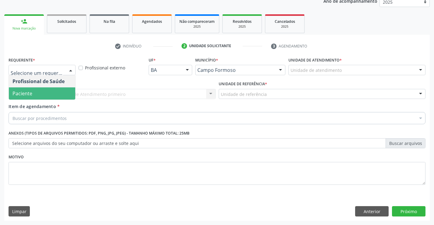
click at [36, 94] on span "Paciente" at bounding box center [42, 93] width 66 height 12
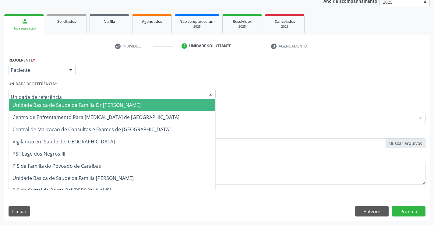
click at [82, 93] on div at bounding box center [112, 94] width 207 height 10
click at [83, 105] on span "Unidade Basica de Saude da Familia Dr [PERSON_NAME]" at bounding box center [76, 105] width 128 height 7
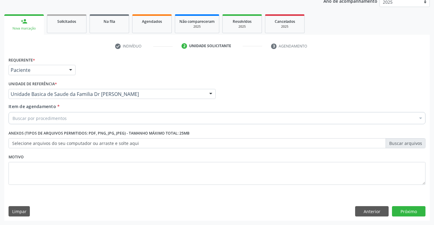
click at [76, 121] on div "Buscar por procedimentos" at bounding box center [217, 118] width 417 height 12
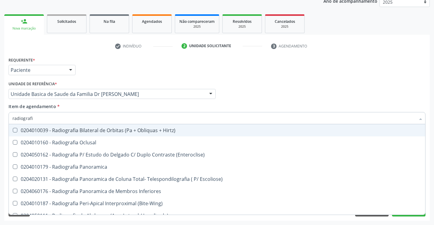
type input "radiografia"
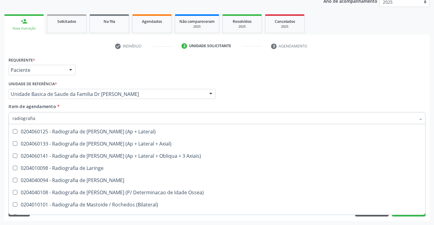
scroll to position [561, 0]
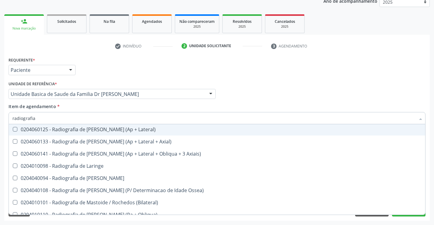
click at [99, 128] on div "0204060125 - Radiografia de [PERSON_NAME] (Ap + Lateral)" at bounding box center [216, 129] width 409 height 5
checkbox Lateral\) "true"
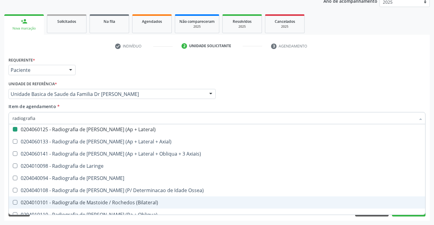
click at [183, 221] on div "Acompanhamento Acompanhe a situação das marcações correntes e finalizadas Relat…" at bounding box center [217, 91] width 434 height 268
checkbox Oclusal "true"
checkbox Lateral\) "false"
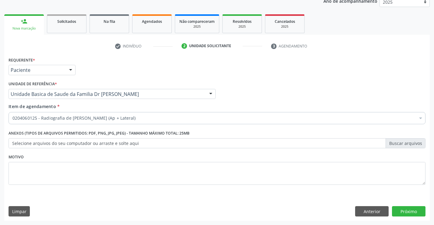
scroll to position [0, 0]
click at [400, 210] on button "Próximo" at bounding box center [408, 211] width 33 height 10
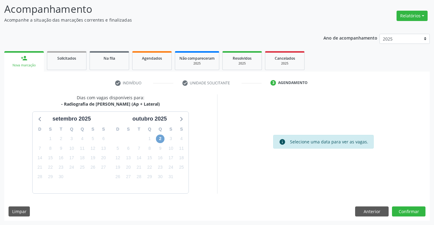
click at [160, 139] on span "2" at bounding box center [160, 138] width 9 height 9
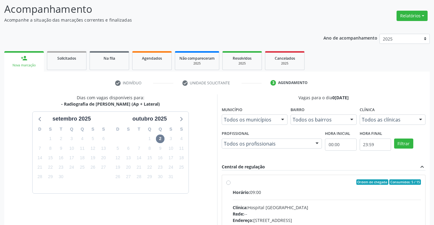
click at [232, 180] on label "Ordem de chegada Consumidos: 5 / 15 Horário: 09:00 Clínica: Hospital [GEOGRAPHI…" at bounding box center [326, 225] width 188 height 93
click at [228, 180] on input "Ordem de chegada Consumidos: 5 / 15 Horário: 09:00 Clínica: Hospital [GEOGRAPHI…" at bounding box center [228, 181] width 4 height 5
radio input "true"
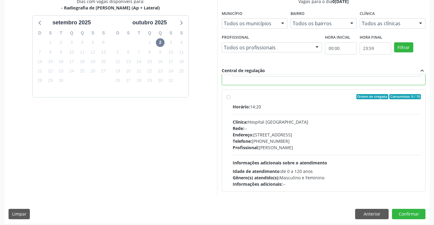
scroll to position [139, 0]
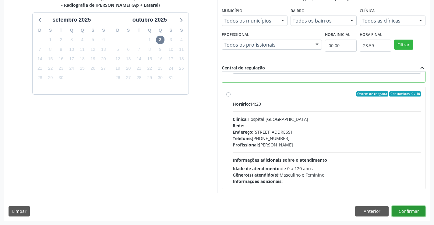
click at [401, 211] on button "Confirmar" at bounding box center [408, 211] width 33 height 10
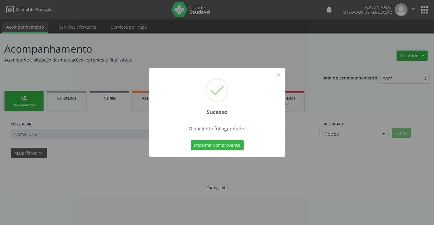
scroll to position [0, 0]
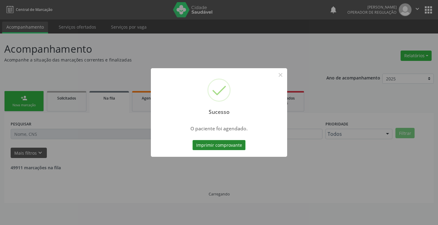
click at [225, 144] on button "Imprimir comprovante" at bounding box center [219, 145] width 53 height 10
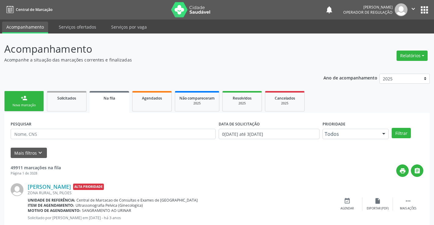
click at [39, 105] on div "Nova marcação" at bounding box center [24, 105] width 30 height 5
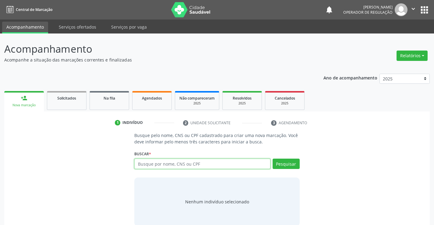
click at [153, 166] on input "text" at bounding box center [202, 164] width 136 height 10
type input "702002394484382"
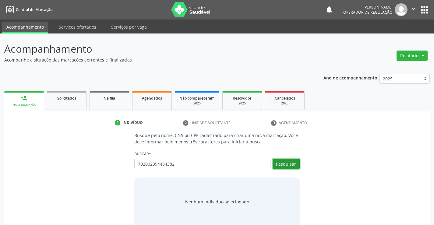
click at [288, 163] on button "Pesquisar" at bounding box center [285, 164] width 27 height 10
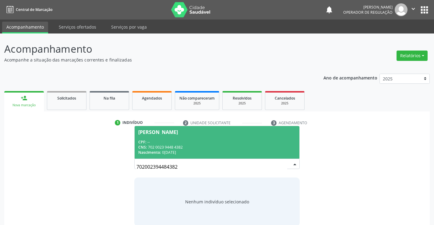
click at [221, 141] on div "CPF: --" at bounding box center [216, 141] width 157 height 5
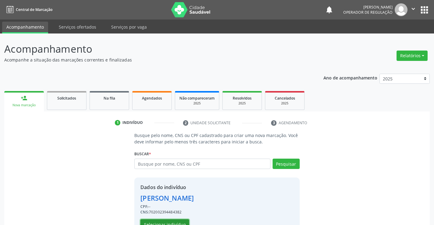
click at [176, 222] on button "Selecionar indivíduo" at bounding box center [164, 224] width 49 height 10
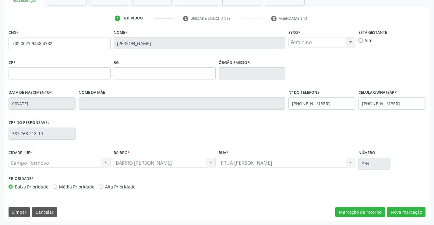
scroll to position [105, 0]
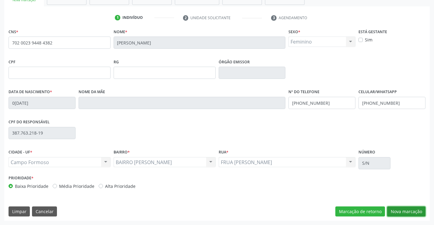
click at [391, 213] on button "Nova marcação" at bounding box center [406, 211] width 38 height 10
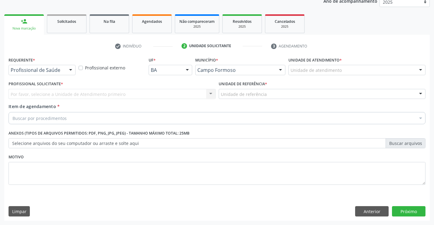
scroll to position [77, 0]
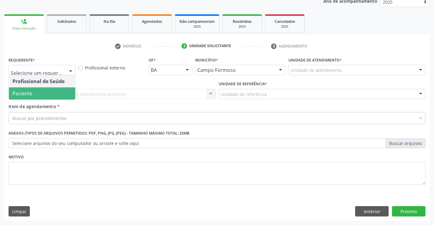
click at [48, 93] on span "Paciente" at bounding box center [42, 93] width 66 height 12
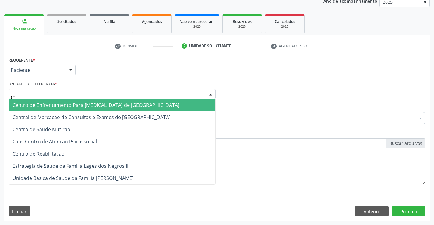
type input "tra"
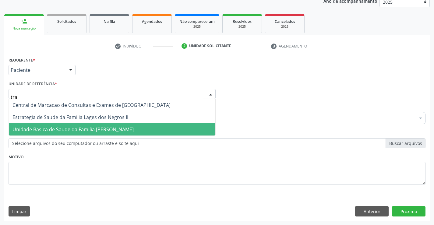
click at [61, 128] on span "Unidade Basica de Saude da Familia [PERSON_NAME]" at bounding box center [72, 129] width 121 height 7
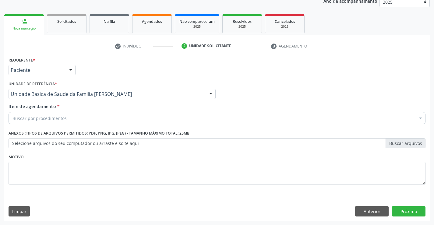
click at [62, 121] on div "Buscar por procedimentos" at bounding box center [217, 118] width 417 height 12
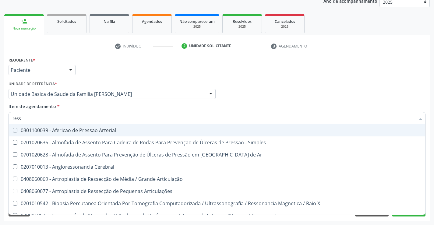
type input "resso"
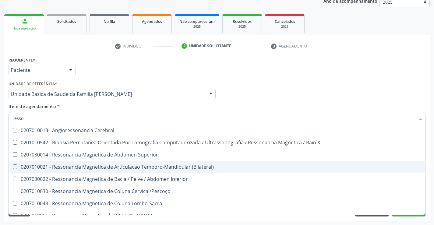
scroll to position [30, 0]
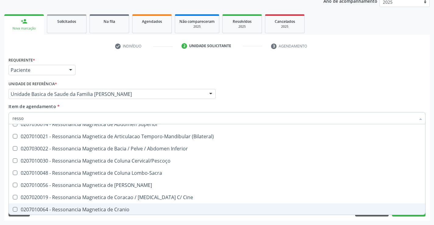
click at [86, 208] on div "0207010064 - Ressonancia Magnetica de Cranio" at bounding box center [216, 209] width 409 height 5
checkbox Cranio "true"
click at [73, 218] on div "Requerente * Paciente Profissional de Saúde Paciente Nenhum resultado encontrad…" at bounding box center [216, 137] width 425 height 165
checkbox X "true"
checkbox Cranio "false"
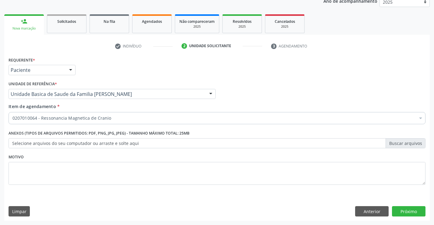
scroll to position [0, 0]
click at [406, 213] on button "Próximo" at bounding box center [408, 211] width 33 height 10
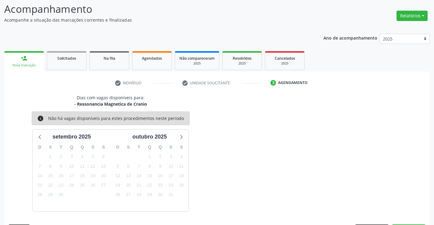
scroll to position [58, 0]
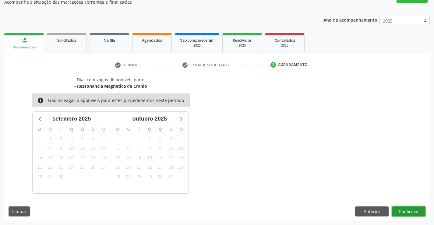
click at [405, 209] on button "Confirmar" at bounding box center [408, 211] width 33 height 10
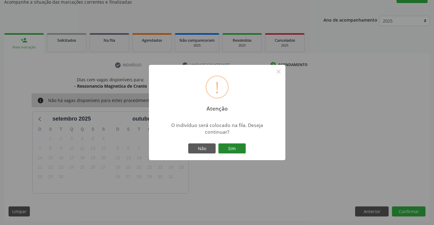
click at [234, 147] on button "Sim" at bounding box center [231, 148] width 27 height 10
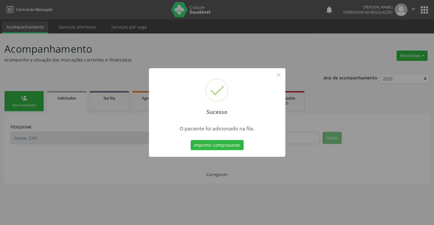
scroll to position [0, 0]
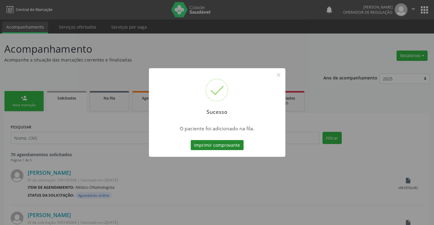
click at [229, 142] on button "Imprimir comprovante" at bounding box center [216, 145] width 53 height 10
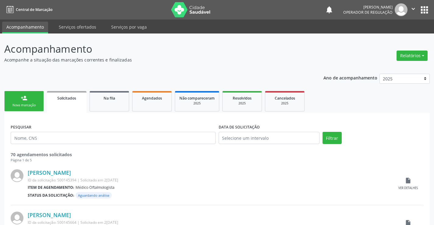
click at [36, 102] on link "person_add Nova marcação" at bounding box center [24, 101] width 40 height 20
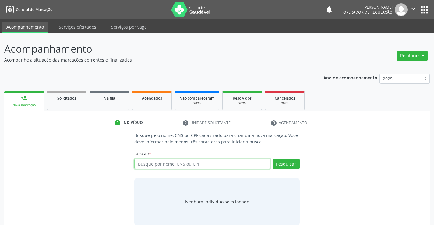
click at [169, 164] on input "text" at bounding box center [202, 164] width 136 height 10
click at [166, 162] on input "text" at bounding box center [202, 164] width 136 height 10
type input "702002394484382"
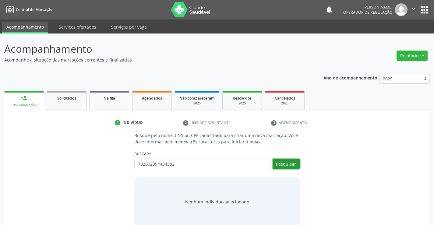
click at [290, 163] on button "Pesquisar" at bounding box center [285, 164] width 27 height 10
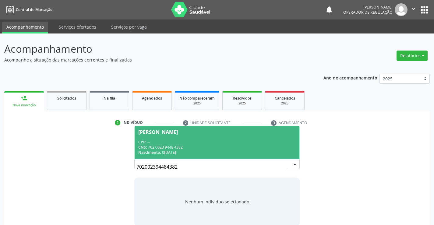
click at [239, 149] on div "CNS: 702 0023 9448 4382" at bounding box center [216, 147] width 157 height 5
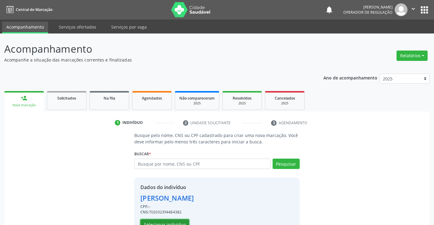
click at [168, 221] on button "Selecionar indivíduo" at bounding box center [164, 224] width 49 height 10
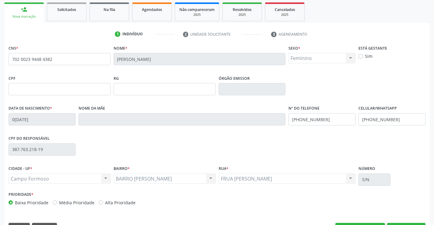
scroll to position [91, 0]
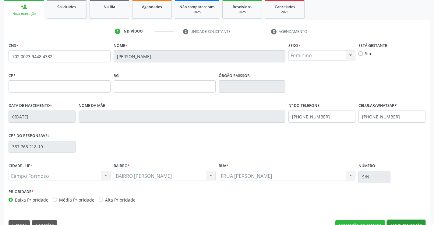
click at [398, 221] on button "Nova marcação" at bounding box center [406, 225] width 38 height 10
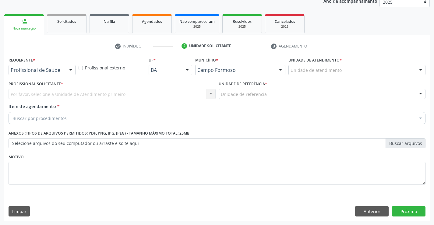
scroll to position [77, 0]
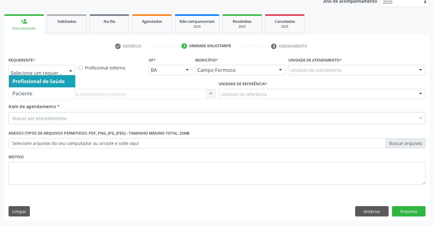
click at [72, 68] on div at bounding box center [70, 70] width 9 height 10
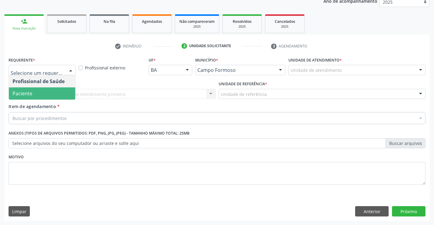
click at [40, 93] on span "Paciente" at bounding box center [42, 93] width 66 height 12
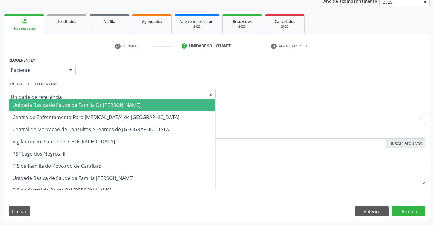
click at [59, 97] on div at bounding box center [112, 94] width 207 height 10
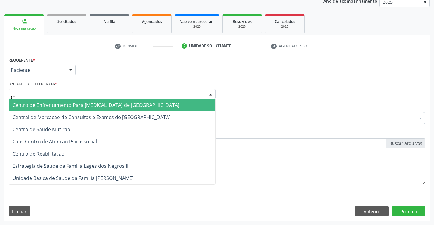
type input "tra"
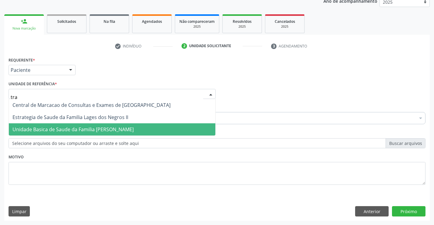
click at [63, 127] on span "Unidade Basica de Saude da Familia [PERSON_NAME]" at bounding box center [72, 129] width 121 height 7
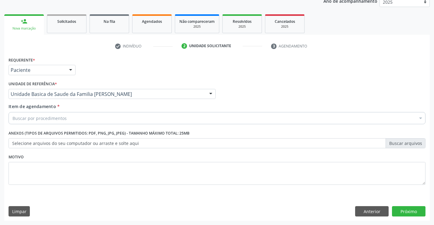
click at [69, 120] on div "Buscar por procedimentos" at bounding box center [217, 118] width 417 height 12
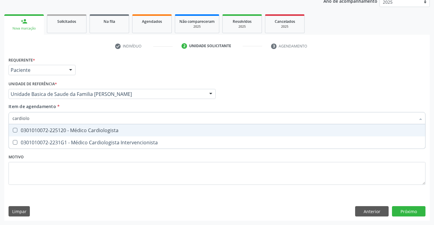
type input "cardiolog"
click at [71, 131] on div "0301010072-225120 - Médico Cardiologista" at bounding box center [216, 130] width 409 height 5
checkbox Cardiologista "true"
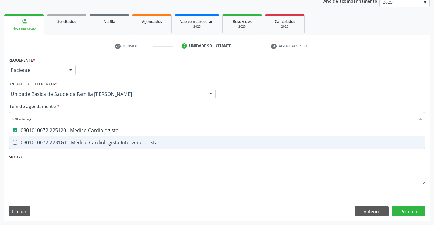
drag, startPoint x: 51, startPoint y: 156, endPoint x: 53, endPoint y: 151, distance: 5.5
click at [51, 156] on div "Requerente * Paciente Profissional de Saúde Paciente Nenhum resultado encontrad…" at bounding box center [217, 124] width 417 height 138
checkbox Intervencionista "true"
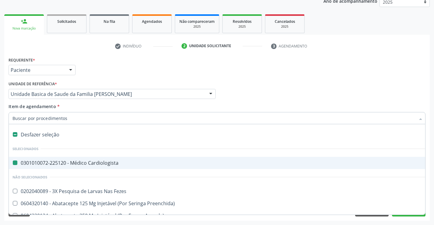
type input "n"
checkbox Cardiologista "false"
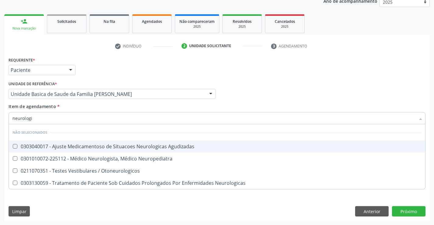
type input "neurologis"
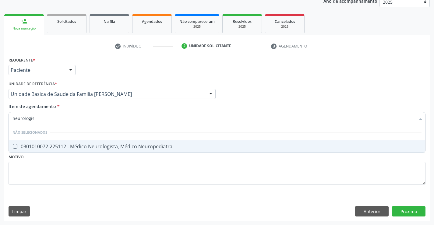
click at [110, 146] on div "0301010072-225112 - Médico Neurologista, Médico Neuropediatra" at bounding box center [216, 146] width 409 height 5
checkbox Neuropediatra "true"
click at [94, 169] on div "Requerente * Paciente Profissional de Saúde Paciente Nenhum resultado encontrad…" at bounding box center [217, 124] width 417 height 138
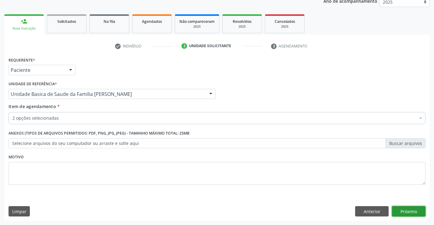
click at [400, 211] on button "Próximo" at bounding box center [408, 211] width 33 height 10
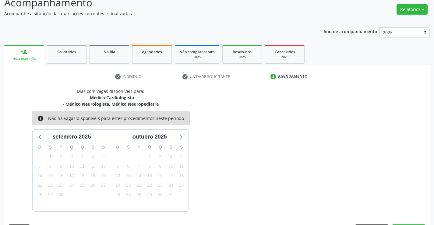
scroll to position [64, 0]
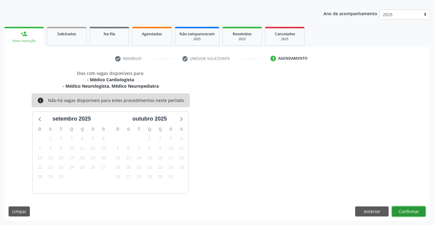
click at [400, 211] on button "Confirmar" at bounding box center [408, 211] width 33 height 10
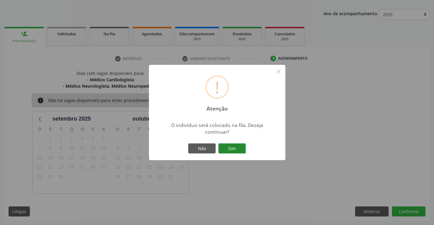
click at [226, 146] on button "Sim" at bounding box center [231, 148] width 27 height 10
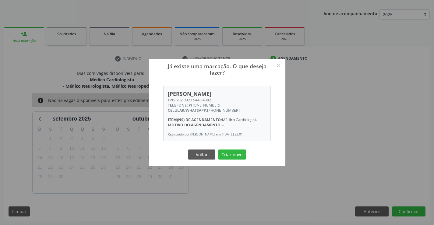
drag, startPoint x: 237, startPoint y: 155, endPoint x: 241, endPoint y: 157, distance: 4.2
click at [239, 155] on button "Criar novo" at bounding box center [232, 154] width 28 height 10
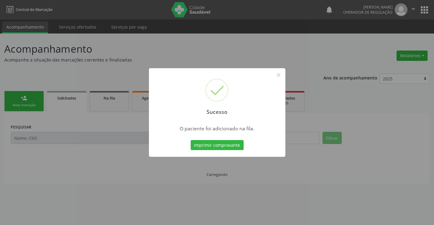
scroll to position [0, 0]
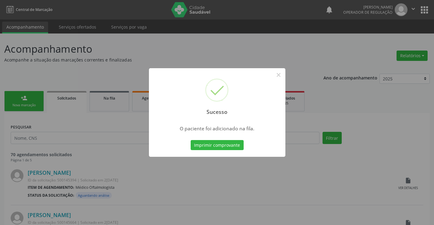
click at [190, 140] on button "Imprimir comprovante" at bounding box center [216, 145] width 53 height 10
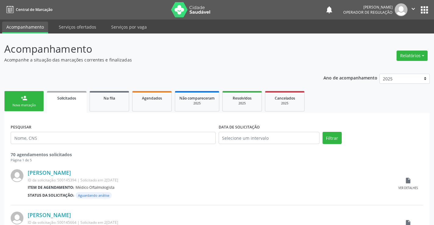
click at [35, 103] on div "Nova marcação" at bounding box center [24, 105] width 30 height 5
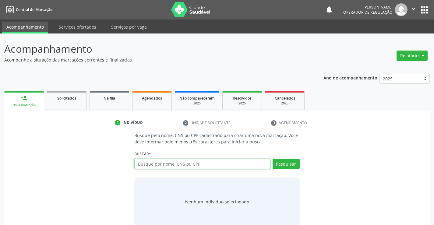
click at [173, 166] on input "text" at bounding box center [202, 164] width 136 height 10
type input "700008420460804"
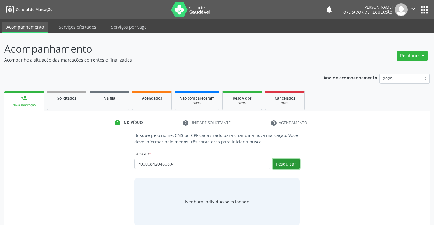
click at [285, 165] on button "Pesquisar" at bounding box center [285, 164] width 27 height 10
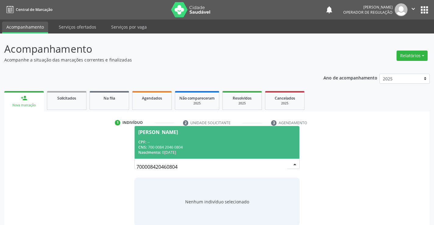
click at [208, 138] on span "[PERSON_NAME] CPF: -- CNS: 700 0084 2046 0804 Nascimento: 06[DATE]" at bounding box center [216, 142] width 164 height 33
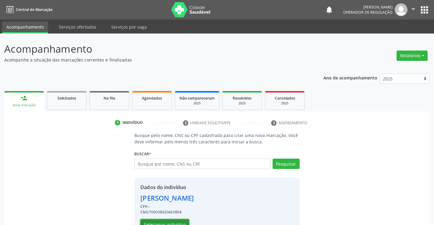
click at [184, 221] on button "Selecionar indivíduo" at bounding box center [164, 224] width 49 height 10
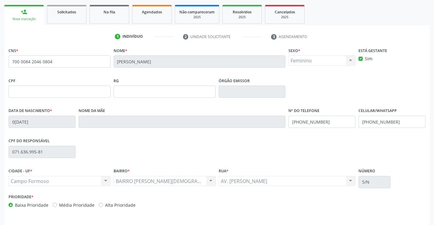
scroll to position [91, 0]
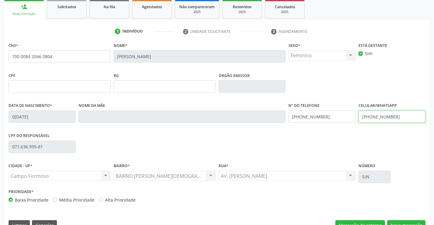
click at [395, 116] on input "[PHONE_NUMBER]" at bounding box center [391, 116] width 67 height 12
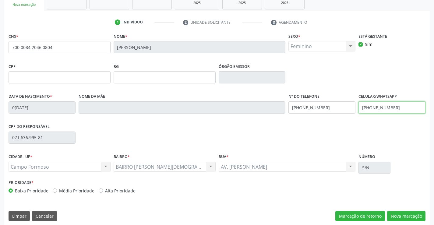
scroll to position [105, 0]
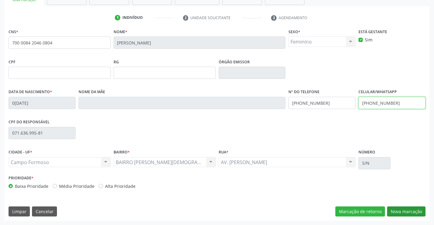
type input "[PHONE_NUMBER]"
click at [402, 208] on button "Nova marcação" at bounding box center [406, 211] width 38 height 10
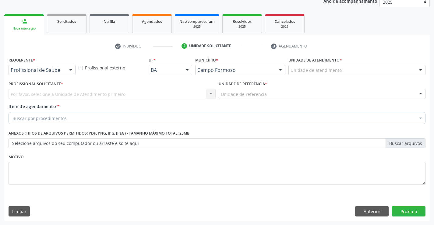
scroll to position [77, 0]
click at [69, 69] on div at bounding box center [70, 70] width 9 height 10
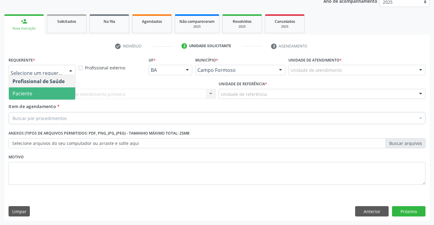
click at [60, 94] on span "Paciente" at bounding box center [42, 93] width 66 height 12
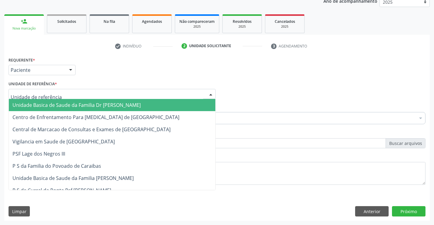
click at [62, 93] on div at bounding box center [112, 94] width 207 height 10
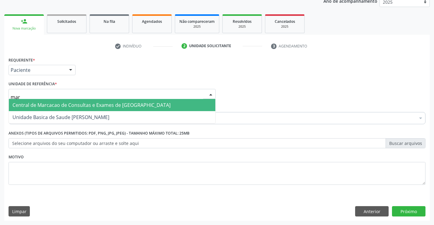
type input "mari"
click at [66, 104] on span "Unidade Basica de Saude [PERSON_NAME]" at bounding box center [60, 105] width 97 height 7
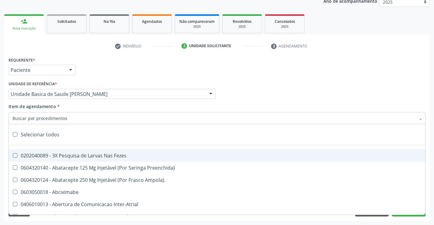
click at [68, 121] on div at bounding box center [217, 118] width 417 height 12
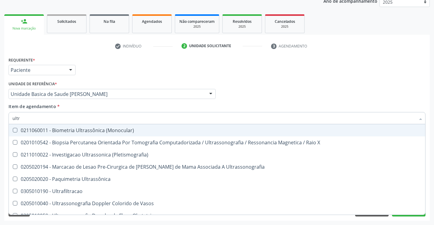
type input "ultra"
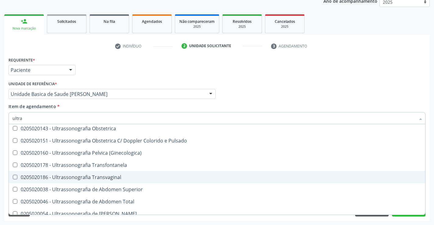
scroll to position [122, 0]
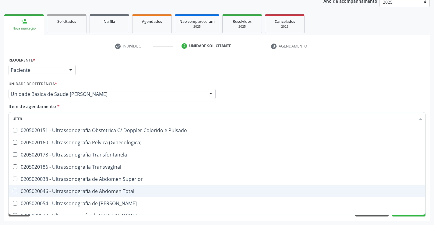
click at [123, 190] on div "0205020046 - Ultrassonografia de Abdomen Total" at bounding box center [216, 191] width 409 height 5
checkbox Total "true"
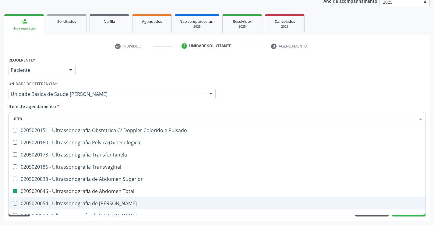
click at [134, 220] on div "Requerente * Paciente Profissional de Saúde Paciente Nenhum resultado encontrad…" at bounding box center [216, 137] width 425 height 165
checkbox X "true"
checkbox Total "false"
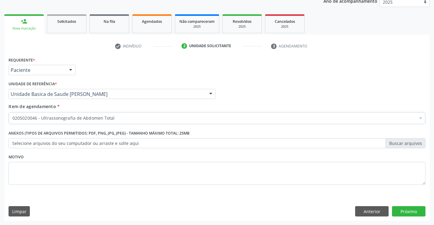
scroll to position [0, 0]
click at [405, 209] on button "Próximo" at bounding box center [408, 211] width 33 height 10
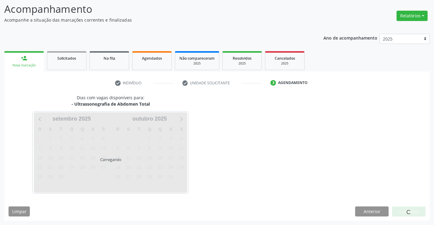
scroll to position [40, 0]
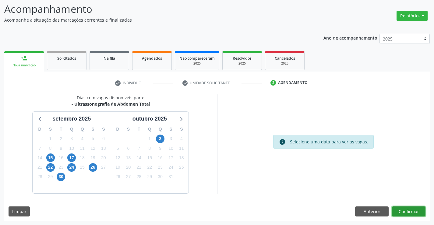
click at [408, 208] on button "Confirmar" at bounding box center [408, 211] width 33 height 10
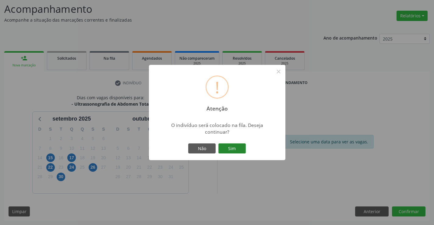
click at [234, 148] on button "Sim" at bounding box center [231, 148] width 27 height 10
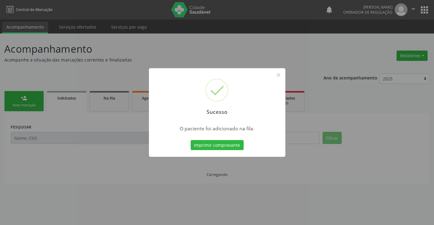
scroll to position [0, 0]
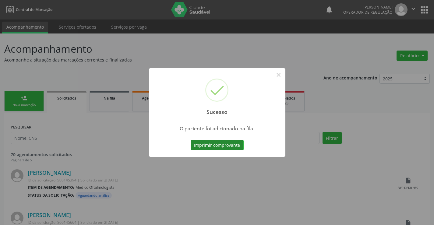
click at [234, 145] on button "Imprimir comprovante" at bounding box center [216, 145] width 53 height 10
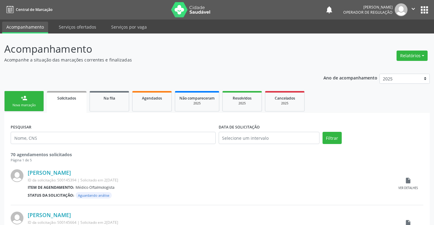
click at [38, 106] on div "Nova marcação" at bounding box center [24, 105] width 30 height 5
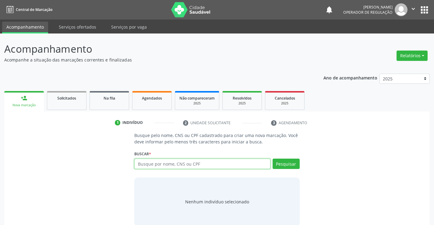
click at [184, 166] on input "text" at bounding box center [202, 164] width 136 height 10
type input "700001691099303"
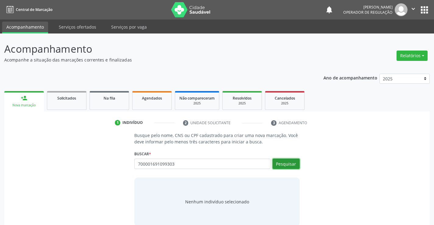
click at [281, 161] on button "Pesquisar" at bounding box center [285, 164] width 27 height 10
type input "700001691099303"
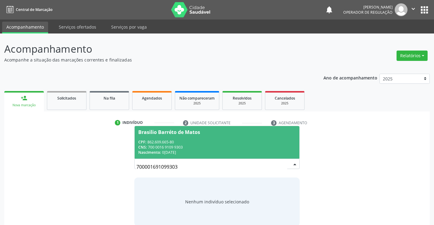
click at [232, 143] on div "CPF: 862.609.665-80" at bounding box center [216, 141] width 157 height 5
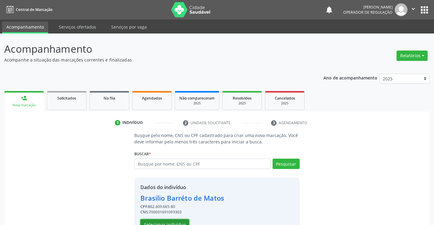
click at [176, 222] on button "Selecionar indivíduo" at bounding box center [164, 224] width 49 height 10
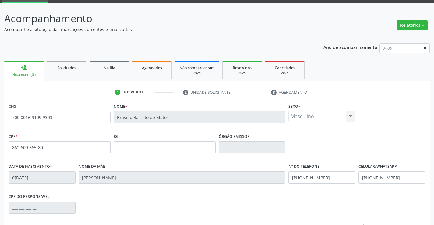
scroll to position [61, 0]
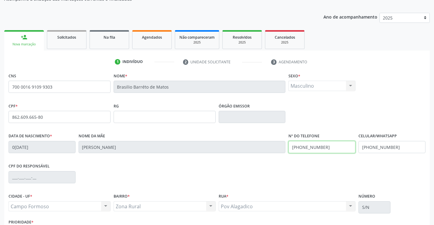
click at [332, 147] on input "(74) 98149-7403" at bounding box center [321, 147] width 67 height 12
type input "(74)"
click at [396, 147] on input "(74) 98863-9711" at bounding box center [391, 147] width 67 height 12
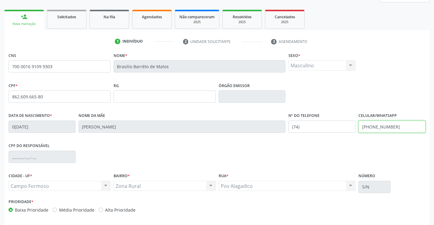
scroll to position [105, 0]
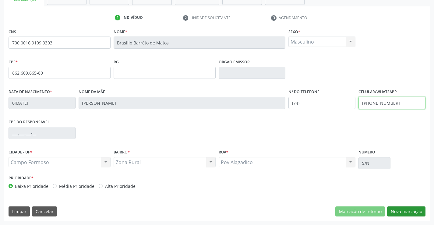
type input "[PHONE_NUMBER]"
click at [398, 211] on button "Nova marcação" at bounding box center [406, 211] width 38 height 10
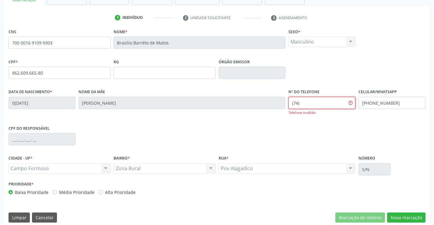
click at [305, 102] on input "(74)" at bounding box center [321, 103] width 67 height 12
type input "[PHONE_NUMBER]"
click at [397, 217] on button "Nova marcação" at bounding box center [406, 217] width 38 height 10
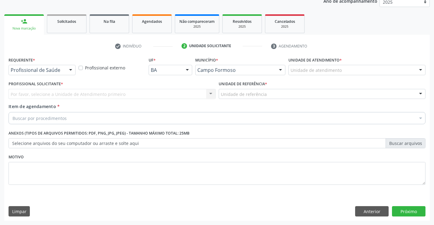
scroll to position [77, 0]
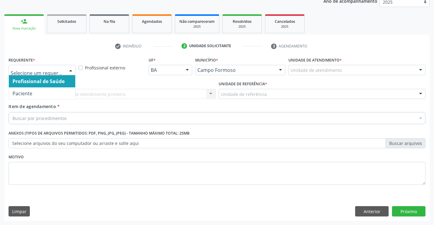
click at [71, 69] on div at bounding box center [70, 70] width 9 height 10
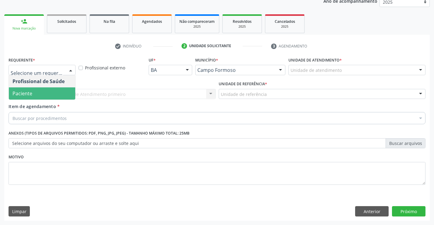
click at [53, 96] on span "Paciente" at bounding box center [42, 93] width 66 height 12
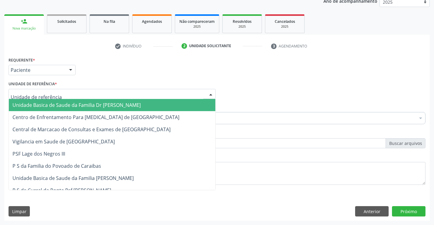
click at [65, 92] on div at bounding box center [112, 94] width 207 height 10
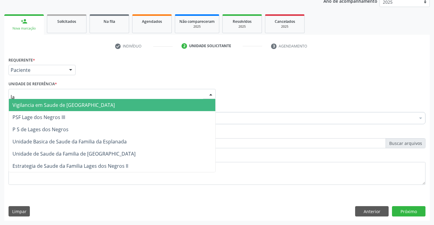
type input "lag"
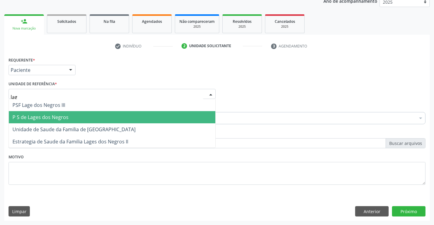
click at [67, 117] on span "P S de Lages dos Negros" at bounding box center [40, 117] width 56 height 7
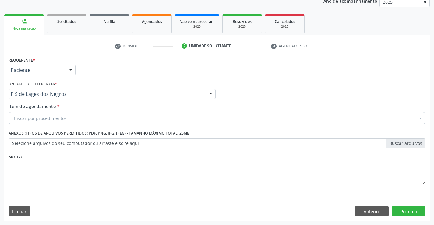
click at [70, 119] on div "Buscar por procedimentos" at bounding box center [217, 118] width 417 height 12
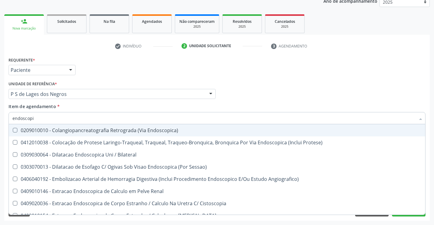
type input "endoscopia"
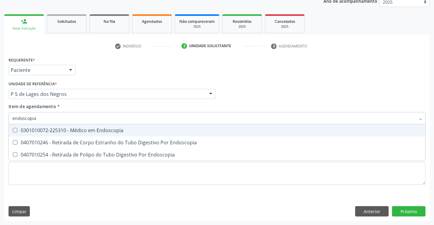
click at [86, 131] on div "0301010072-225310 - Médico em Endoscopia" at bounding box center [216, 130] width 409 height 5
checkbox Endoscopia "true"
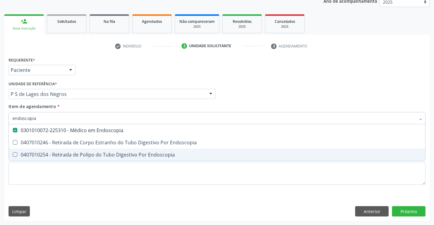
click at [84, 190] on div "Requerente * Paciente Profissional de Saúde Paciente Nenhum resultado encontrad…" at bounding box center [217, 124] width 417 height 138
checkbox Endoscopia "true"
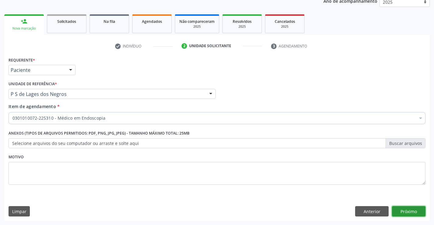
click at [404, 211] on button "Próximo" at bounding box center [408, 211] width 33 height 10
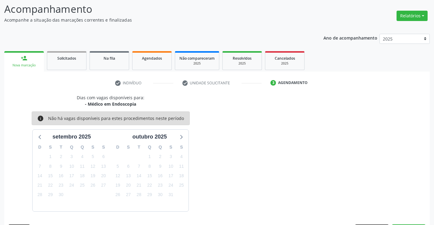
scroll to position [58, 0]
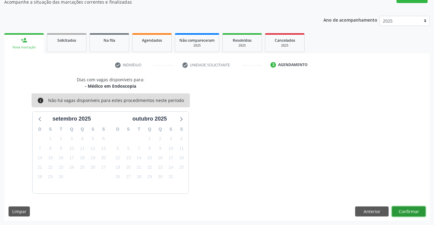
click at [404, 211] on button "Confirmar" at bounding box center [408, 211] width 33 height 10
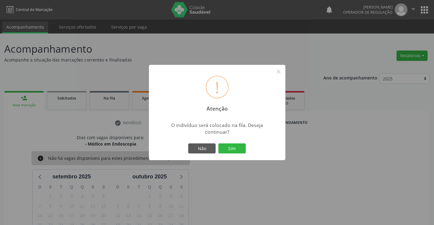
scroll to position [58, 0]
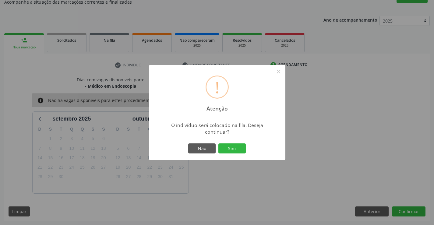
click at [239, 146] on button "Sim" at bounding box center [231, 148] width 27 height 10
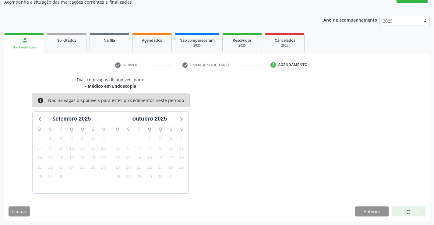
scroll to position [0, 0]
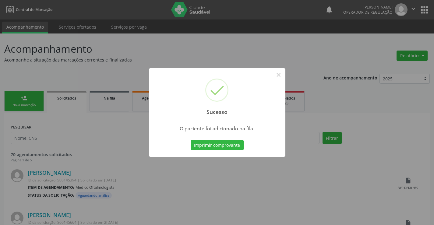
click at [239, 146] on button "Imprimir comprovante" at bounding box center [216, 145] width 53 height 10
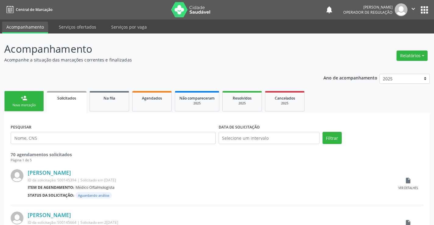
click at [34, 106] on div "Nova marcação" at bounding box center [24, 105] width 30 height 5
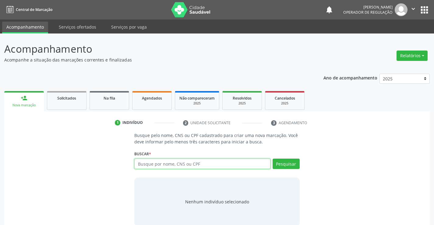
click at [195, 165] on input "text" at bounding box center [202, 164] width 136 height 10
click at [270, 160] on input "704007378376261" at bounding box center [202, 164] width 136 height 10
type input "704007378376261"
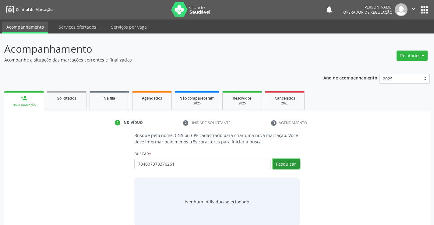
click at [285, 162] on button "Pesquisar" at bounding box center [285, 164] width 27 height 10
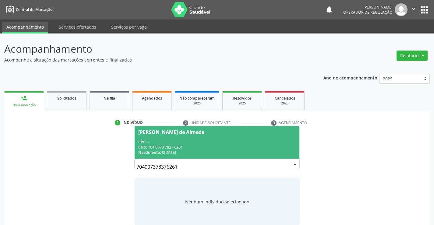
click at [231, 144] on div "CPF: --" at bounding box center [216, 141] width 157 height 5
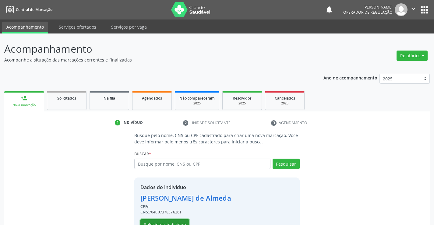
click at [176, 219] on button "Selecionar indivíduo" at bounding box center [164, 224] width 49 height 10
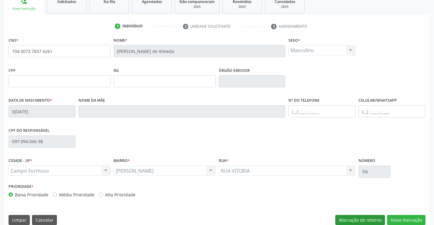
scroll to position [105, 0]
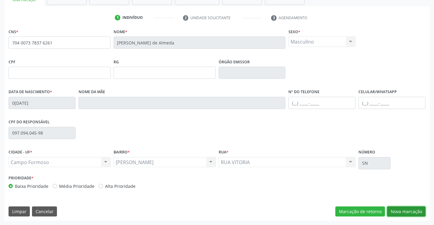
click at [402, 210] on button "Nova marcação" at bounding box center [406, 211] width 38 height 10
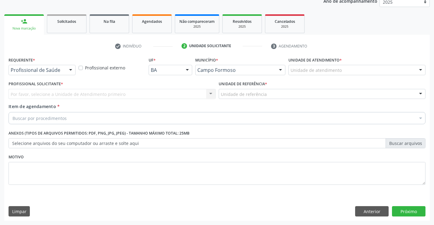
scroll to position [77, 0]
drag, startPoint x: 65, startPoint y: 66, endPoint x: 61, endPoint y: 80, distance: 14.0
click at [65, 68] on div "Profissional de Saúde" at bounding box center [42, 70] width 67 height 10
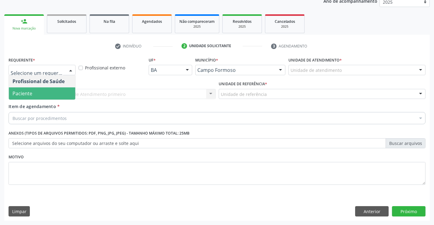
click at [54, 93] on span "Paciente" at bounding box center [42, 93] width 66 height 12
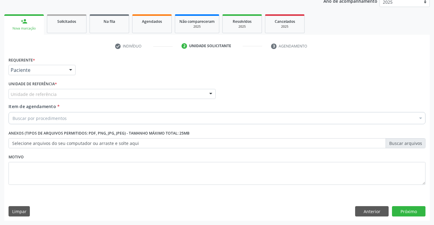
click at [61, 93] on div "Unidade de referência" at bounding box center [112, 94] width 207 height 10
type input "t"
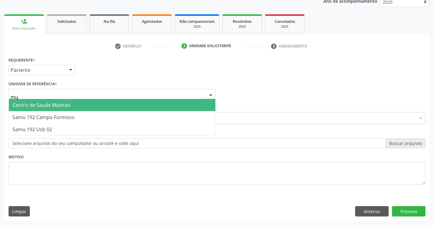
type input "mut"
click at [62, 100] on span "Centro de Saude Mutirao" at bounding box center [112, 105] width 206 height 12
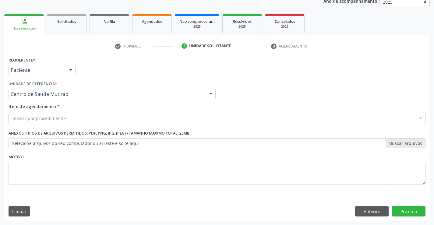
click at [71, 118] on div "Buscar por procedimentos" at bounding box center [217, 118] width 417 height 12
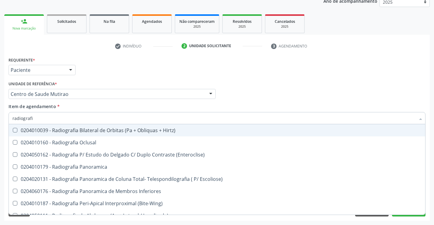
type input "radiografia"
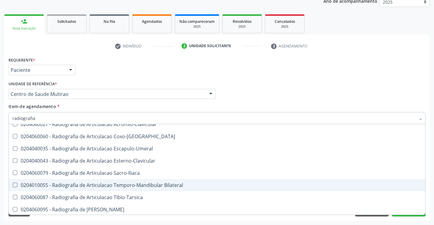
scroll to position [183, 0]
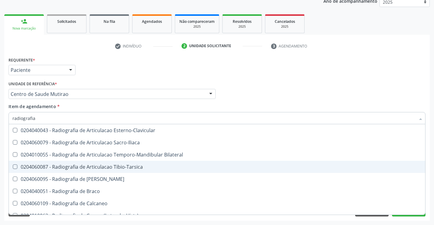
click at [130, 166] on div "0204060087 - Radiografia de Articulacao Tibio-Tarsica" at bounding box center [216, 166] width 409 height 5
checkbox Tibio-Tarsica "true"
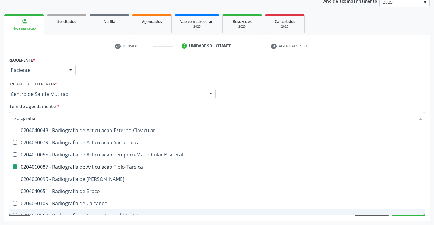
click at [126, 221] on div "Acompanhamento Acompanhe a situação das marcações correntes e finalizadas Relat…" at bounding box center [217, 91] width 434 height 268
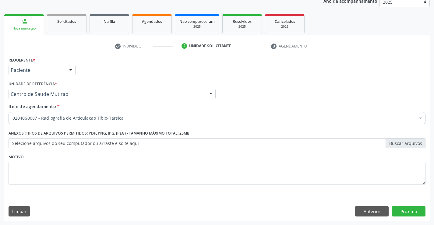
scroll to position [0, 0]
click at [404, 209] on button "Próximo" at bounding box center [408, 211] width 33 height 10
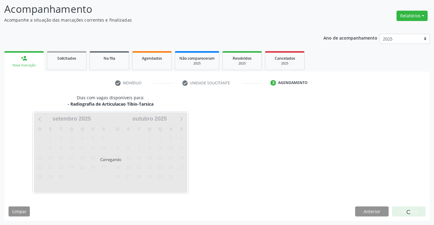
scroll to position [40, 0]
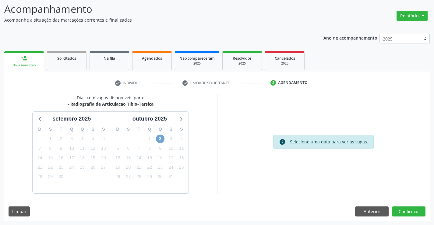
click at [158, 138] on span "2" at bounding box center [160, 138] width 9 height 9
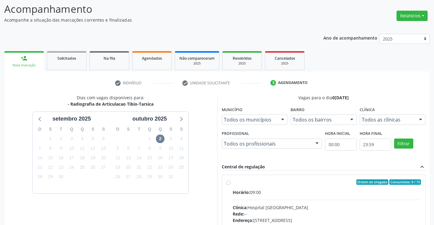
click at [232, 182] on label "Ordem de chegada Consumidos: 9 / 15 Horário: 09:00 Clínica: Hospital [GEOGRAPHI…" at bounding box center [326, 225] width 188 height 93
click at [227, 182] on input "Ordem de chegada Consumidos: 9 / 15 Horário: 09:00 Clínica: Hospital [GEOGRAPHI…" at bounding box center [228, 181] width 4 height 5
radio input "true"
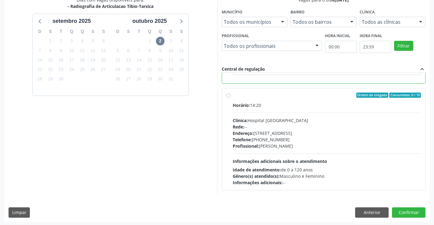
scroll to position [139, 0]
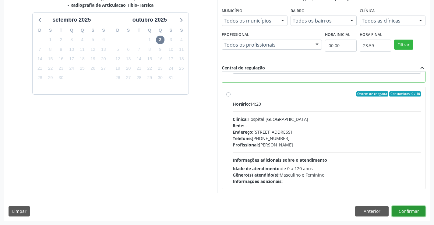
click at [411, 210] on button "Confirmar" at bounding box center [408, 211] width 33 height 10
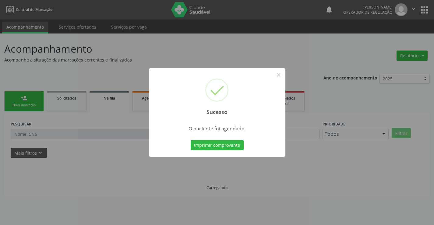
scroll to position [0, 0]
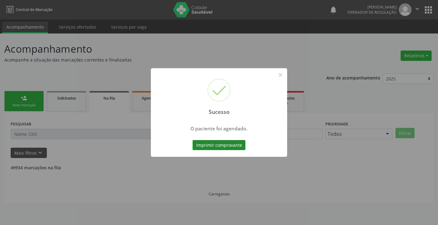
click at [237, 145] on button "Imprimir comprovante" at bounding box center [219, 145] width 53 height 10
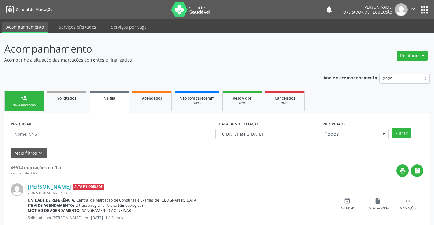
click at [32, 103] on div "Nova marcação" at bounding box center [24, 105] width 30 height 5
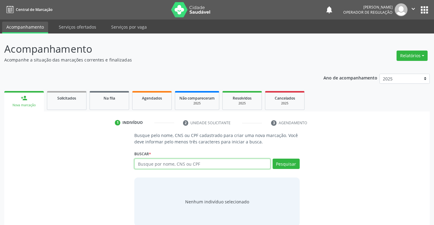
click at [178, 163] on input "text" at bounding box center [202, 164] width 136 height 10
type input "706307702617870"
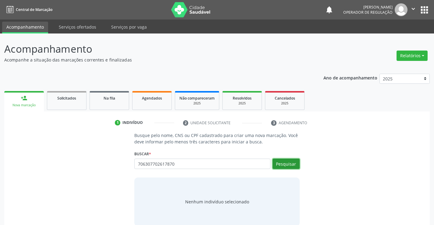
click at [290, 167] on button "Pesquisar" at bounding box center [285, 164] width 27 height 10
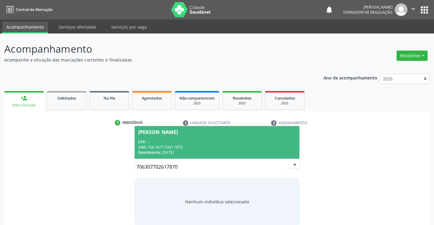
click at [184, 141] on div "CPF: --" at bounding box center [216, 141] width 157 height 5
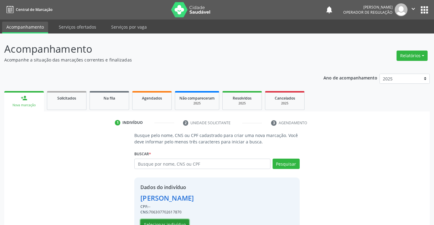
click at [181, 222] on button "Selecionar indivíduo" at bounding box center [164, 224] width 49 height 10
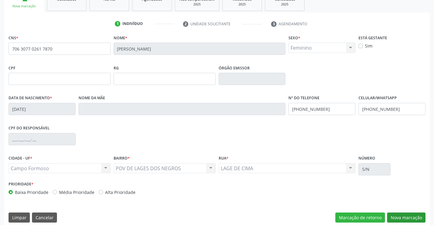
scroll to position [105, 0]
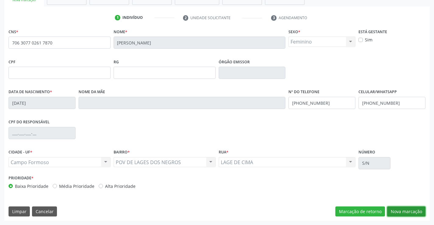
click at [405, 212] on button "Nova marcação" at bounding box center [406, 211] width 38 height 10
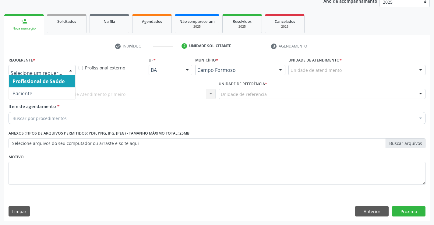
click at [72, 69] on div at bounding box center [70, 70] width 9 height 10
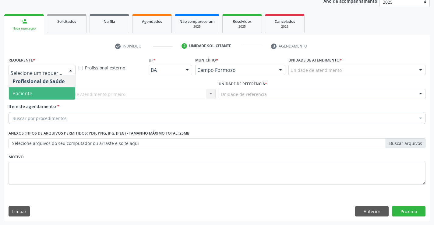
click at [38, 95] on span "Paciente" at bounding box center [42, 93] width 66 height 12
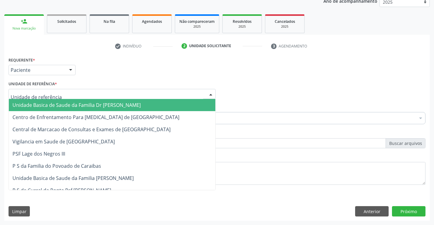
click at [58, 97] on div at bounding box center [112, 94] width 207 height 10
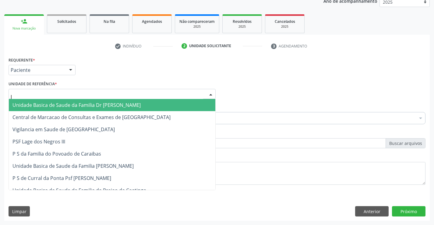
type input "la"
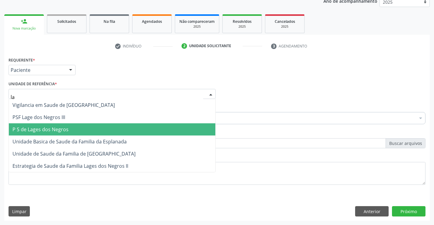
click at [64, 129] on span "P S de Lages dos Negros" at bounding box center [40, 129] width 56 height 7
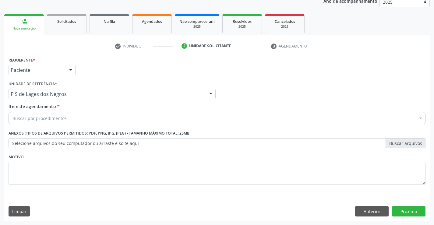
click at [66, 120] on div "Buscar por procedimentos" at bounding box center [217, 118] width 417 height 12
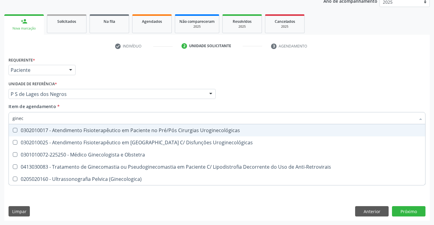
type input "gineco"
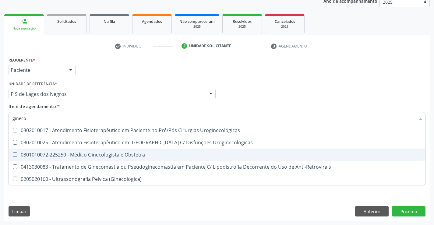
click at [90, 157] on div "0301010072-225250 - Médico Ginecologista e Obstetra" at bounding box center [216, 154] width 409 height 5
checkbox Obstetra "true"
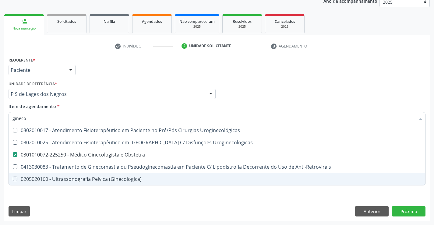
click at [96, 189] on div "Requerente * Paciente Profissional de Saúde Paciente Nenhum resultado encontrad…" at bounding box center [217, 124] width 417 height 138
checkbox Uroginecológicas "true"
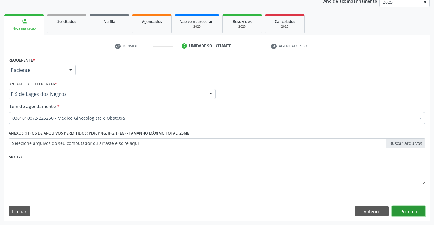
click at [405, 211] on button "Próximo" at bounding box center [408, 211] width 33 height 10
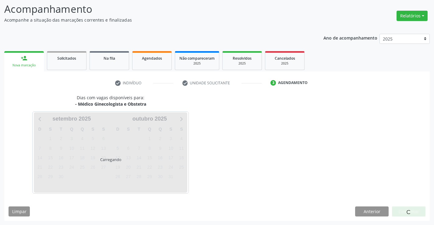
scroll to position [40, 0]
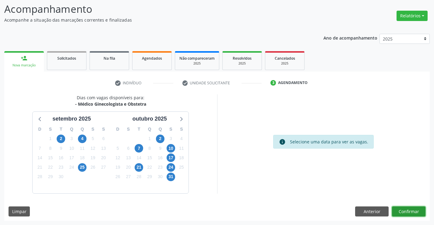
click at [405, 211] on button "Confirmar" at bounding box center [408, 211] width 33 height 10
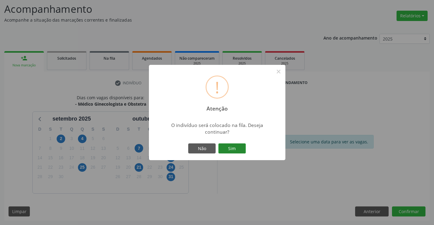
click at [232, 145] on button "Sim" at bounding box center [231, 148] width 27 height 10
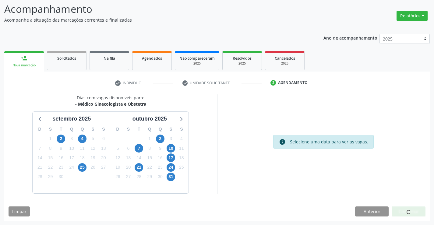
scroll to position [0, 0]
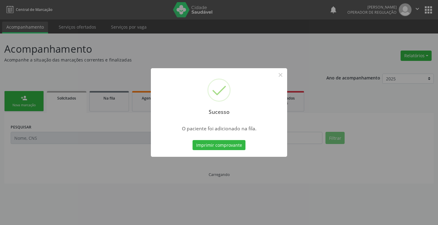
click at [232, 145] on button "Imprimir comprovante" at bounding box center [219, 145] width 53 height 10
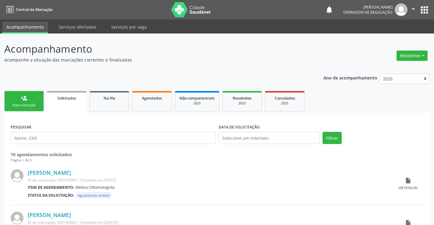
click at [37, 104] on div "Nova marcação" at bounding box center [24, 105] width 30 height 5
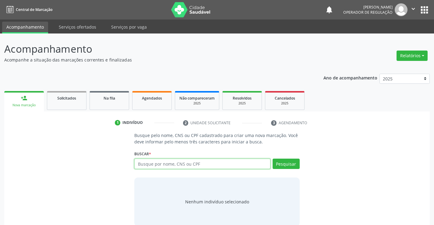
click at [178, 164] on input "text" at bounding box center [202, 164] width 136 height 10
type input "700505937272250"
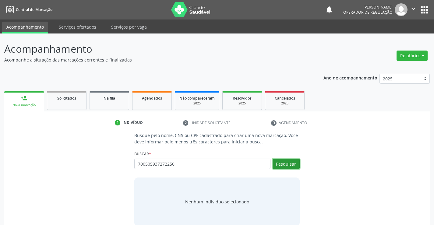
click at [285, 162] on button "Pesquisar" at bounding box center [285, 164] width 27 height 10
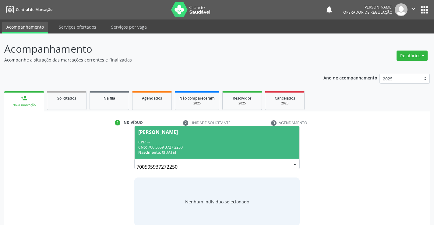
click at [241, 141] on div "CPF: --" at bounding box center [216, 141] width 157 height 5
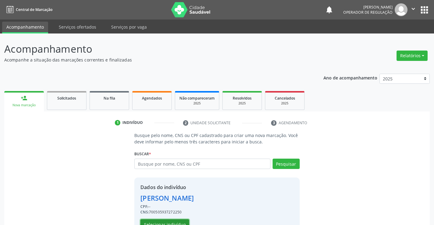
click at [173, 220] on button "Selecionar indivíduo" at bounding box center [164, 224] width 49 height 10
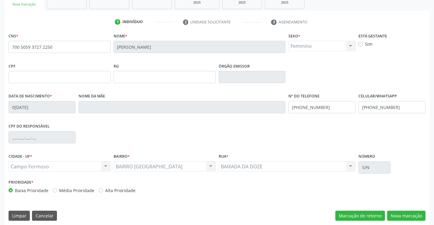
scroll to position [105, 0]
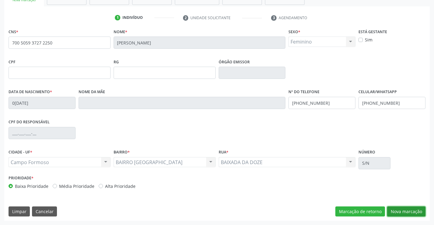
click at [403, 208] on button "Nova marcação" at bounding box center [406, 211] width 38 height 10
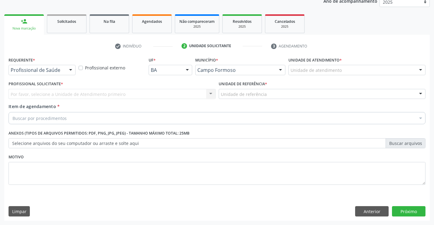
scroll to position [77, 0]
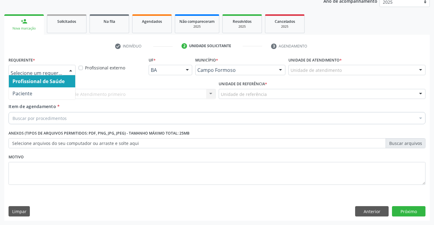
click at [70, 69] on div at bounding box center [70, 70] width 9 height 10
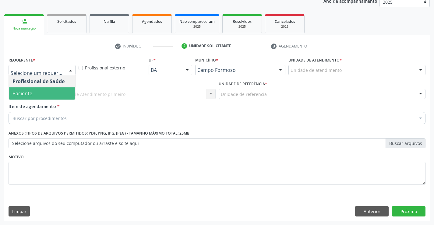
click at [61, 93] on span "Paciente" at bounding box center [42, 93] width 66 height 12
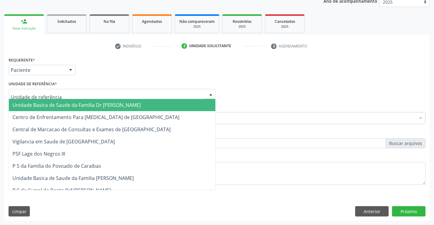
click at [69, 93] on div at bounding box center [112, 94] width 207 height 10
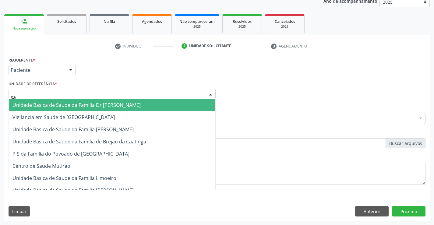
type input "sao"
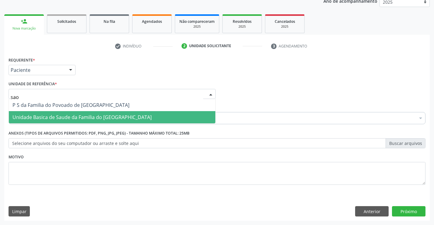
click at [69, 113] on span "Unidade Basica de Saude da Familia do [GEOGRAPHIC_DATA]" at bounding box center [112, 117] width 206 height 12
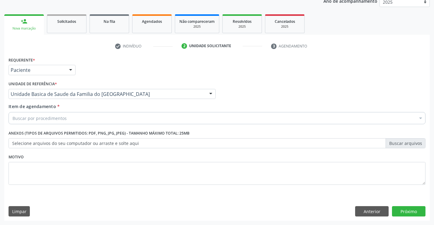
click at [72, 121] on div "Buscar por procedimentos" at bounding box center [217, 118] width 417 height 12
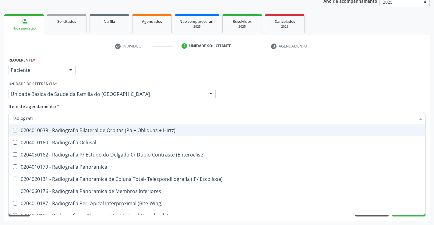
type input "radiografia"
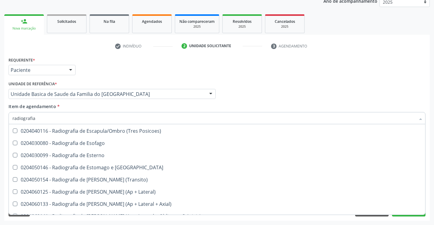
scroll to position [517, 0]
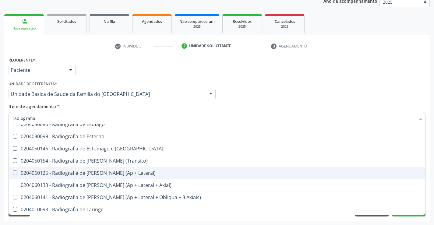
click at [92, 171] on div "0204060125 - Radiografia de Joelho (Ap + Lateral)" at bounding box center [216, 172] width 409 height 5
checkbox Lateral\) "true"
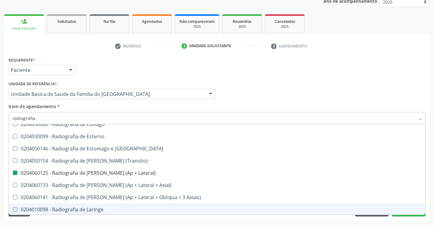
click at [114, 219] on div "Requerente * Paciente Profissional de Saúde Paciente Nenhum resultado encontrad…" at bounding box center [216, 137] width 425 height 165
checkbox Oclusal "true"
checkbox Lateral\) "false"
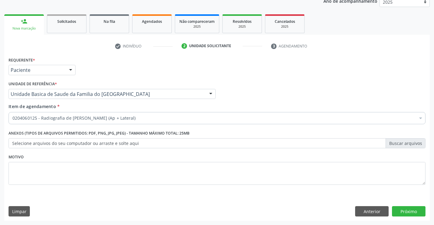
scroll to position [0, 0]
click at [403, 211] on button "Próximo" at bounding box center [408, 211] width 33 height 10
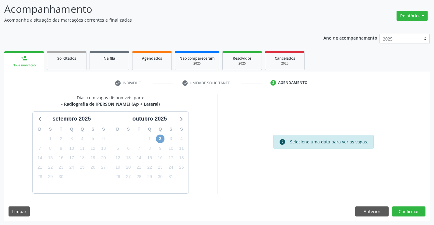
click at [161, 138] on span "2" at bounding box center [160, 138] width 9 height 9
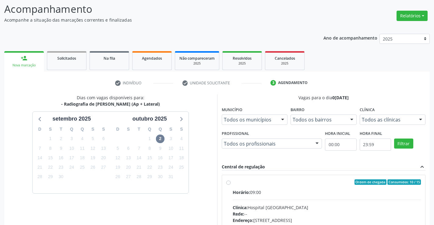
click at [232, 183] on label "Ordem de chegada Consumidos: 10 / 15 Horário: 09:00 Clínica: Hospital Sao Franc…" at bounding box center [326, 225] width 188 height 93
click at [228, 183] on input "Ordem de chegada Consumidos: 10 / 15 Horário: 09:00 Clínica: Hospital Sao Franc…" at bounding box center [228, 181] width 4 height 5
radio input "true"
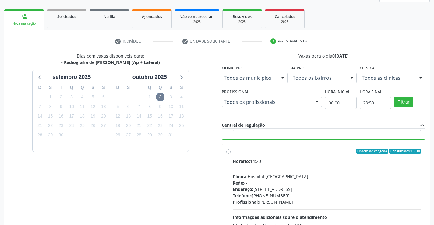
scroll to position [139, 0]
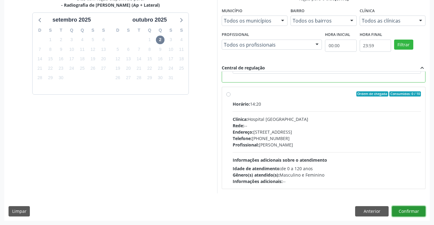
click at [409, 209] on button "Confirmar" at bounding box center [408, 211] width 33 height 10
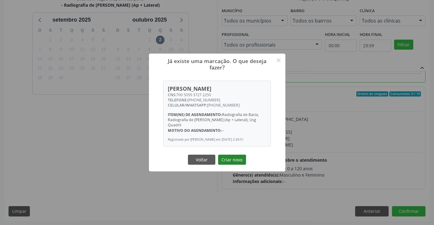
click at [237, 161] on button "Criar novo" at bounding box center [232, 160] width 28 height 10
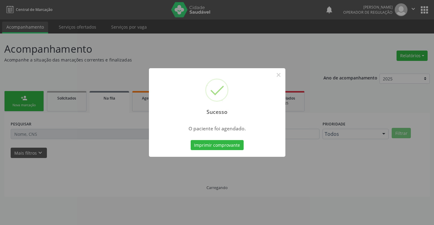
scroll to position [0, 0]
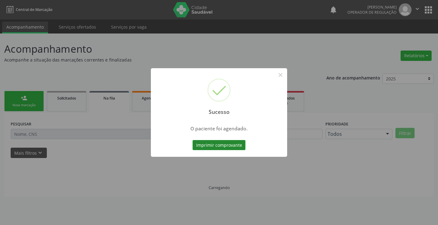
click at [223, 142] on button "Imprimir comprovante" at bounding box center [219, 145] width 53 height 10
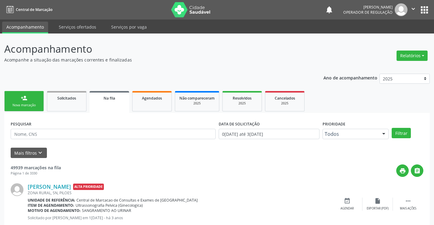
click at [39, 104] on link "person_add Nova marcação" at bounding box center [24, 101] width 40 height 20
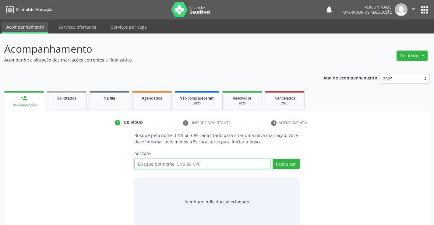
click at [170, 165] on input "text" at bounding box center [202, 164] width 136 height 10
type input "700505937272250"
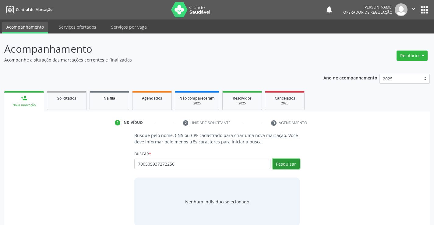
click at [285, 165] on button "Pesquisar" at bounding box center [285, 164] width 27 height 10
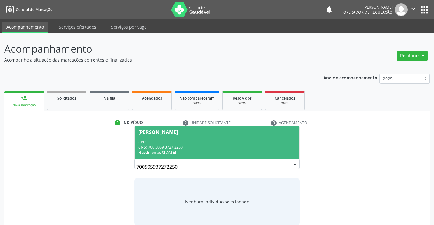
click at [278, 150] on div "Nascimento: 04/11/1998" at bounding box center [216, 152] width 157 height 5
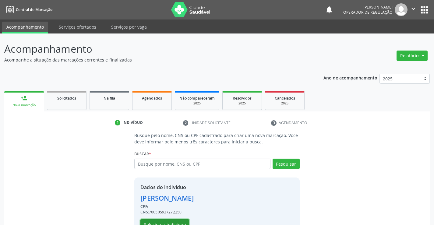
click at [180, 222] on button "Selecionar indivíduo" at bounding box center [164, 224] width 49 height 10
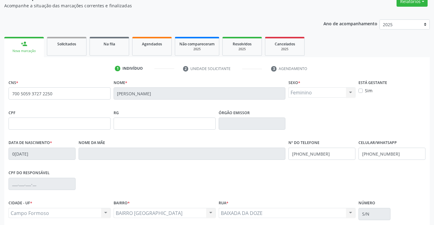
scroll to position [105, 0]
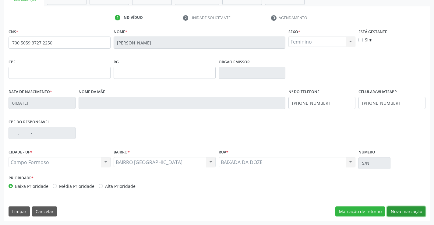
click at [404, 214] on button "Nova marcação" at bounding box center [406, 211] width 38 height 10
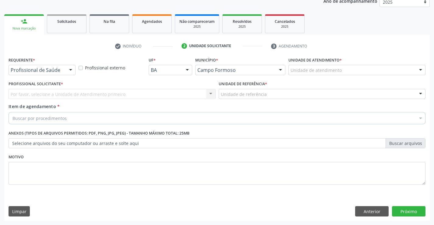
scroll to position [77, 0]
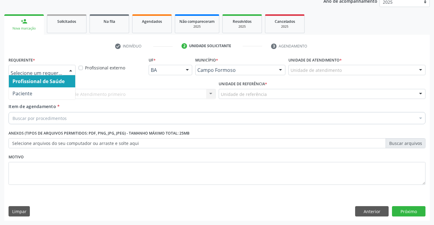
click at [73, 70] on div at bounding box center [70, 70] width 9 height 10
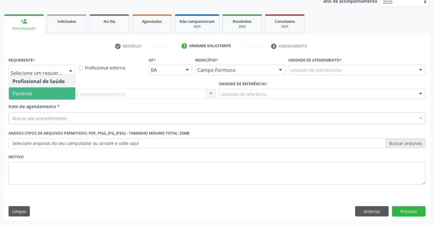
click at [57, 93] on span "Paciente" at bounding box center [42, 93] width 66 height 12
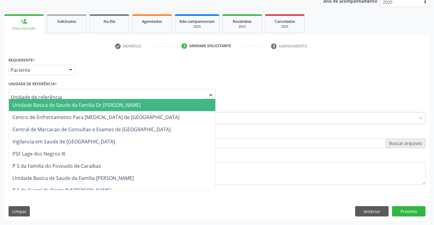
click at [67, 96] on div at bounding box center [112, 94] width 207 height 10
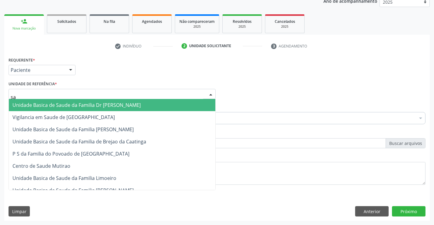
type input "sao"
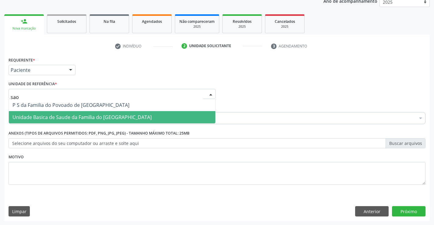
click at [71, 112] on span "Unidade Basica de Saude da Familia do [GEOGRAPHIC_DATA]" at bounding box center [112, 117] width 206 height 12
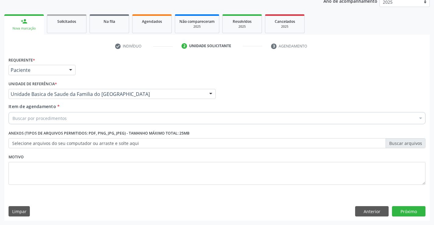
click at [72, 119] on div "Buscar por procedimentos" at bounding box center [217, 118] width 417 height 12
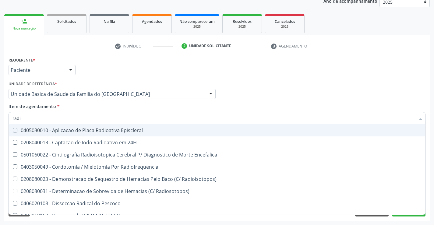
type input "radio"
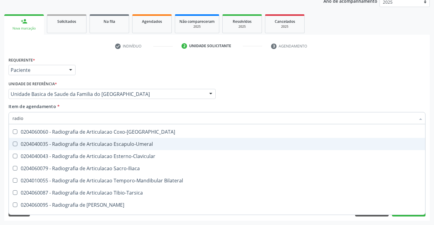
scroll to position [365, 0]
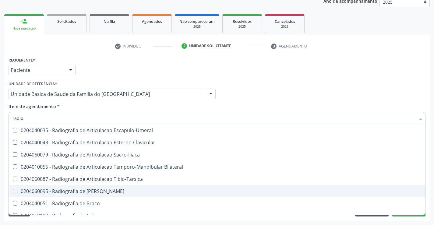
click at [79, 191] on div "0204060095 - Radiografia de Bacia" at bounding box center [216, 191] width 409 height 5
checkbox Bacia "true"
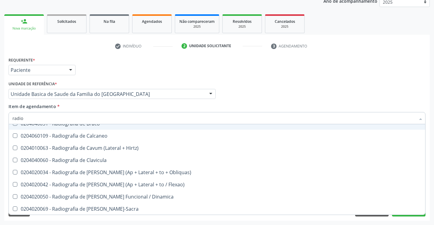
scroll to position [456, 0]
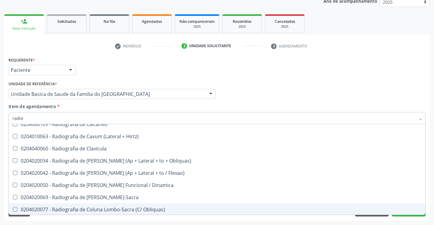
click at [82, 216] on div "Limpar Anterior Próximo" at bounding box center [217, 211] width 417 height 10
checkbox 24H "true"
checkbox Bacia "false"
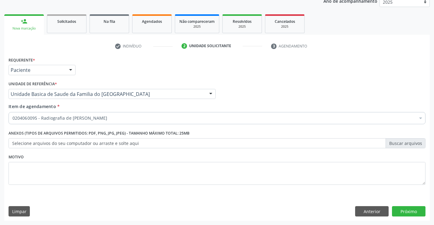
scroll to position [0, 0]
click at [402, 213] on button "Próximo" at bounding box center [408, 211] width 33 height 10
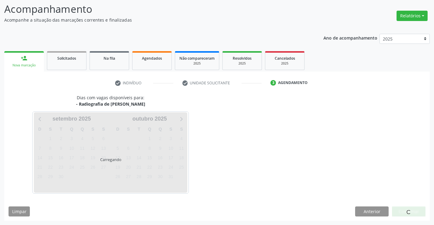
scroll to position [40, 0]
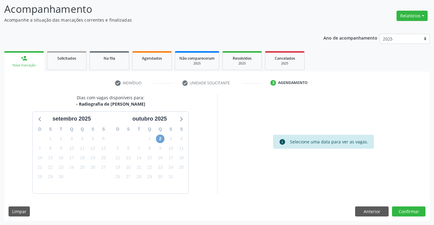
click at [162, 136] on span "2" at bounding box center [160, 138] width 9 height 9
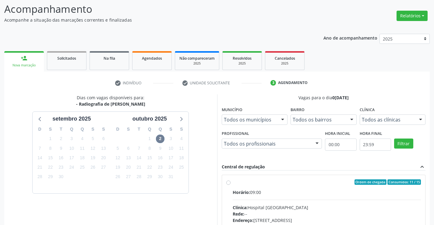
click at [232, 183] on label "Ordem de chegada Consumidos: 11 / 15 Horário: 09:00 Clínica: Hospital Sao Franc…" at bounding box center [326, 225] width 188 height 93
click at [226, 183] on input "Ordem de chegada Consumidos: 11 / 15 Horário: 09:00 Clínica: Hospital Sao Franc…" at bounding box center [228, 181] width 4 height 5
radio input "true"
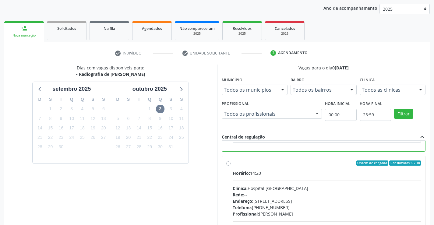
scroll to position [139, 0]
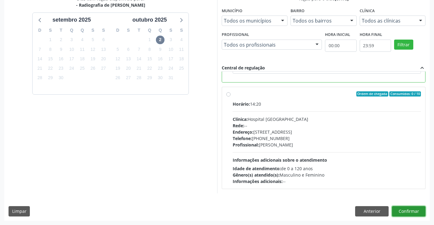
click at [410, 210] on button "Confirmar" at bounding box center [408, 211] width 33 height 10
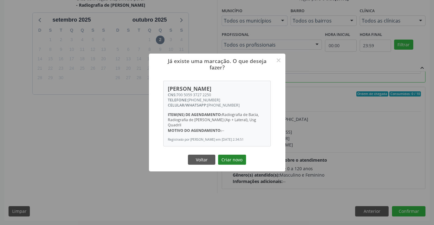
click at [232, 159] on button "Criar novo" at bounding box center [232, 160] width 28 height 10
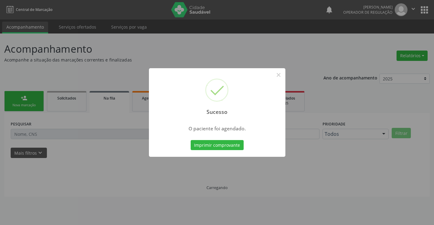
scroll to position [0, 0]
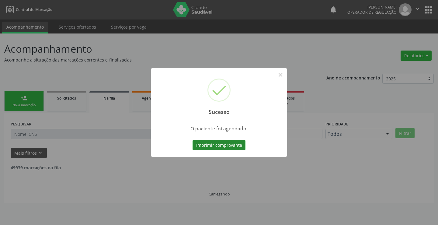
click at [227, 148] on button "Imprimir comprovante" at bounding box center [219, 145] width 53 height 10
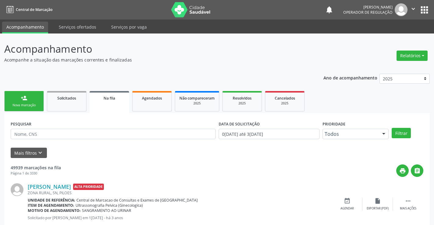
click at [33, 103] on div "Nova marcação" at bounding box center [24, 105] width 30 height 5
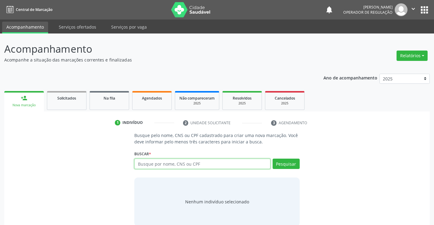
click at [162, 168] on input "text" at bounding box center [202, 164] width 136 height 10
click at [162, 164] on input "text" at bounding box center [202, 164] width 136 height 10
type input "702801169950861"
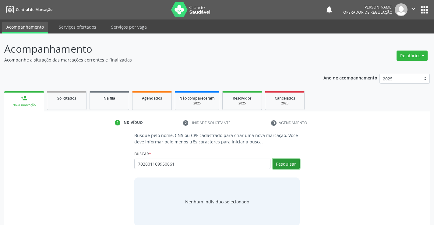
click at [281, 161] on button "Pesquisar" at bounding box center [285, 164] width 27 height 10
type input "702801169950861"
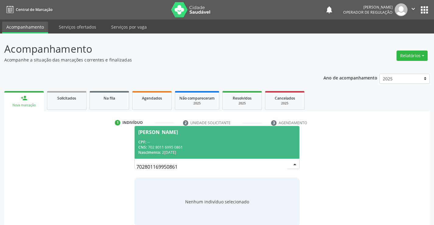
click at [242, 140] on div "CPF: --" at bounding box center [216, 141] width 157 height 5
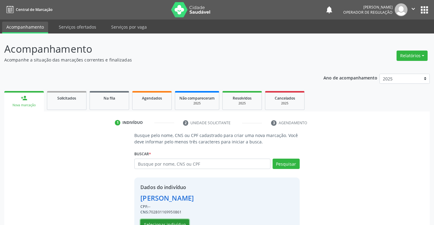
click at [158, 221] on button "Selecionar indivíduo" at bounding box center [164, 224] width 49 height 10
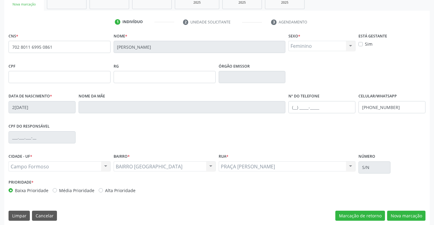
scroll to position [105, 0]
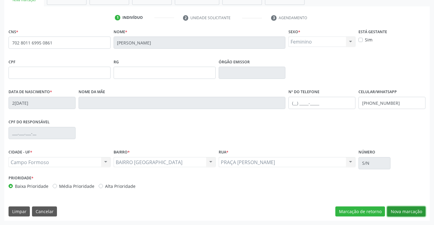
click at [393, 208] on button "Nova marcação" at bounding box center [406, 211] width 38 height 10
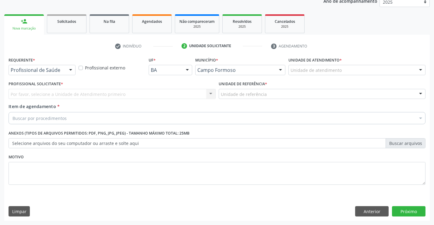
scroll to position [77, 0]
click at [71, 72] on div at bounding box center [70, 70] width 9 height 10
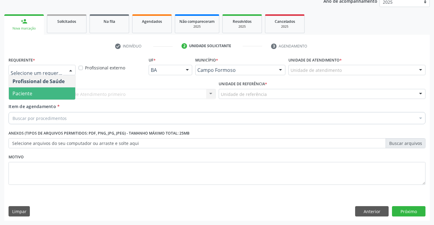
click at [48, 91] on span "Paciente" at bounding box center [42, 93] width 66 height 12
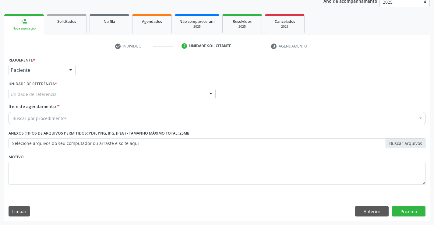
click at [59, 97] on div "Unidade de referência" at bounding box center [112, 94] width 207 height 10
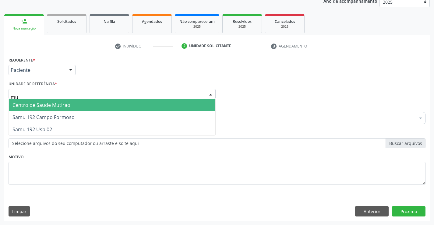
type input "mut"
click at [59, 106] on span "Centro de Saude Mutirao" at bounding box center [41, 105] width 58 height 7
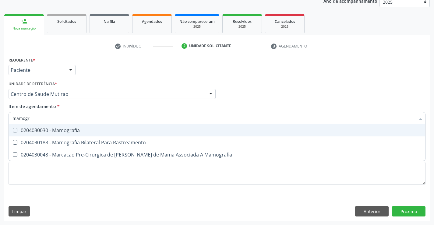
type input "mamogra"
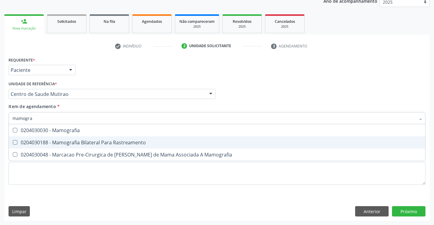
click at [67, 141] on div "0204030188 - Mamografia Bilateral Para Rastreamento" at bounding box center [216, 142] width 409 height 5
checkbox Rastreamento "true"
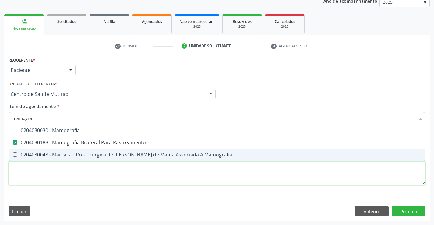
click at [71, 173] on div "Requerente * Paciente Profissional de Saúde Paciente Nenhum resultado encontrad…" at bounding box center [217, 124] width 417 height 138
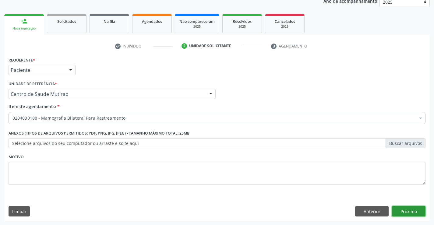
click at [411, 211] on button "Próximo" at bounding box center [408, 211] width 33 height 10
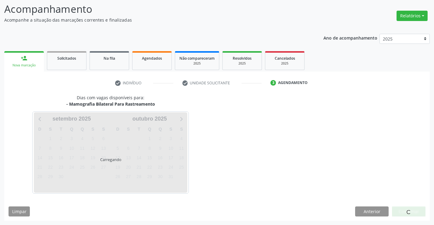
scroll to position [40, 0]
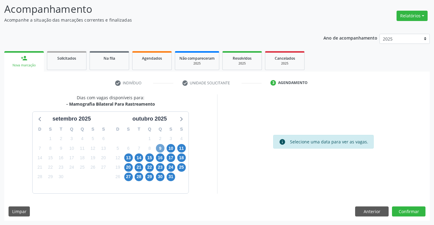
click at [160, 148] on span "9" at bounding box center [160, 148] width 9 height 9
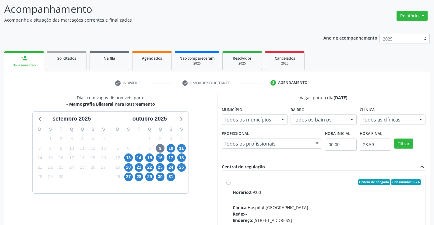
click at [232, 183] on label "Ordem de chegada Consumidos: 5 / 6 Horário: 09:00 Clínica: Hospital Sao Francis…" at bounding box center [326, 225] width 188 height 93
click at [227, 183] on input "Ordem de chegada Consumidos: 5 / 6 Horário: 09:00 Clínica: Hospital Sao Francis…" at bounding box center [228, 181] width 4 height 5
radio input "true"
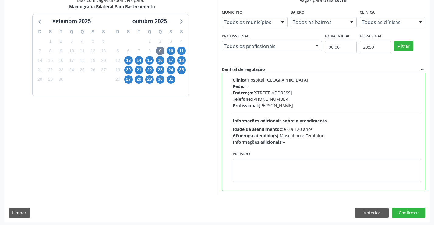
scroll to position [139, 0]
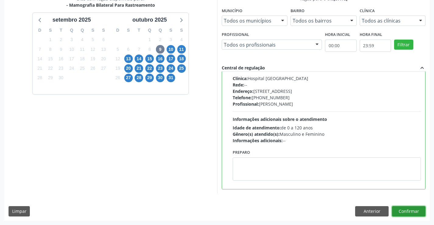
click at [412, 210] on button "Confirmar" at bounding box center [408, 211] width 33 height 10
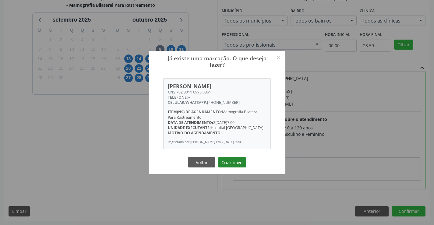
click at [229, 159] on button "Criar novo" at bounding box center [232, 162] width 28 height 10
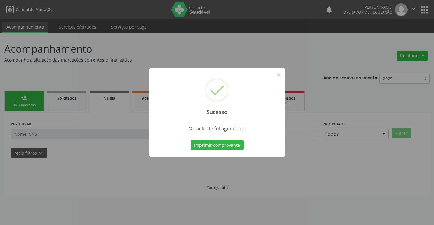
scroll to position [0, 0]
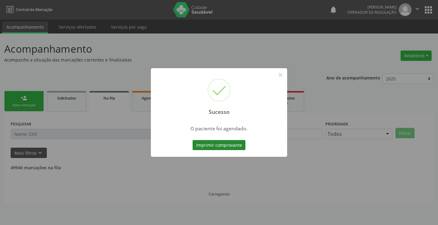
click at [228, 145] on button "Imprimir comprovante" at bounding box center [219, 145] width 53 height 10
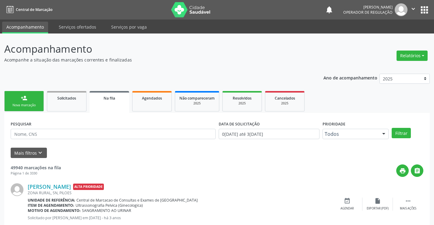
click at [37, 103] on link "person_add Nova marcação" at bounding box center [24, 101] width 40 height 20
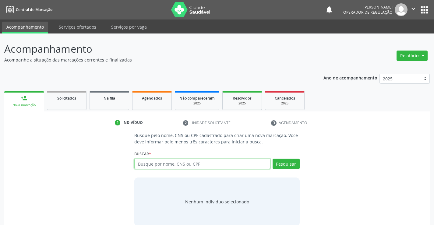
click at [165, 164] on input "text" at bounding box center [202, 164] width 136 height 10
type input "702308101722619"
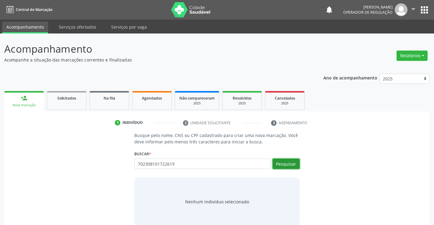
click at [289, 163] on button "Pesquisar" at bounding box center [285, 164] width 27 height 10
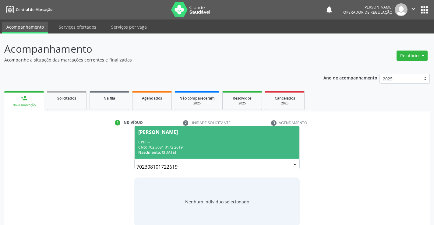
click at [273, 142] on div "CPF: --" at bounding box center [216, 141] width 157 height 5
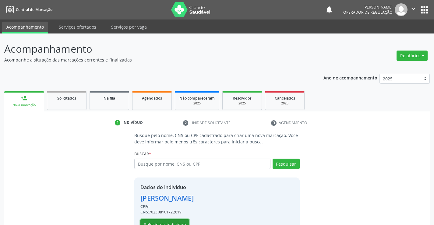
click at [169, 222] on button "Selecionar indivíduo" at bounding box center [164, 224] width 49 height 10
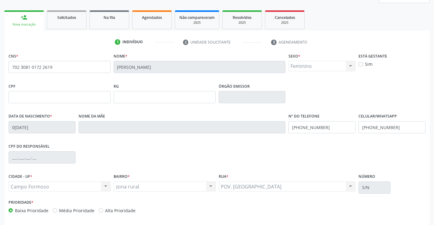
scroll to position [91, 0]
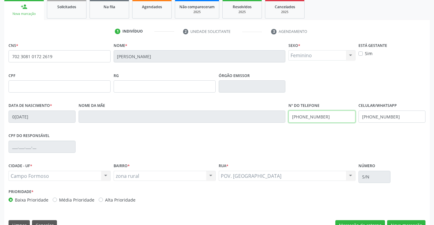
click at [325, 115] on input "[PHONE_NUMBER]" at bounding box center [321, 116] width 67 height 12
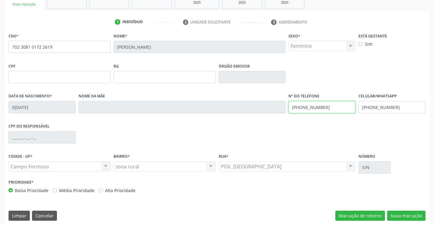
scroll to position [105, 0]
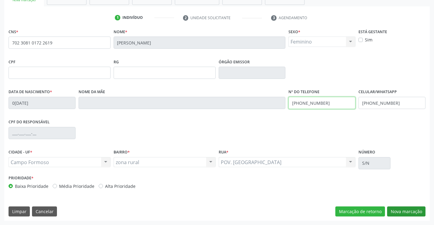
type input "[PHONE_NUMBER]"
click at [393, 212] on button "Nova marcação" at bounding box center [406, 211] width 38 height 10
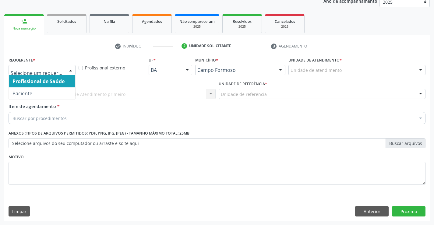
click at [66, 71] on div "Profissional de Saúde Paciente Nenhum resultado encontrado para: " " Não há nen…" at bounding box center [42, 70] width 67 height 10
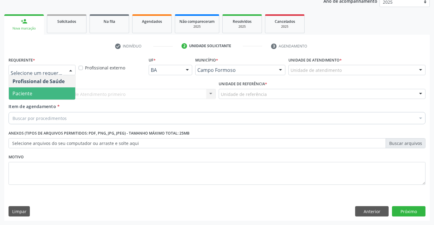
click at [51, 94] on span "Paciente" at bounding box center [42, 93] width 66 height 12
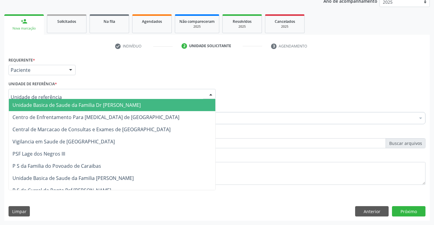
click at [67, 95] on div at bounding box center [112, 94] width 207 height 10
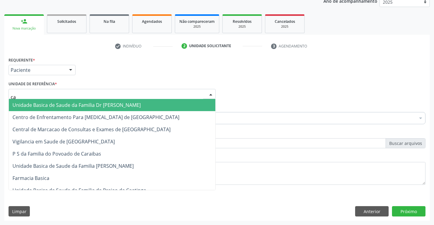
type input "car"
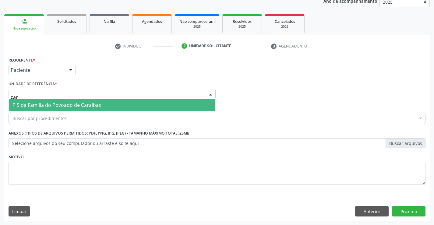
click at [69, 106] on span "P S da Familia do Povoado de Caraibas" at bounding box center [56, 105] width 89 height 7
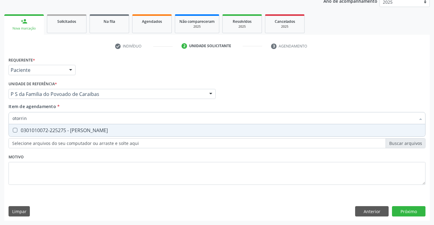
type input "otorrino"
click at [83, 133] on div "0301010072-225275 - [PERSON_NAME]" at bounding box center [216, 130] width 409 height 5
checkbox Otorrinolaringologista "true"
click at [79, 164] on div "Requerente * Paciente Profissional de Saúde Paciente Nenhum resultado encontrad…" at bounding box center [217, 124] width 417 height 138
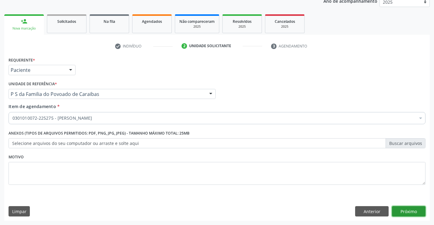
click at [407, 212] on button "Próximo" at bounding box center [408, 211] width 33 height 10
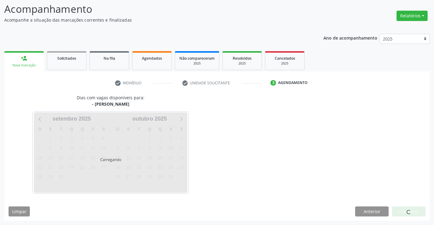
scroll to position [58, 0]
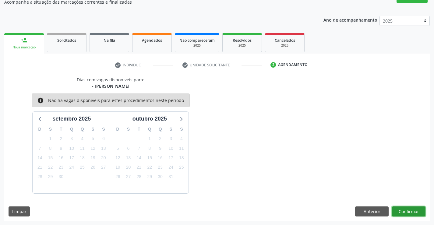
click at [407, 212] on button "Confirmar" at bounding box center [408, 211] width 33 height 10
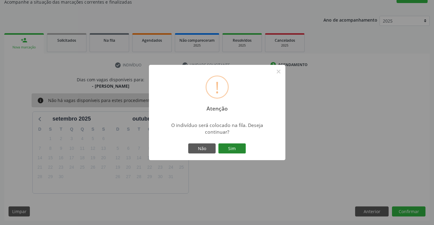
click at [222, 145] on button "Sim" at bounding box center [231, 148] width 27 height 10
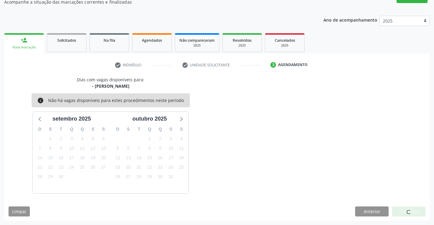
scroll to position [0, 0]
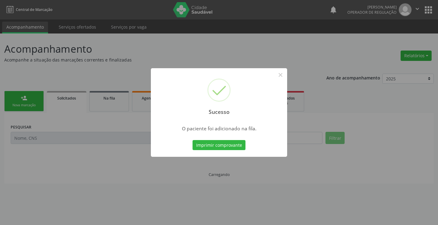
click at [222, 145] on button "Imprimir comprovante" at bounding box center [219, 145] width 53 height 10
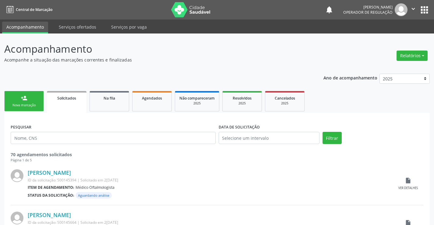
click at [33, 98] on link "person_add Nova marcação" at bounding box center [24, 101] width 40 height 20
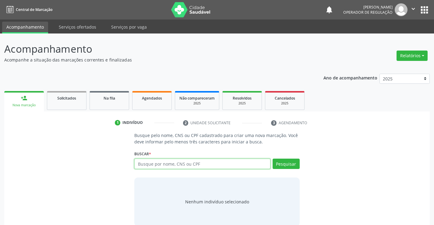
click at [178, 164] on input "text" at bounding box center [202, 164] width 136 height 10
type input "707706654261610"
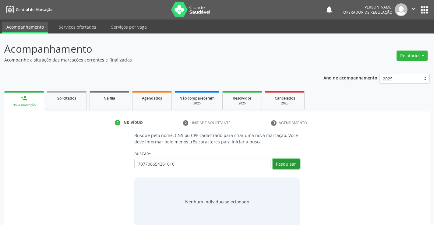
click at [287, 160] on button "Pesquisar" at bounding box center [285, 164] width 27 height 10
type input "707706654261610"
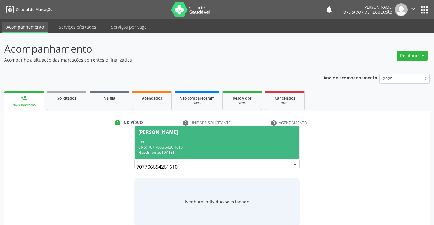
click at [237, 145] on div "CNS: 707 7066 5426 1610" at bounding box center [216, 147] width 157 height 5
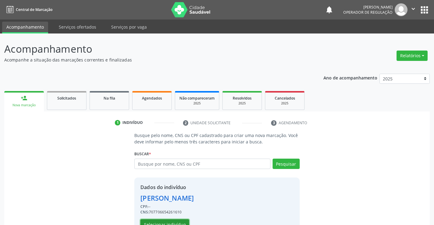
click at [171, 223] on button "Selecionar indivíduo" at bounding box center [164, 224] width 49 height 10
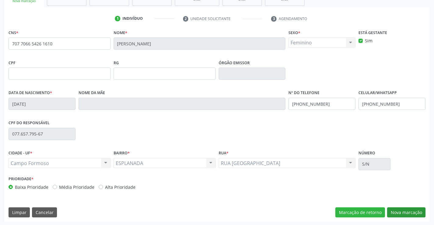
scroll to position [105, 0]
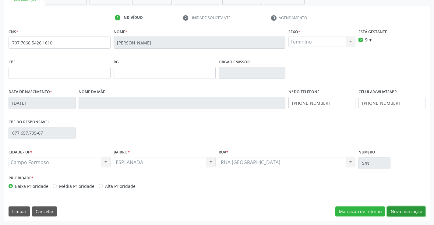
click at [401, 211] on button "Nova marcação" at bounding box center [406, 211] width 38 height 10
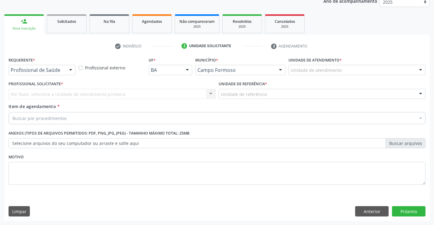
click at [68, 69] on div at bounding box center [70, 70] width 9 height 10
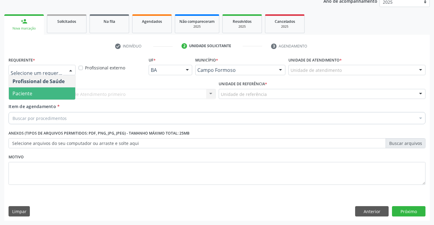
click at [52, 90] on span "Paciente" at bounding box center [42, 93] width 66 height 12
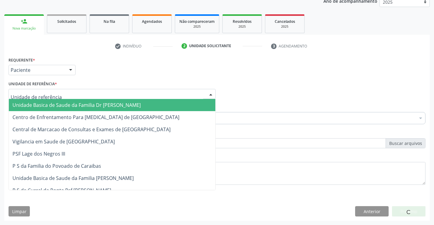
click at [66, 92] on div at bounding box center [112, 94] width 207 height 10
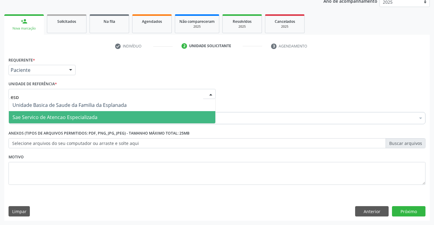
type input "espl"
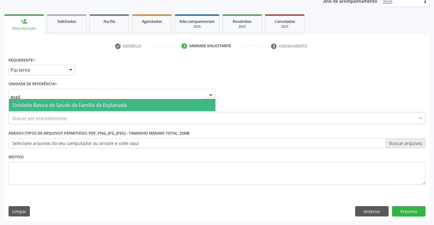
click at [80, 105] on span "Unidade Basica de Saude da Familia da Esplanada" at bounding box center [69, 105] width 114 height 7
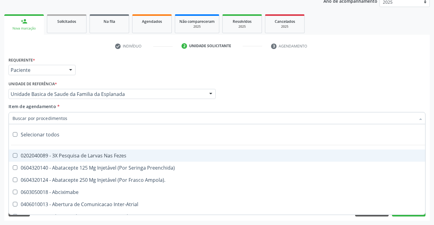
click at [73, 118] on div at bounding box center [217, 118] width 417 height 12
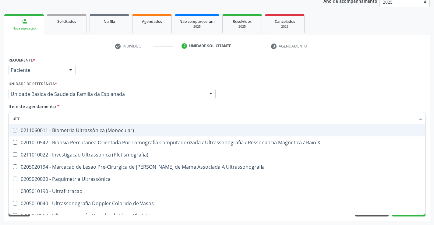
type input "ultra"
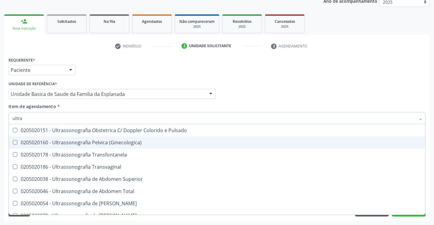
scroll to position [91, 0]
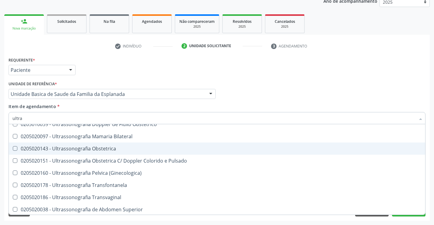
click at [102, 147] on div "0205020143 - Ultrassonografia Obstetrica" at bounding box center [216, 148] width 409 height 5
checkbox Obstetrica "true"
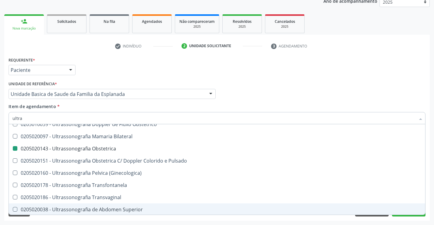
click at [104, 216] on div "Requerente * Paciente Profissional de Saúde Paciente Nenhum resultado encontrad…" at bounding box center [216, 137] width 425 height 165
checkbox X "true"
checkbox Obstetrica "false"
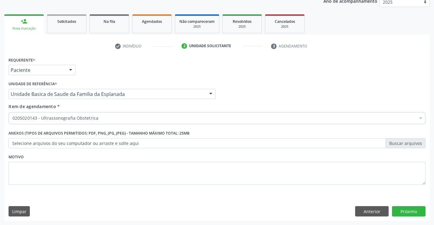
scroll to position [0, 0]
click at [410, 211] on button "Próximo" at bounding box center [408, 211] width 33 height 10
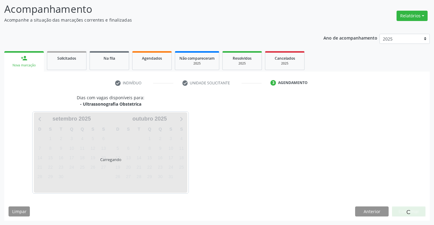
scroll to position [40, 0]
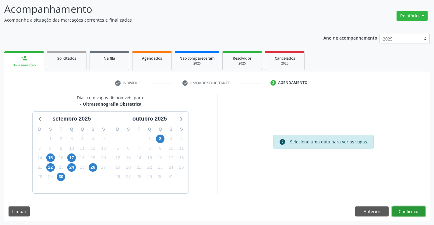
click at [413, 211] on button "Confirmar" at bounding box center [408, 211] width 33 height 10
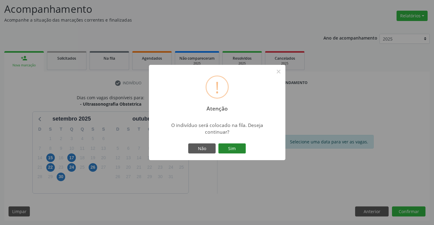
click at [229, 146] on button "Sim" at bounding box center [231, 148] width 27 height 10
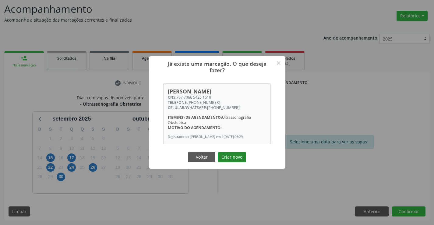
click at [228, 158] on button "Criar novo" at bounding box center [232, 157] width 28 height 10
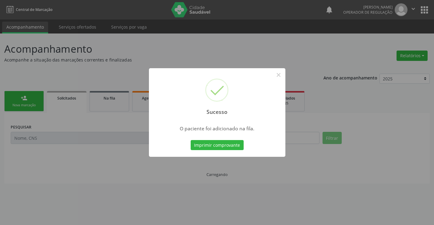
scroll to position [0, 0]
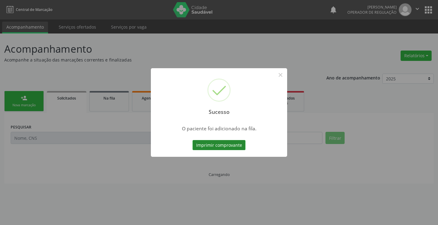
click at [229, 142] on button "Imprimir comprovante" at bounding box center [219, 145] width 53 height 10
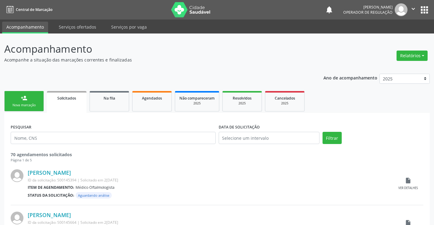
click at [414, 9] on icon "" at bounding box center [413, 8] width 7 height 7
click at [384, 39] on link "Sair" at bounding box center [397, 37] width 42 height 9
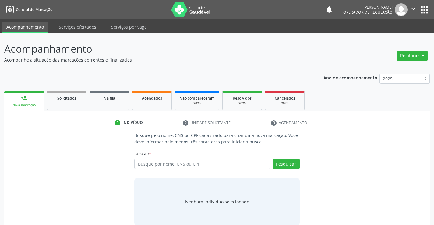
click at [203, 165] on input "text" at bounding box center [202, 164] width 136 height 10
type input "704802012426948"
click at [287, 163] on button "Pesquisar" at bounding box center [285, 164] width 27 height 10
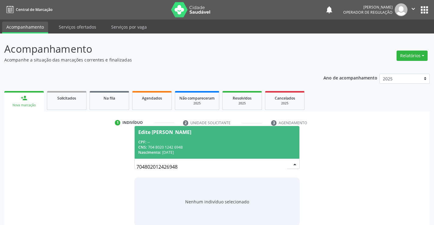
click at [232, 142] on div "CPF: --" at bounding box center [216, 141] width 157 height 5
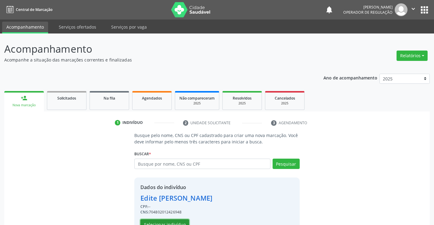
click at [163, 222] on button "Selecionar indivíduo" at bounding box center [164, 224] width 49 height 10
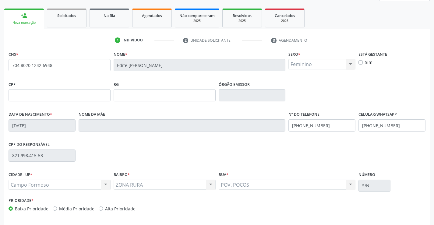
scroll to position [105, 0]
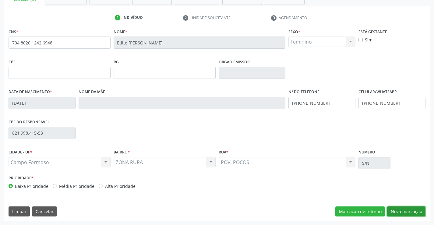
click at [403, 214] on button "Nova marcação" at bounding box center [406, 211] width 38 height 10
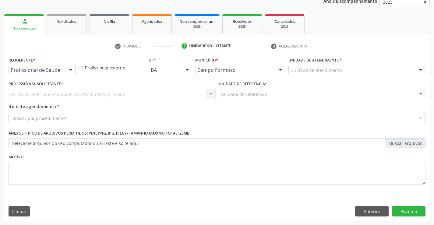
click at [71, 69] on div at bounding box center [70, 70] width 9 height 10
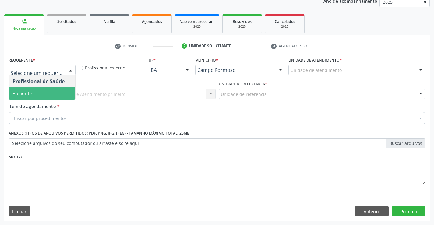
click at [58, 91] on span "Paciente" at bounding box center [42, 93] width 66 height 12
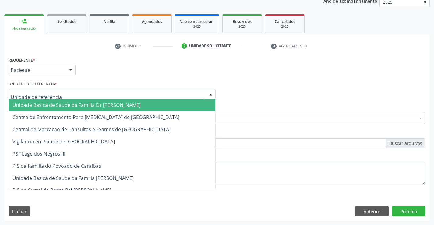
click at [65, 96] on div at bounding box center [112, 94] width 207 height 10
type input "po"
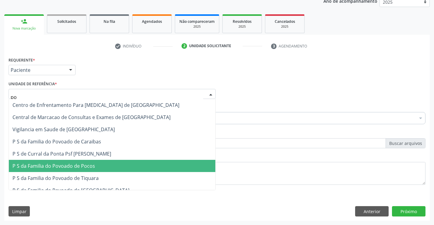
click at [70, 164] on span "P S da Familia do Povoado de Pocos" at bounding box center [53, 165] width 82 height 7
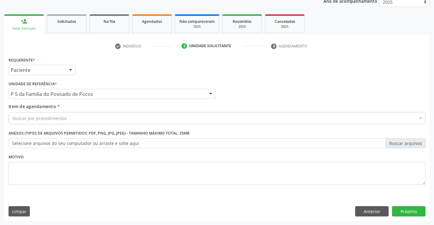
click at [78, 120] on div "Buscar por procedimentos" at bounding box center [217, 118] width 417 height 12
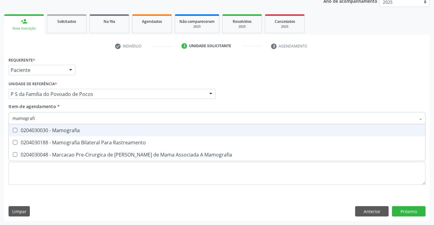
type input "mamografia"
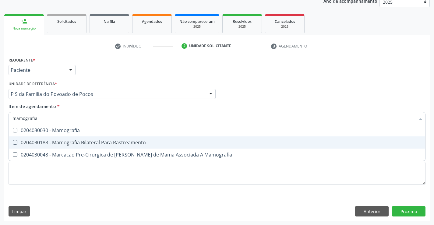
click at [84, 141] on div "0204030188 - Mamografia Bilateral Para Rastreamento" at bounding box center [216, 142] width 409 height 5
checkbox Rastreamento "true"
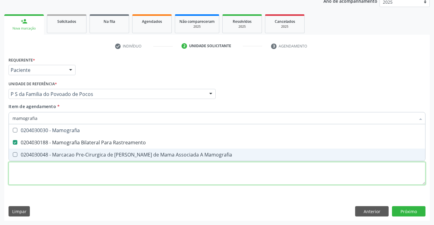
click at [87, 178] on div "Requerente * Paciente Profissional de Saúde Paciente Nenhum resultado encontrad…" at bounding box center [217, 124] width 417 height 138
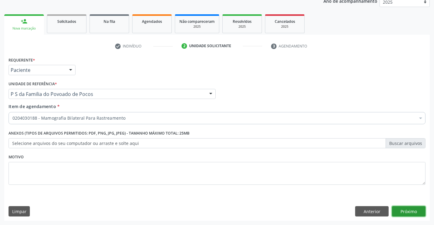
click at [401, 210] on button "Próximo" at bounding box center [408, 211] width 33 height 10
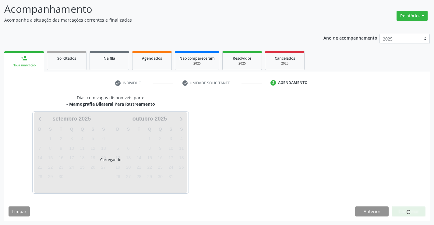
scroll to position [40, 0]
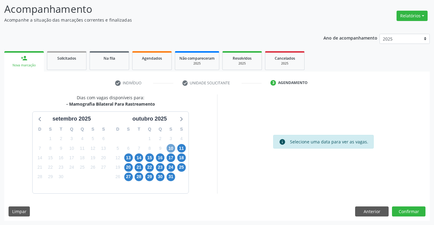
click at [173, 148] on span "10" at bounding box center [170, 148] width 9 height 9
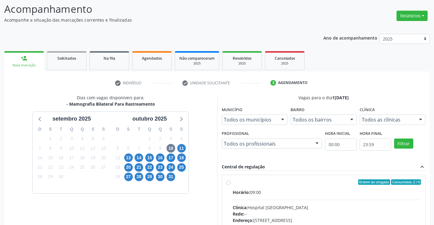
click at [232, 182] on label "Ordem de chegada Consumidos: 2 / 6 Horário: 09:00 Clínica: Hospital [GEOGRAPHIC…" at bounding box center [326, 225] width 188 height 93
click at [227, 182] on input "Ordem de chegada Consumidos: 2 / 6 Horário: 09:00 Clínica: Hospital [GEOGRAPHIC…" at bounding box center [228, 181] width 4 height 5
radio input "true"
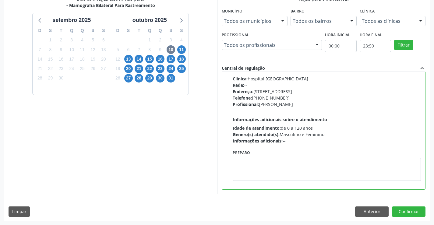
scroll to position [139, 0]
click at [399, 211] on button "Confirmar" at bounding box center [408, 211] width 33 height 10
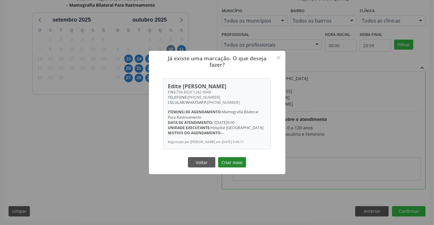
click at [235, 167] on button "Criar novo" at bounding box center [232, 162] width 28 height 10
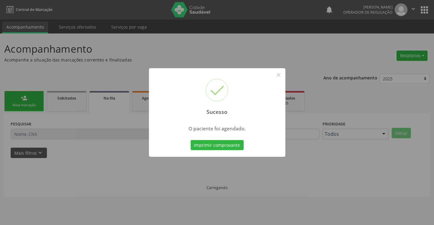
scroll to position [0, 0]
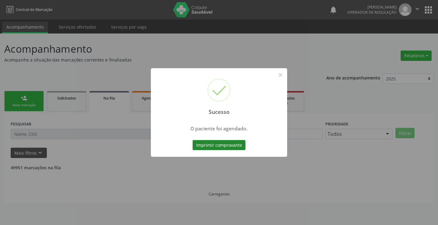
click at [229, 145] on button "Imprimir comprovante" at bounding box center [219, 145] width 53 height 10
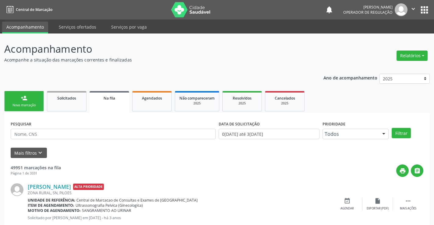
click at [34, 97] on link "person_add Nova marcação" at bounding box center [24, 101] width 40 height 20
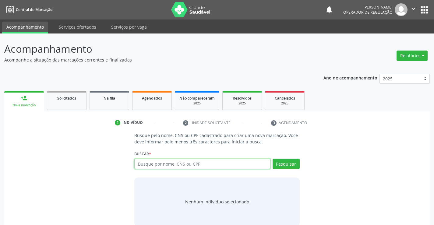
click at [166, 164] on input "text" at bounding box center [202, 164] width 136 height 10
type input "706008833298845"
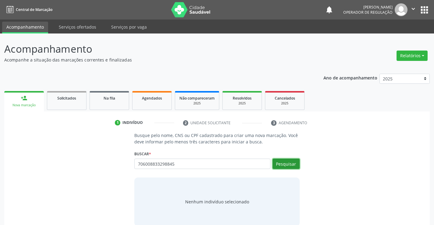
click at [293, 162] on button "Pesquisar" at bounding box center [285, 164] width 27 height 10
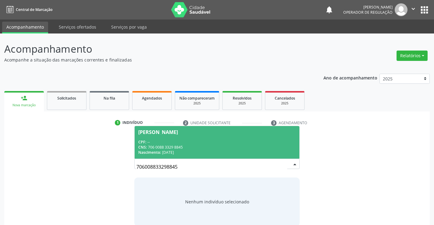
click at [251, 144] on div "CPF: --" at bounding box center [216, 141] width 157 height 5
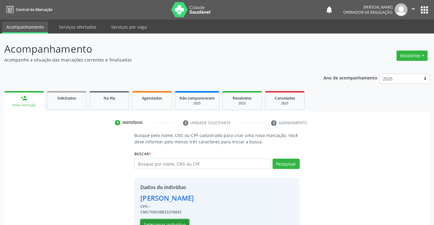
click at [171, 222] on button "Selecionar indivíduo" at bounding box center [164, 224] width 49 height 10
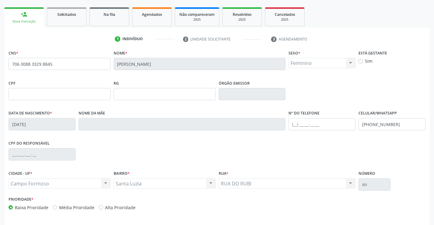
scroll to position [105, 0]
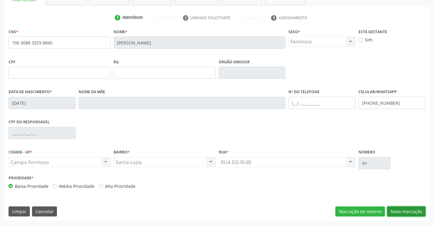
click at [398, 208] on button "Nova marcação" at bounding box center [406, 211] width 38 height 10
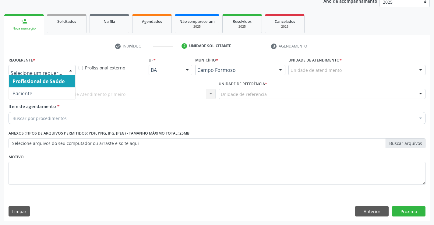
click at [70, 70] on div at bounding box center [70, 70] width 9 height 10
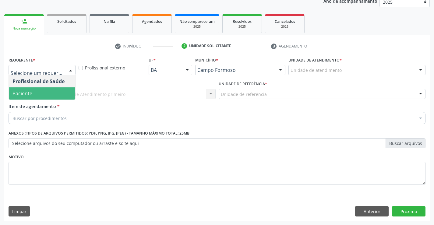
click at [61, 90] on span "Paciente" at bounding box center [42, 93] width 66 height 12
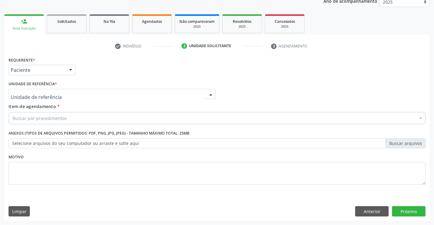
click at [61, 94] on div at bounding box center [112, 94] width 207 height 10
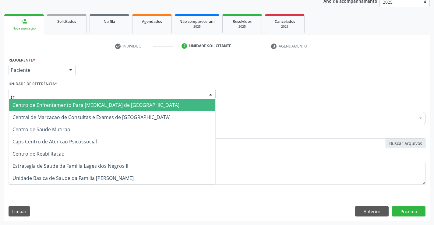
type input "tra"
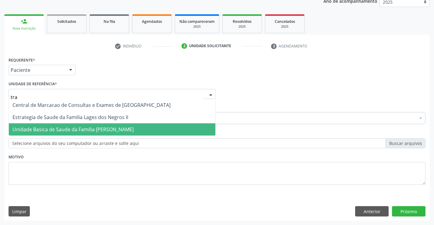
click at [104, 131] on span "Unidade Basica de Saude da Familia [PERSON_NAME]" at bounding box center [72, 129] width 121 height 7
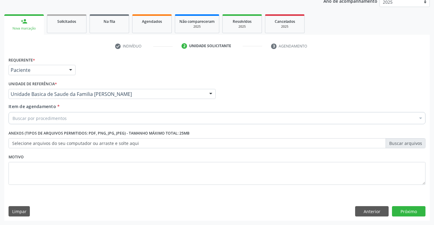
click at [81, 121] on div "Buscar por procedimentos" at bounding box center [217, 118] width 417 height 12
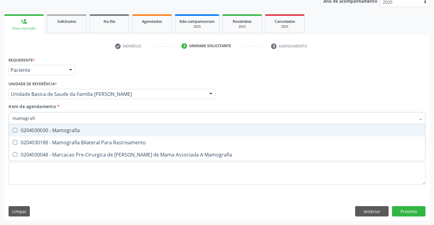
type input "mamografia"
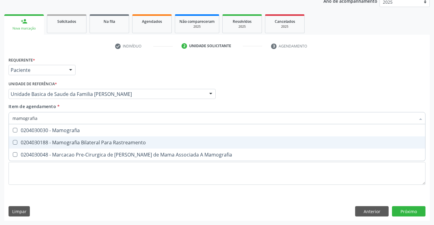
click at [100, 142] on div "0204030188 - Mamografia Bilateral Para Rastreamento" at bounding box center [216, 142] width 409 height 5
checkbox Rastreamento "true"
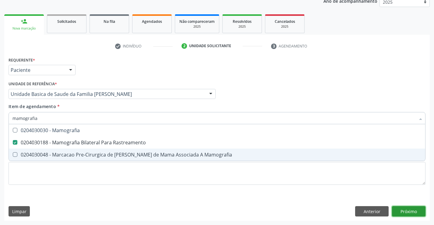
click at [408, 211] on div "Requerente * Paciente Profissional de Saúde Paciente Nenhum resultado encontrad…" at bounding box center [216, 137] width 425 height 165
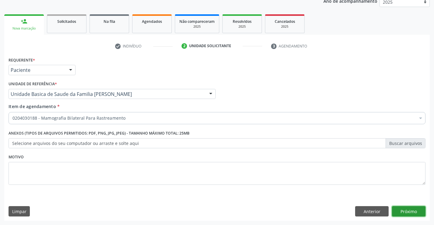
click at [407, 211] on button "Próximo" at bounding box center [408, 211] width 33 height 10
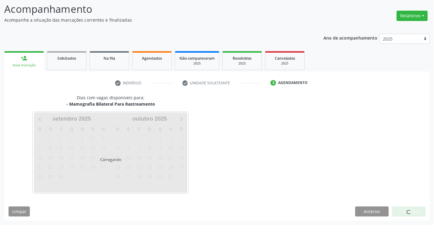
scroll to position [40, 0]
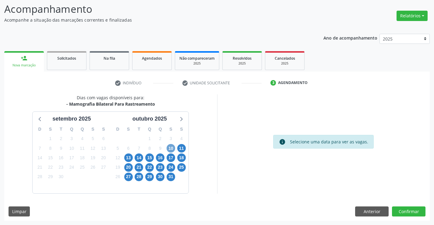
click at [170, 147] on span "10" at bounding box center [170, 148] width 9 height 9
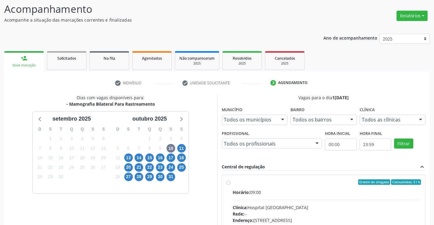
click at [232, 183] on label "Ordem de chegada Consumidos: 3 / 6 Horário: 09:00 Clínica: Hospital [GEOGRAPHIC…" at bounding box center [326, 225] width 188 height 93
click at [229, 183] on input "Ordem de chegada Consumidos: 3 / 6 Horário: 09:00 Clínica: Hospital [GEOGRAPHIC…" at bounding box center [228, 181] width 4 height 5
radio input "true"
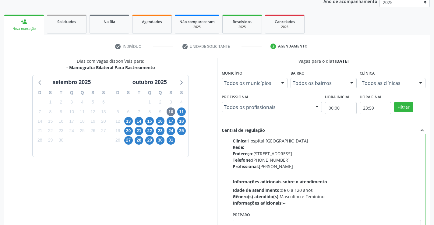
scroll to position [139, 0]
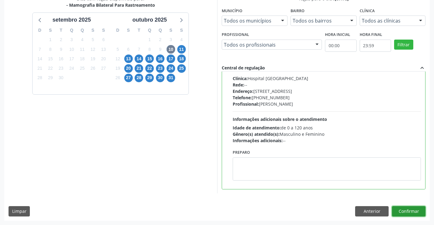
click at [411, 213] on button "Confirmar" at bounding box center [408, 211] width 33 height 10
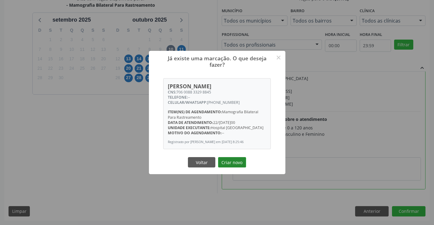
click at [235, 163] on button "Criar novo" at bounding box center [232, 162] width 28 height 10
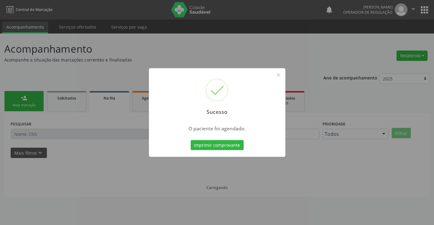
scroll to position [0, 0]
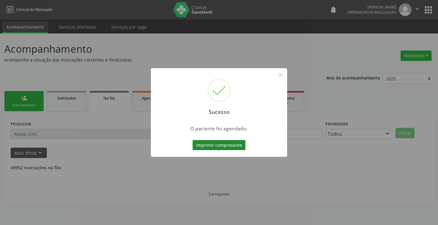
click at [223, 142] on button "Imprimir comprovante" at bounding box center [219, 145] width 53 height 10
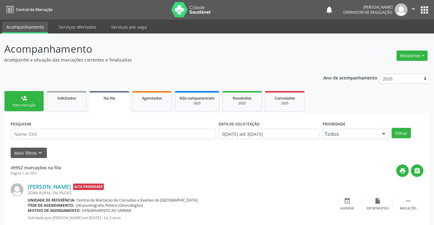
click at [34, 100] on link "person_add Nova marcação" at bounding box center [24, 101] width 40 height 20
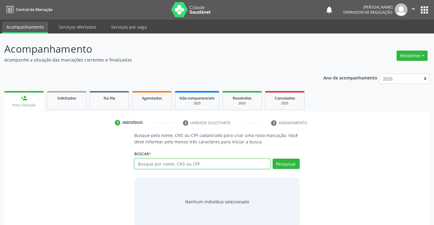
click at [176, 162] on input "text" at bounding box center [202, 164] width 136 height 10
type input "704802012426948"
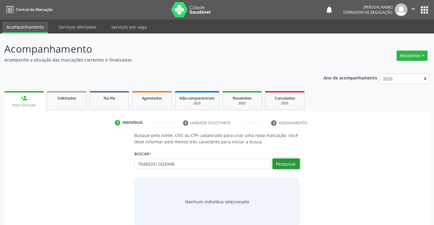
click at [290, 161] on button "Pesquisar" at bounding box center [285, 164] width 27 height 10
type input "704802012426948"
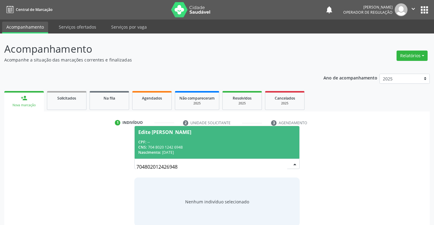
click at [255, 138] on span "Edite [PERSON_NAME] CPF: -- CNS: 704 8020 1242 6948 Nascimento: 2[DATE]" at bounding box center [216, 142] width 164 height 33
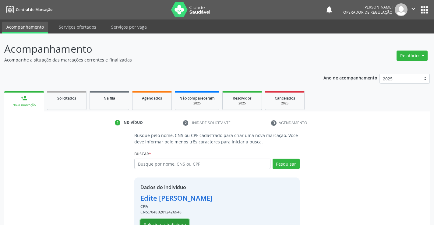
click at [168, 221] on button "Selecionar indivíduo" at bounding box center [164, 224] width 49 height 10
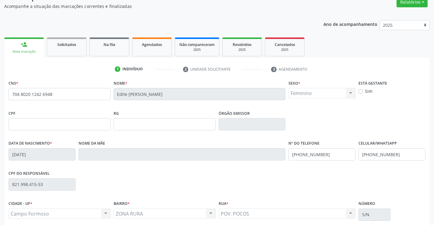
scroll to position [61, 0]
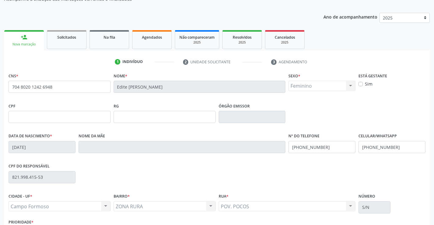
click at [35, 42] on link "person_add Nova marcação" at bounding box center [24, 40] width 40 height 20
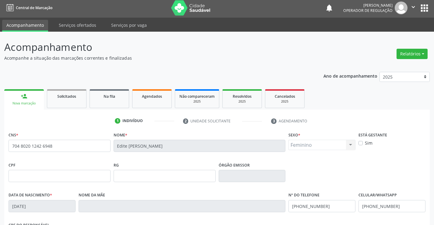
scroll to position [0, 0]
